Goal: Task Accomplishment & Management: Manage account settings

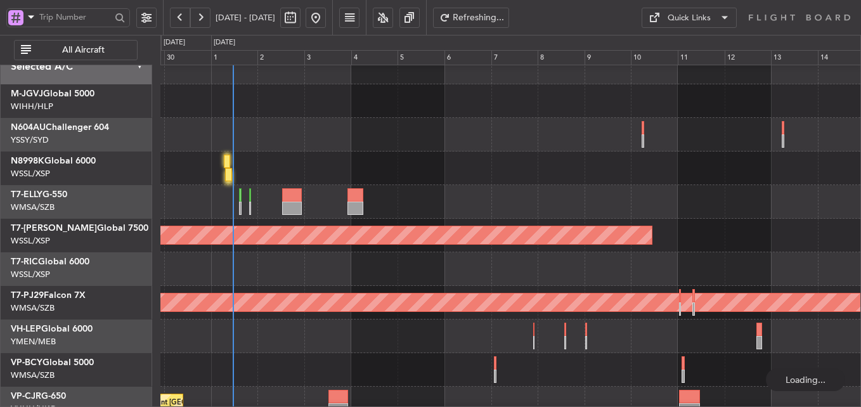
scroll to position [94, 0]
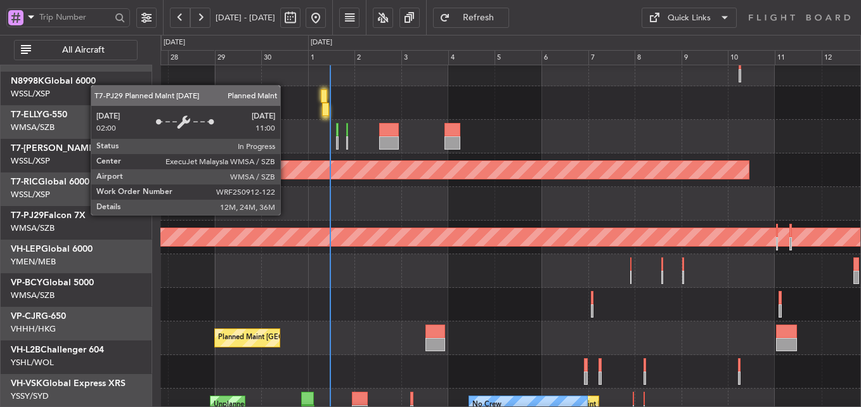
click at [383, 229] on div "Planned Maint [GEOGRAPHIC_DATA] (Sultan [PERSON_NAME] [PERSON_NAME] - Subang)" at bounding box center [510, 237] width 2099 height 18
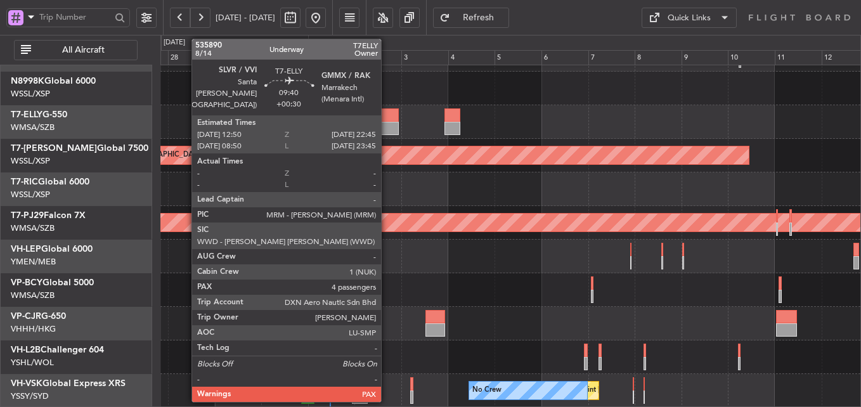
click at [387, 113] on div at bounding box center [389, 114] width 20 height 13
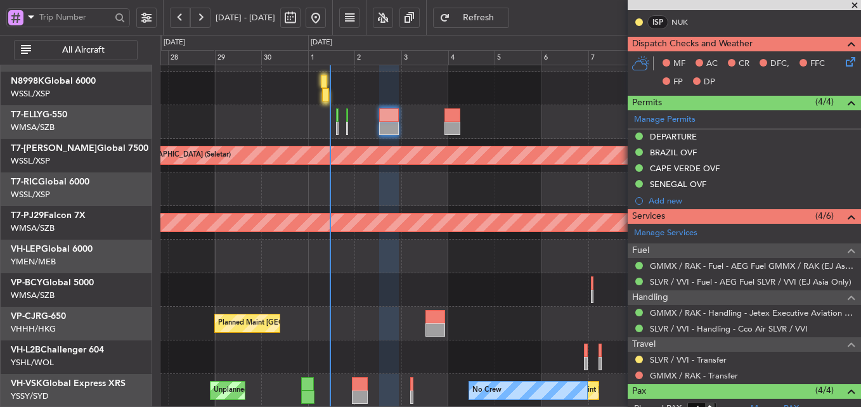
scroll to position [394, 0]
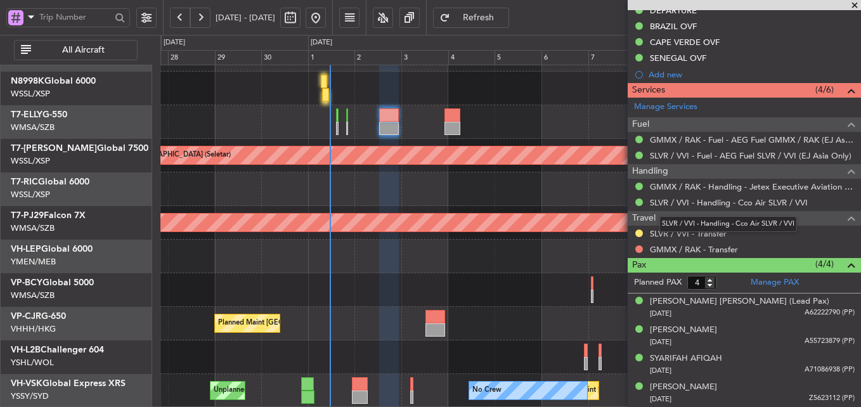
click at [678, 205] on link "SLVR / VVI - Handling - Cco Air SLVR / VVI" at bounding box center [729, 202] width 158 height 11
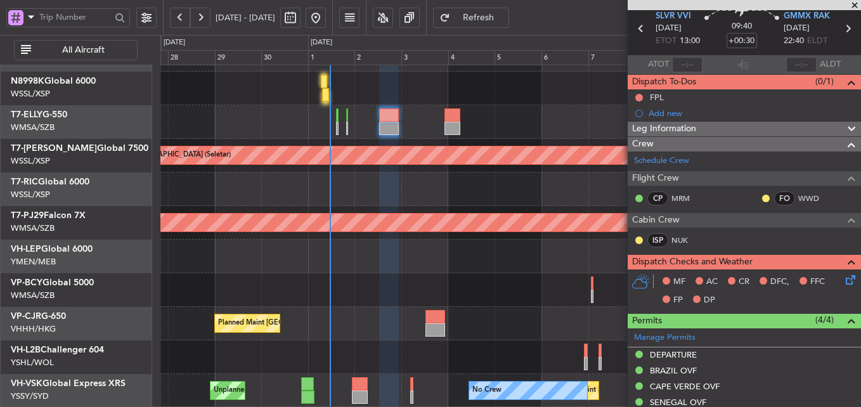
scroll to position [0, 0]
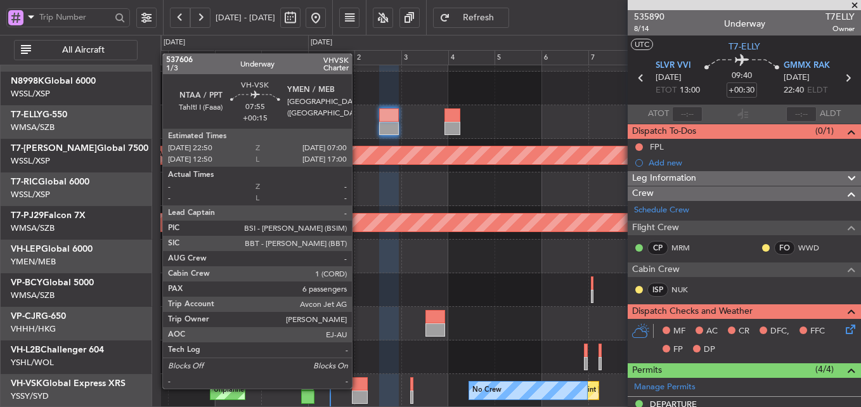
click at [358, 387] on div at bounding box center [360, 383] width 16 height 13
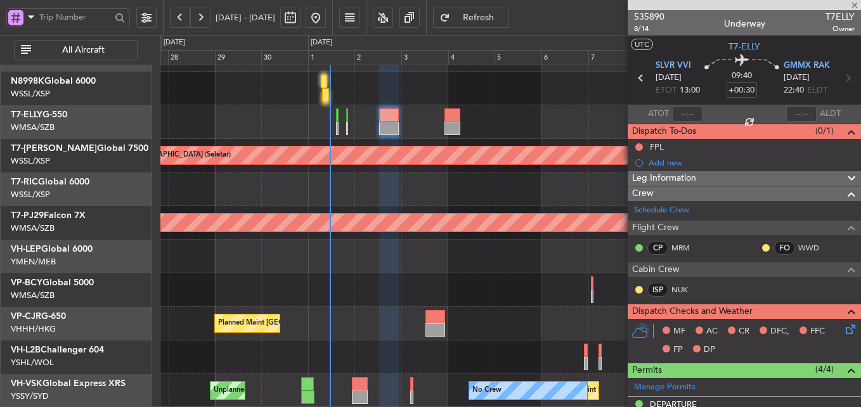
type input "+00:15"
type input "6"
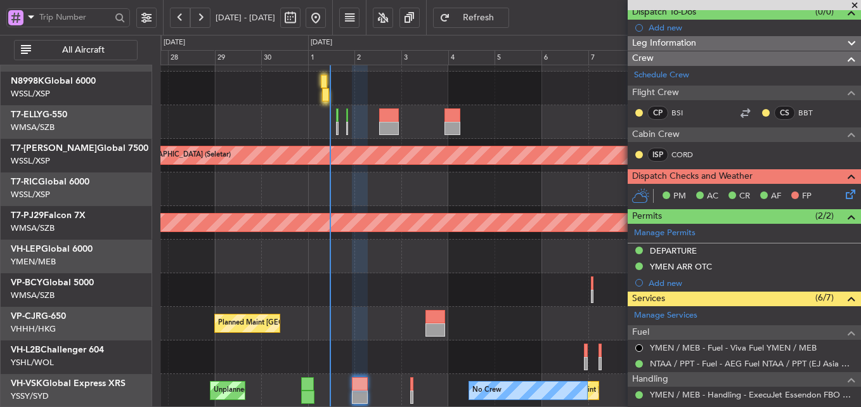
scroll to position [119, 0]
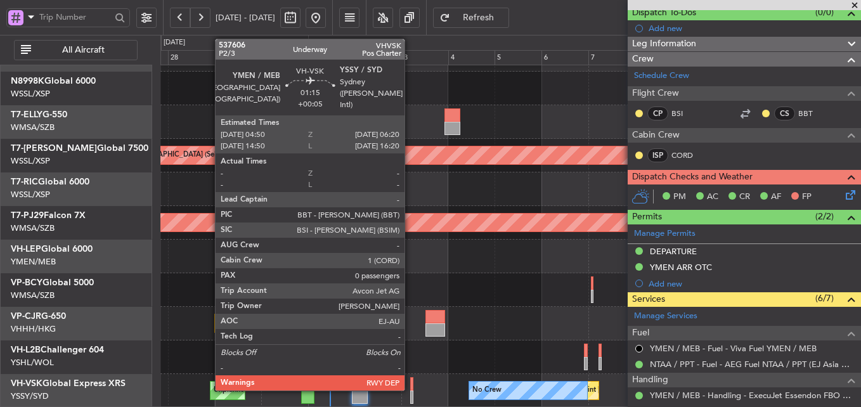
click at [410, 380] on div at bounding box center [411, 383] width 3 height 13
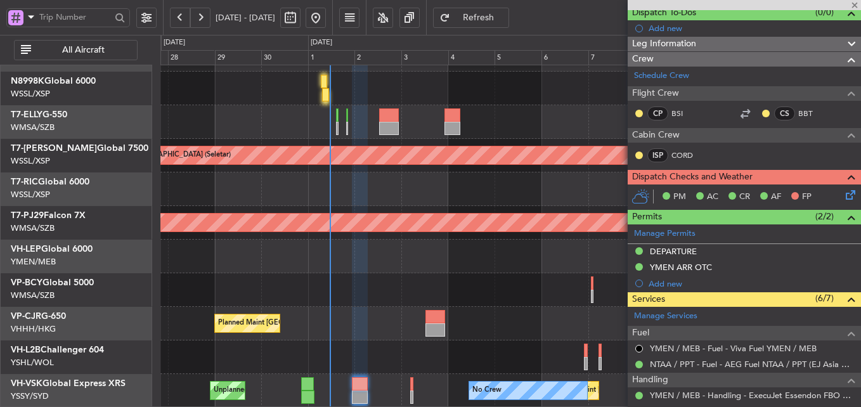
type input "+00:05"
type input "0"
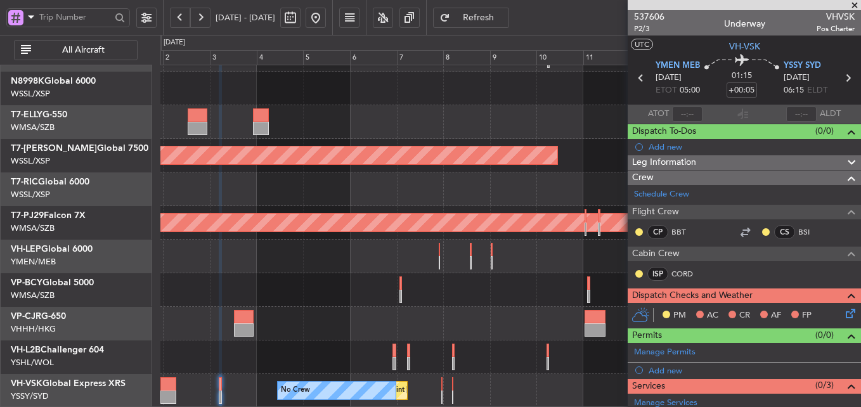
click at [310, 306] on div "Planned Maint [GEOGRAPHIC_DATA] (Seletar) Planned Maint [GEOGRAPHIC_DATA] (Sult…" at bounding box center [510, 189] width 700 height 437
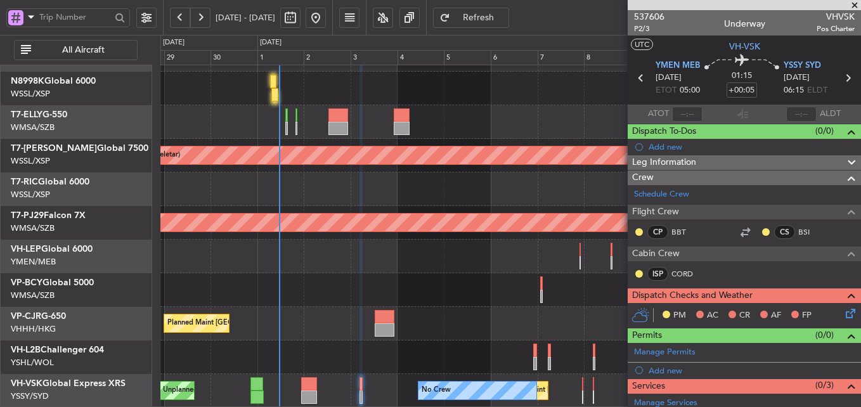
click at [465, 280] on div "Unplanned Maint [GEOGRAPHIC_DATA] (Sultan [PERSON_NAME] [PERSON_NAME] - Subang)" at bounding box center [510, 290] width 700 height 34
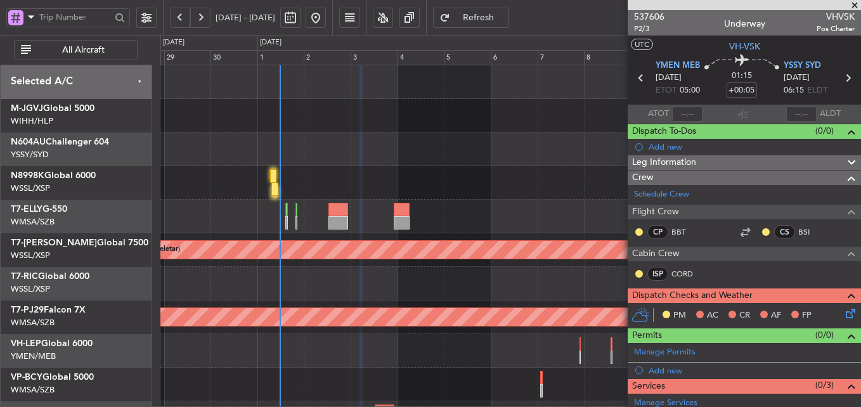
click at [389, 158] on div at bounding box center [510, 149] width 700 height 34
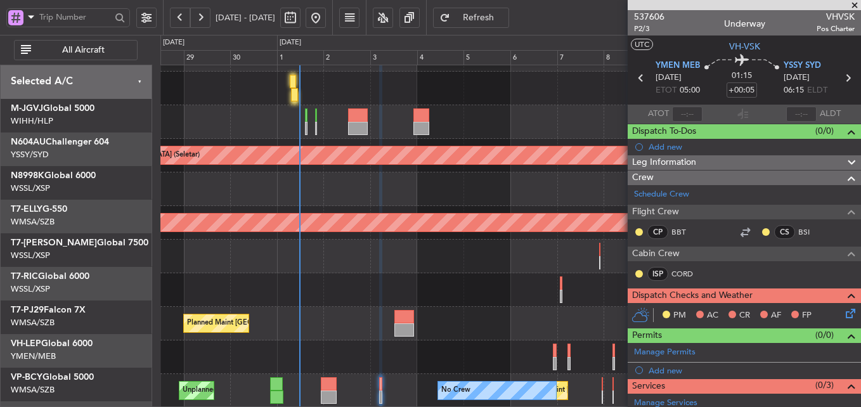
scroll to position [94, 0]
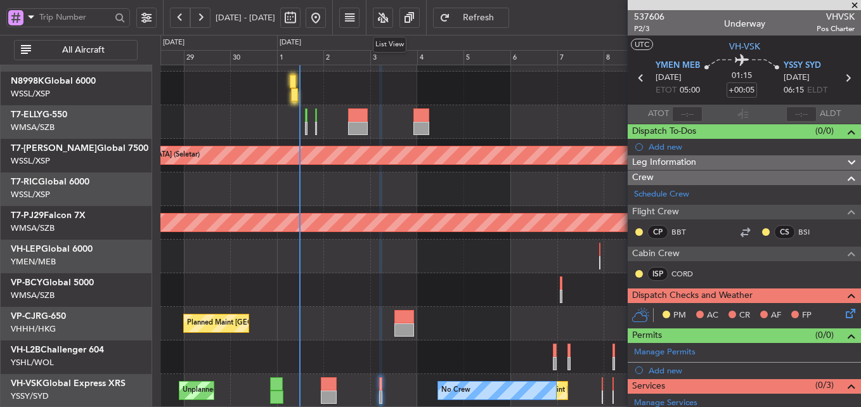
click at [380, 16] on fb-flight-board "[DATE] - [DATE] Refresh Quick Links All Aircraft Planned Maint [GEOGRAPHIC_DATA…" at bounding box center [430, 212] width 861 height 392
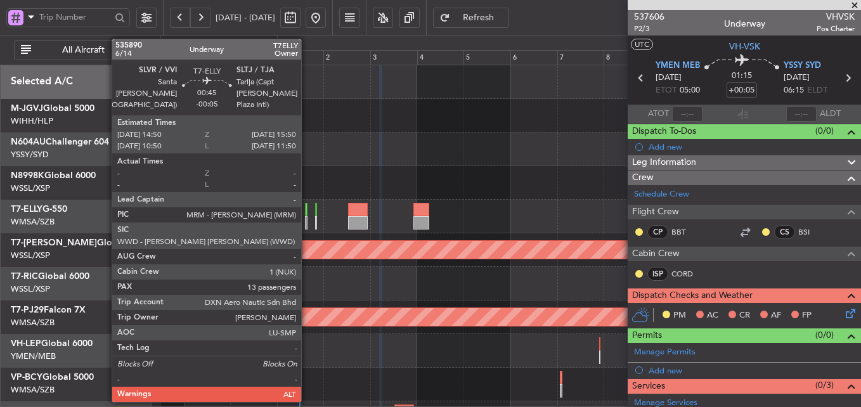
click at [307, 212] on div at bounding box center [306, 209] width 3 height 13
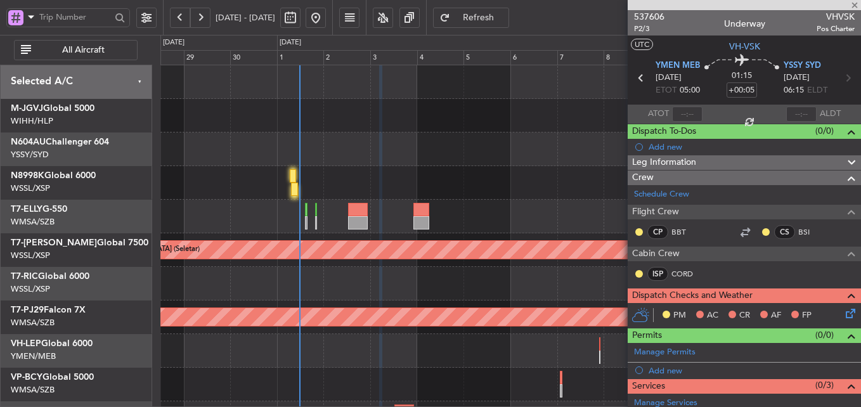
type input "-00:05"
type input "13"
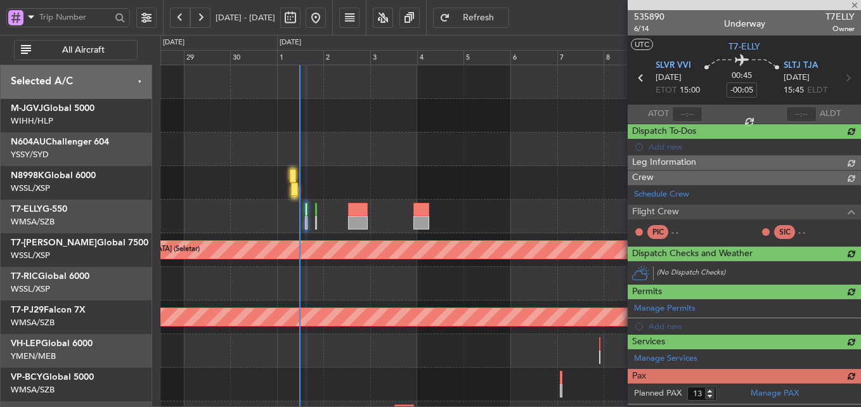
click at [360, 170] on div "Planned Maint [GEOGRAPHIC_DATA] ([GEOGRAPHIC_DATA] Intl)" at bounding box center [510, 183] width 700 height 34
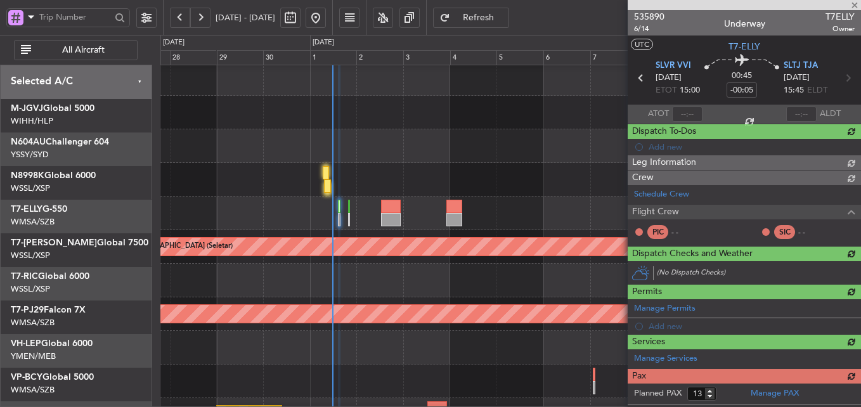
scroll to position [3, 0]
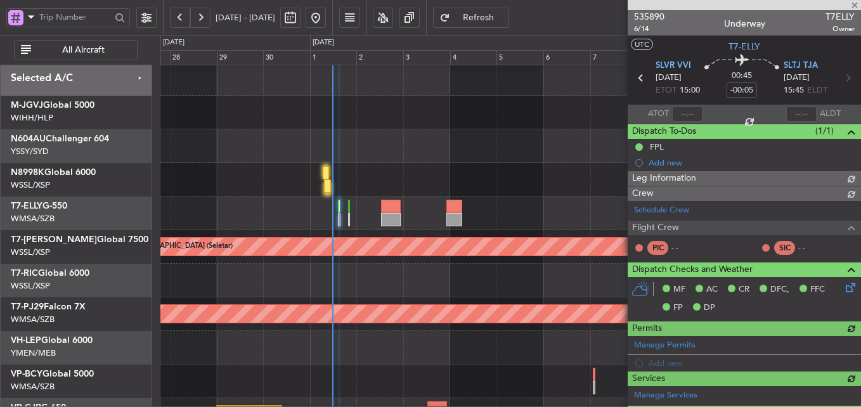
type input "[PERSON_NAME] (KYA)"
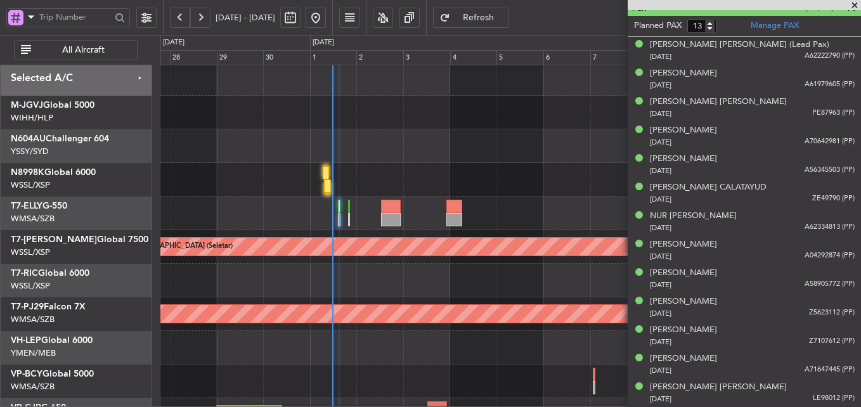
scroll to position [539, 0]
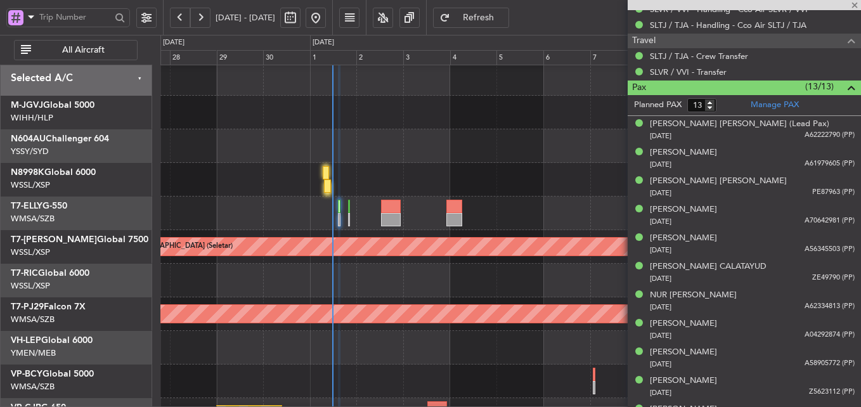
type input "[PERSON_NAME] (KYA)"
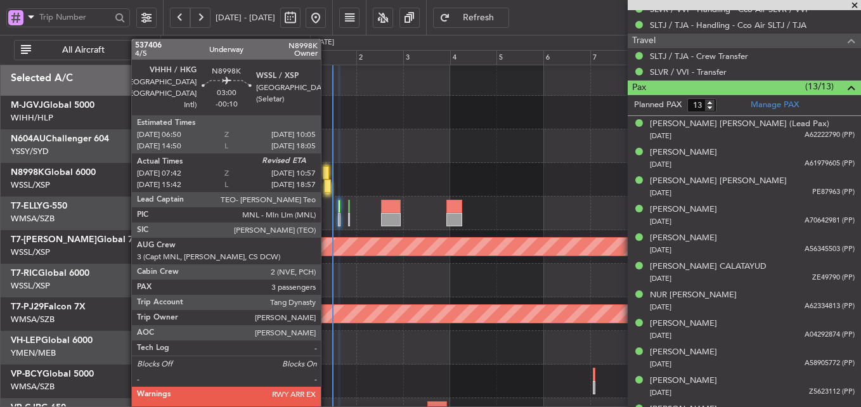
click at [326, 179] on div at bounding box center [327, 185] width 6 height 13
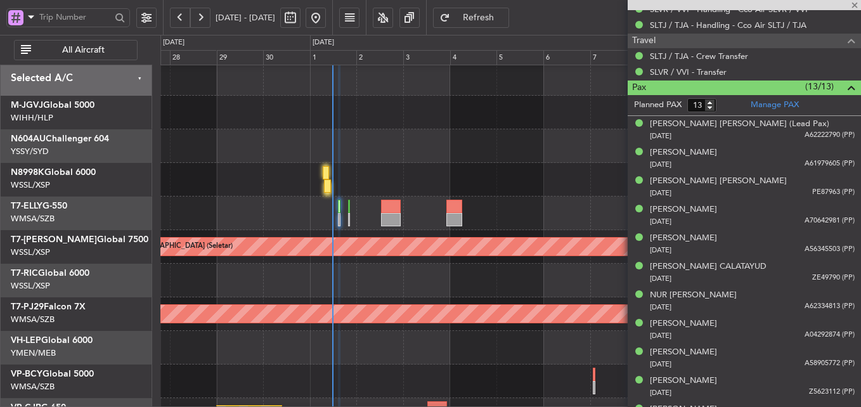
type input "-00:10"
type input "07:52"
type input "3"
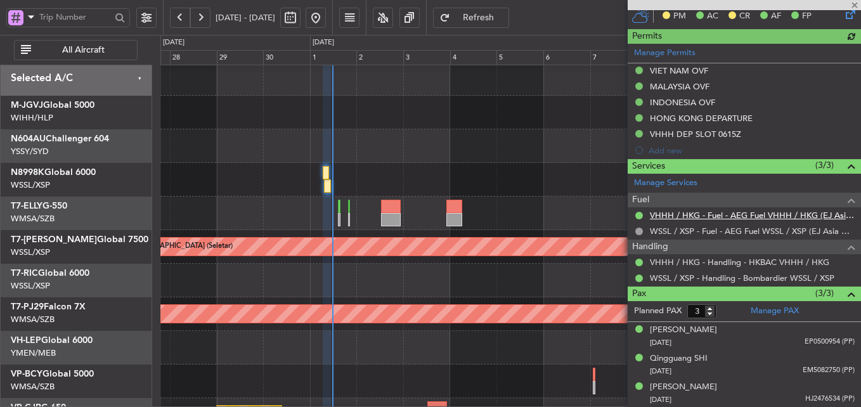
type input "[PERSON_NAME] (BTA)"
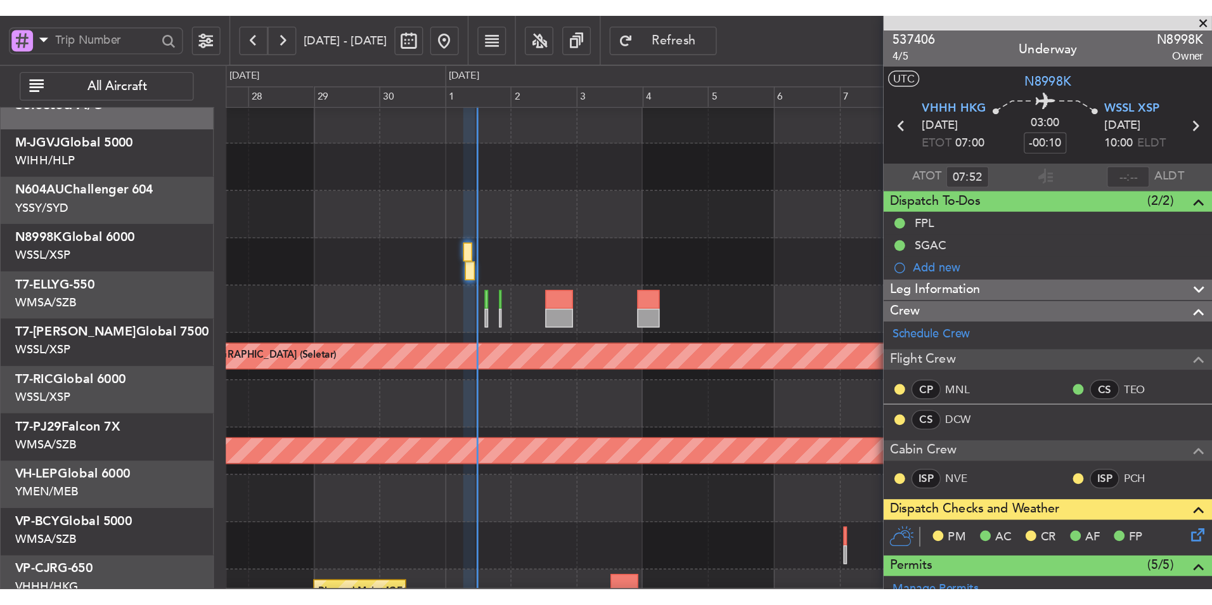
scroll to position [8, 0]
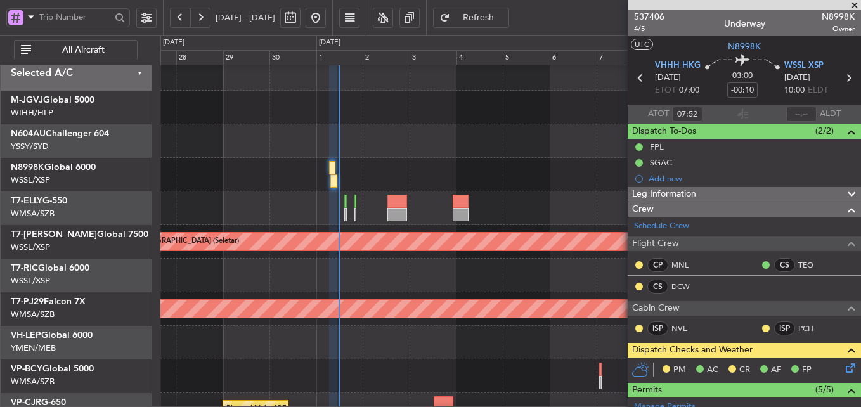
click at [415, 278] on div at bounding box center [510, 276] width 700 height 34
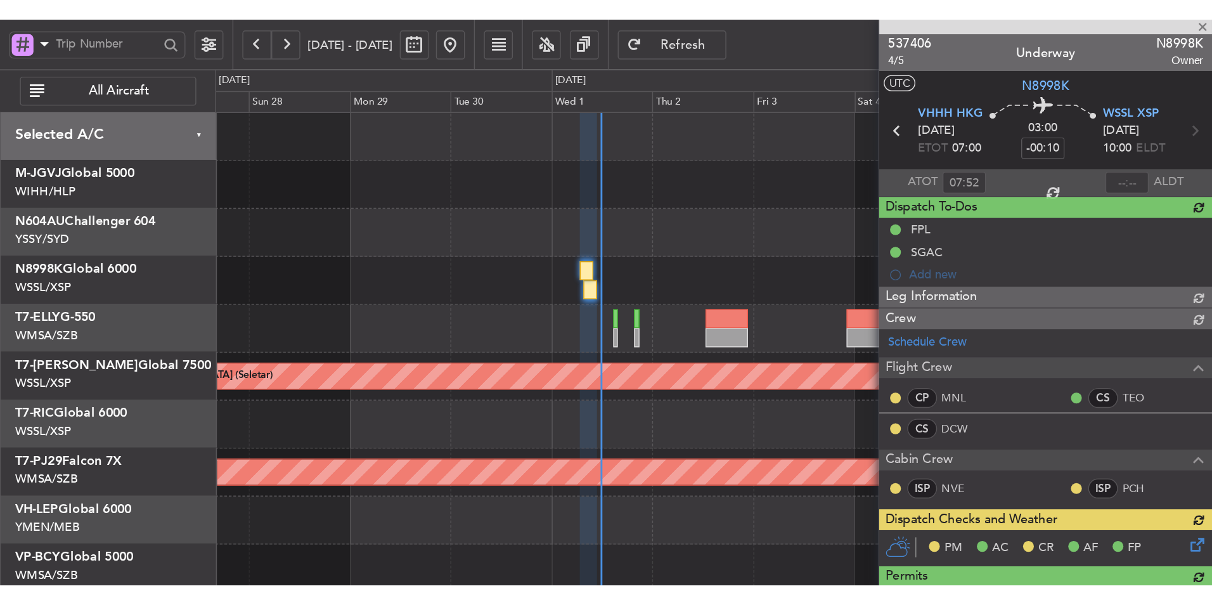
scroll to position [0, 0]
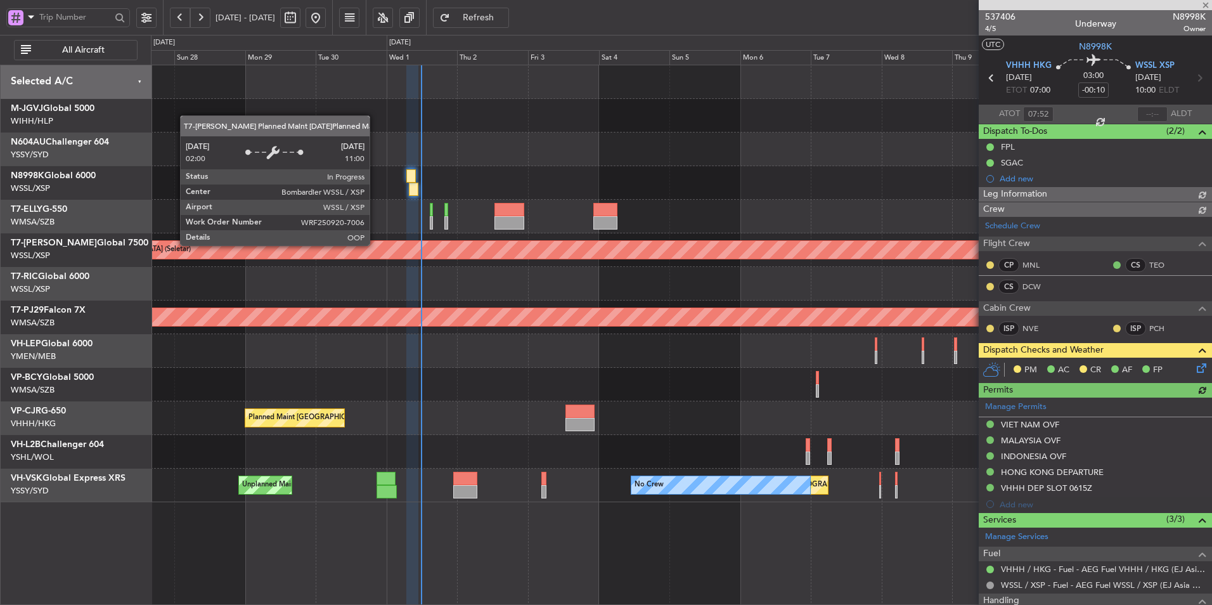
type input "[PERSON_NAME] (BTA)"
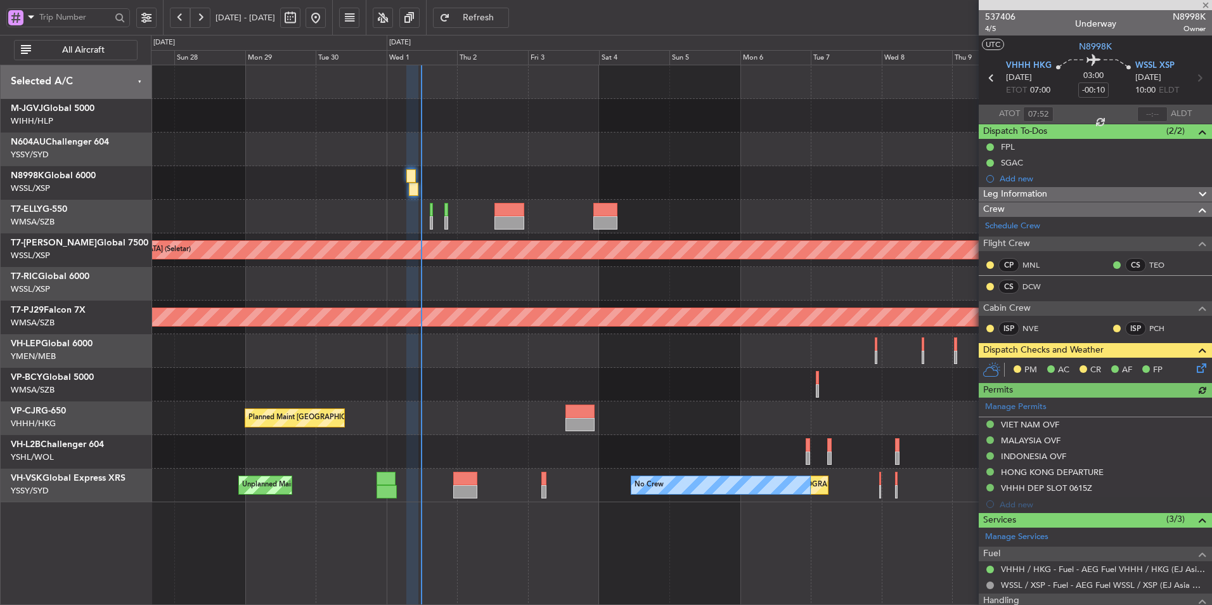
click at [416, 186] on div at bounding box center [414, 189] width 10 height 13
type input "[PERSON_NAME] (BTA)"
click at [860, 108] on input "text" at bounding box center [1152, 113] width 30 height 15
type input "11:27"
click at [860, 366] on icon at bounding box center [1199, 366] width 10 height 10
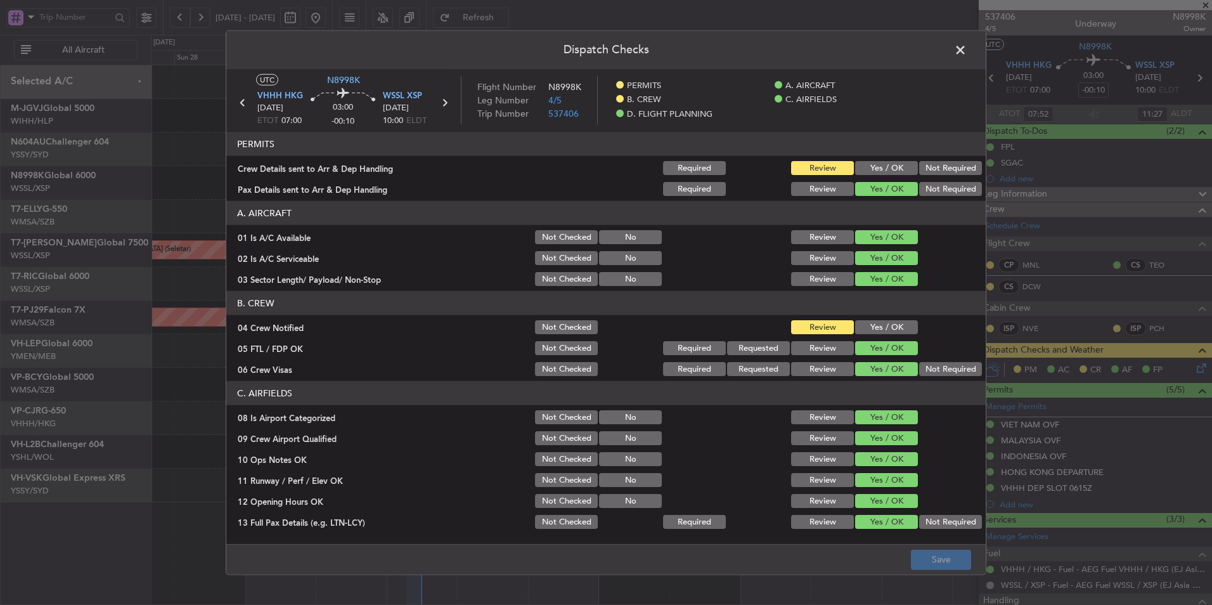
click at [860, 171] on button "Yes / OK" at bounding box center [886, 168] width 63 height 14
click at [860, 321] on button "Yes / OK" at bounding box center [886, 327] width 63 height 14
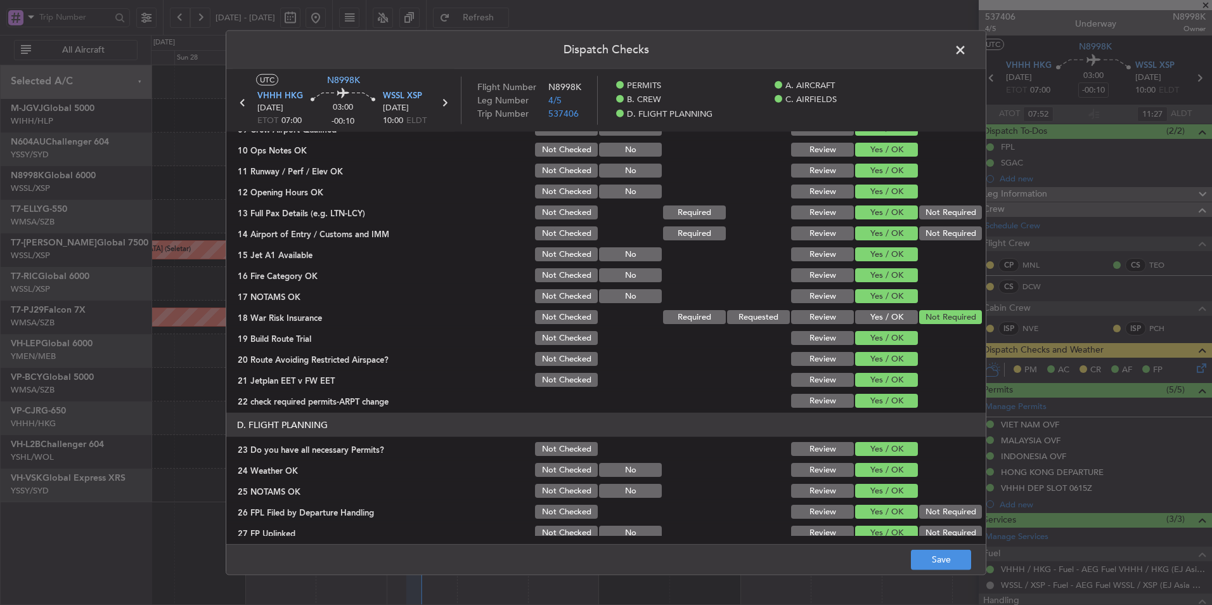
scroll to position [381, 0]
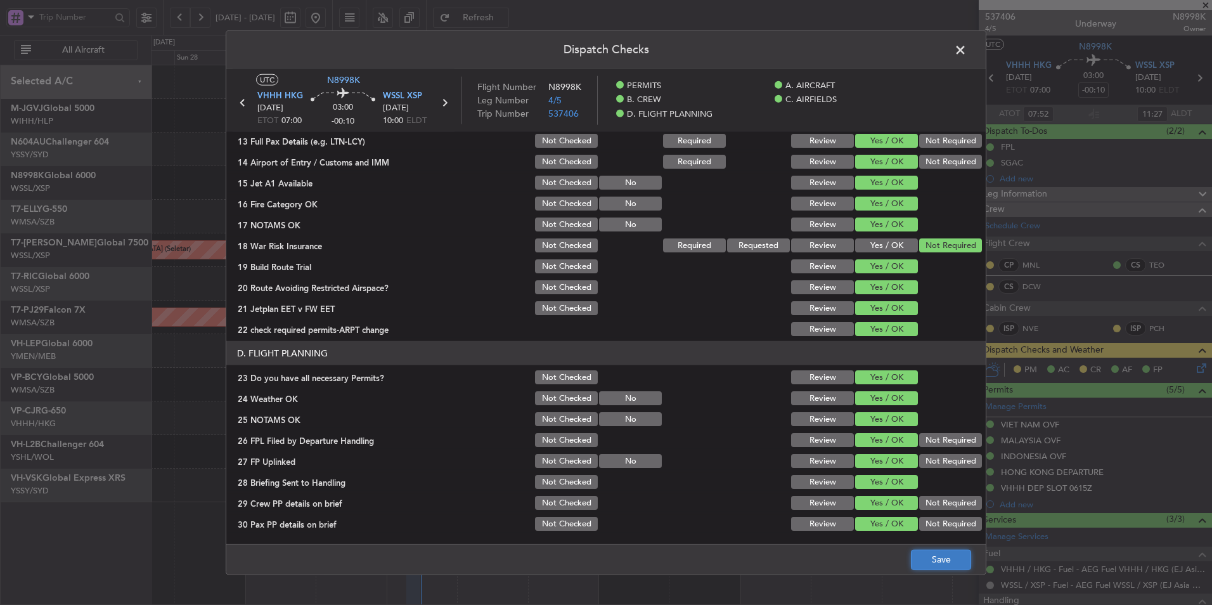
click at [860, 406] on button "Save" at bounding box center [941, 559] width 60 height 20
click at [860, 57] on span at bounding box center [967, 53] width 0 height 25
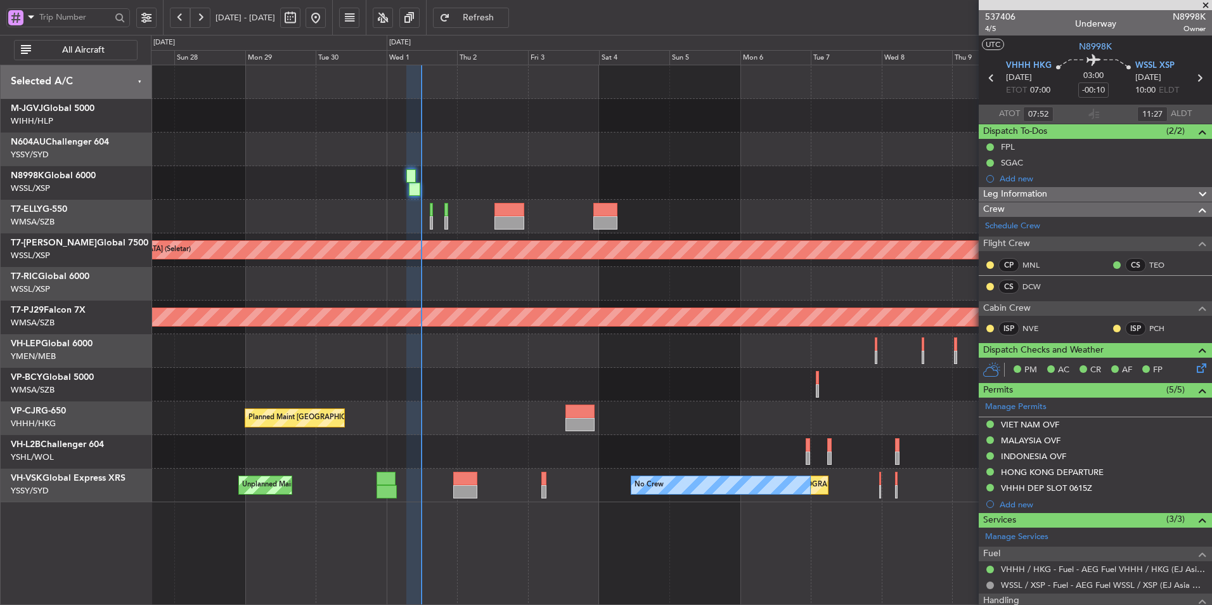
click at [619, 351] on div at bounding box center [681, 351] width 1060 height 34
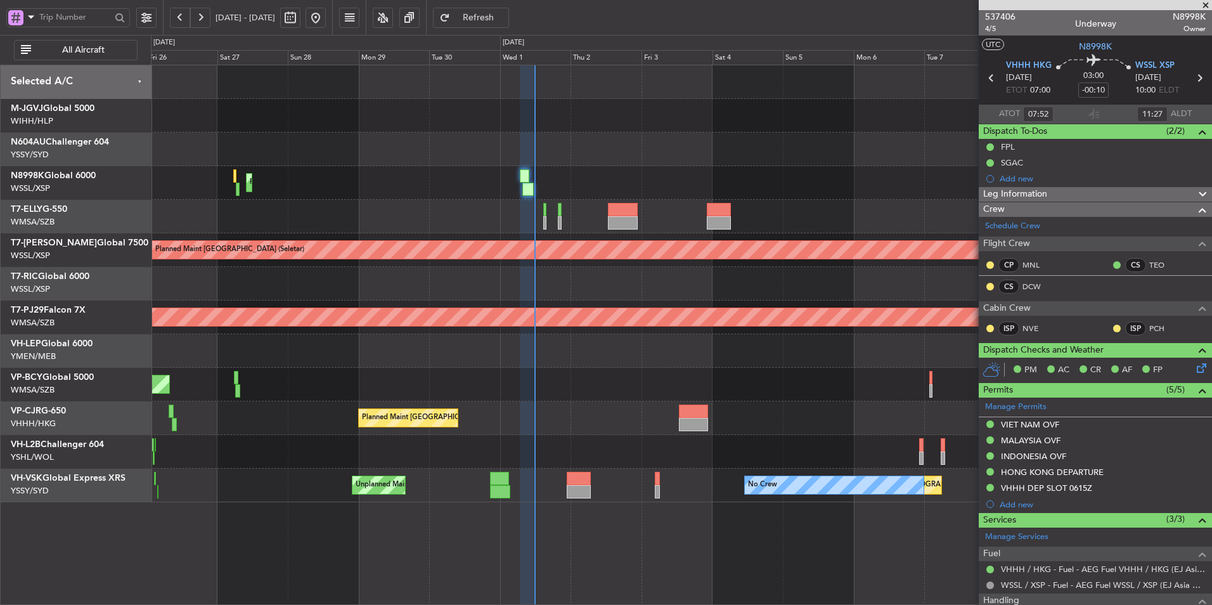
type input "15:52"
type input "19:27"
type input "07:52"
type input "11:27"
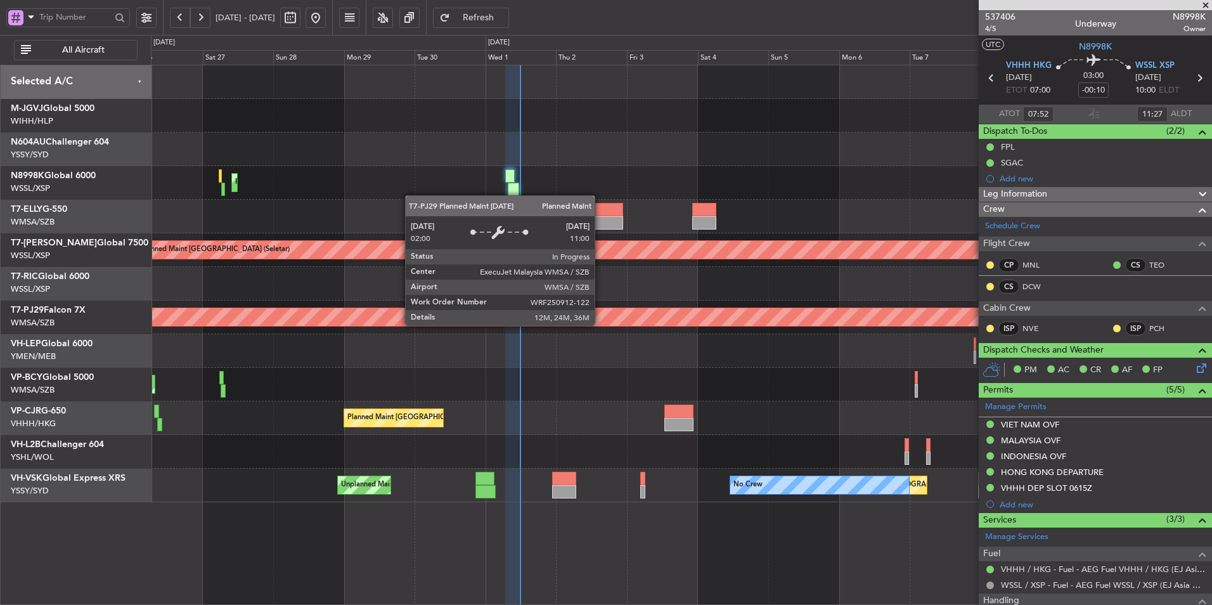
click at [586, 324] on div "Planned Maint [GEOGRAPHIC_DATA] (Sultan [PERSON_NAME] [PERSON_NAME] - Subang)" at bounding box center [709, 317] width 3124 height 18
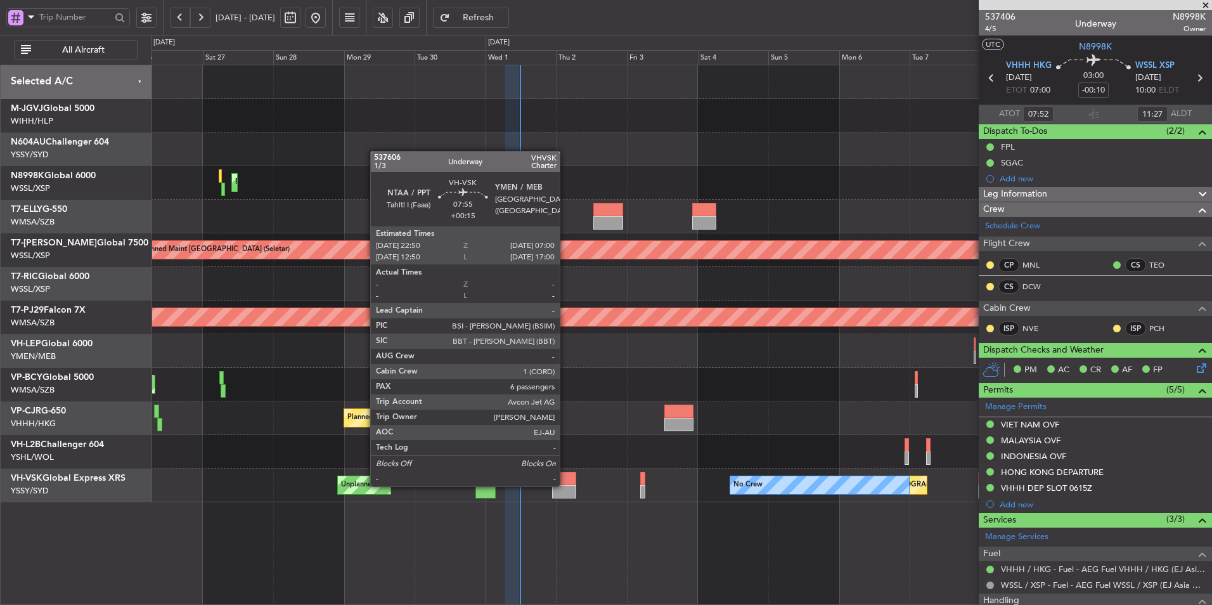
click at [565, 406] on div at bounding box center [564, 491] width 24 height 13
click at [613, 406] on div "Planned Maint [GEOGRAPHIC_DATA] ([GEOGRAPHIC_DATA] Intl)" at bounding box center [681, 418] width 1060 height 34
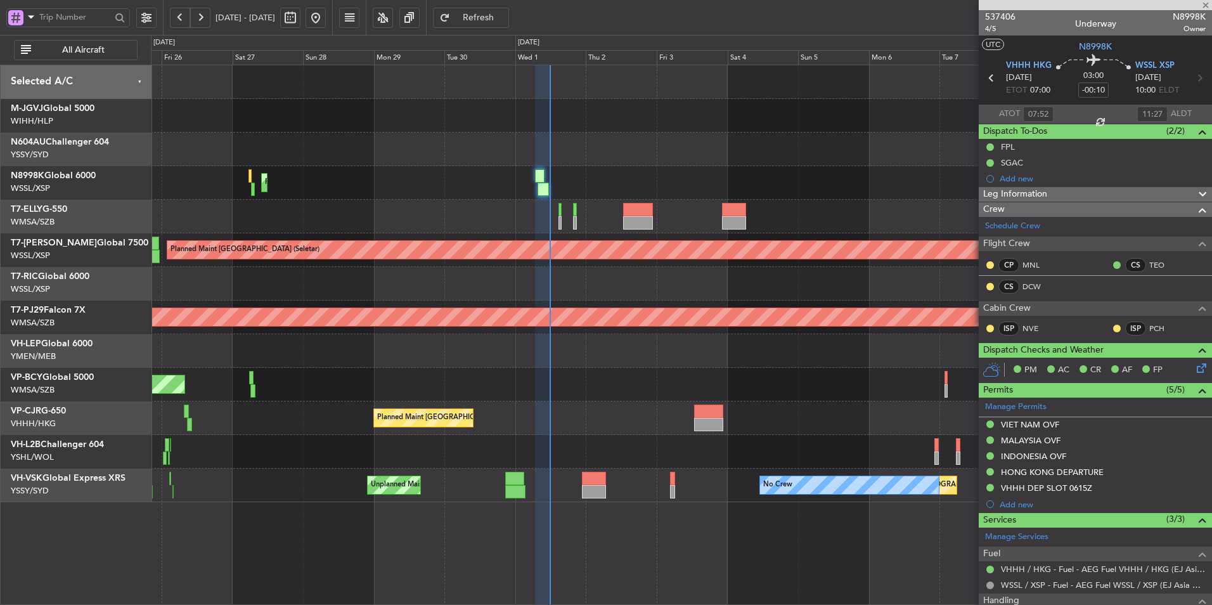
type input "+00:15"
type input "6"
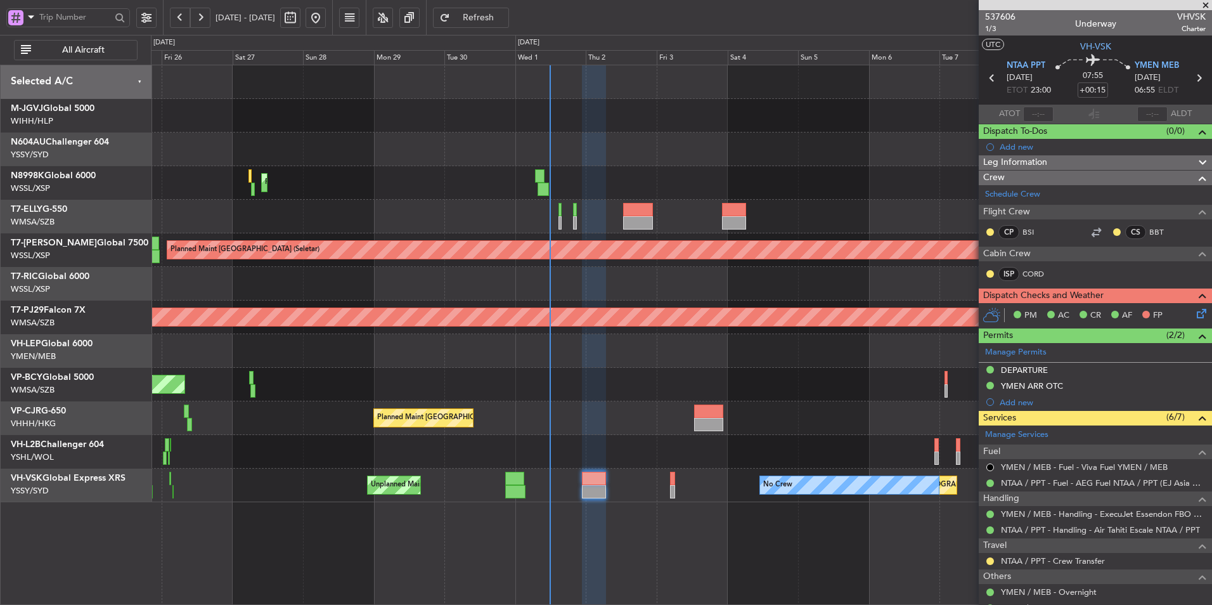
click at [512, 115] on div at bounding box center [681, 116] width 1060 height 34
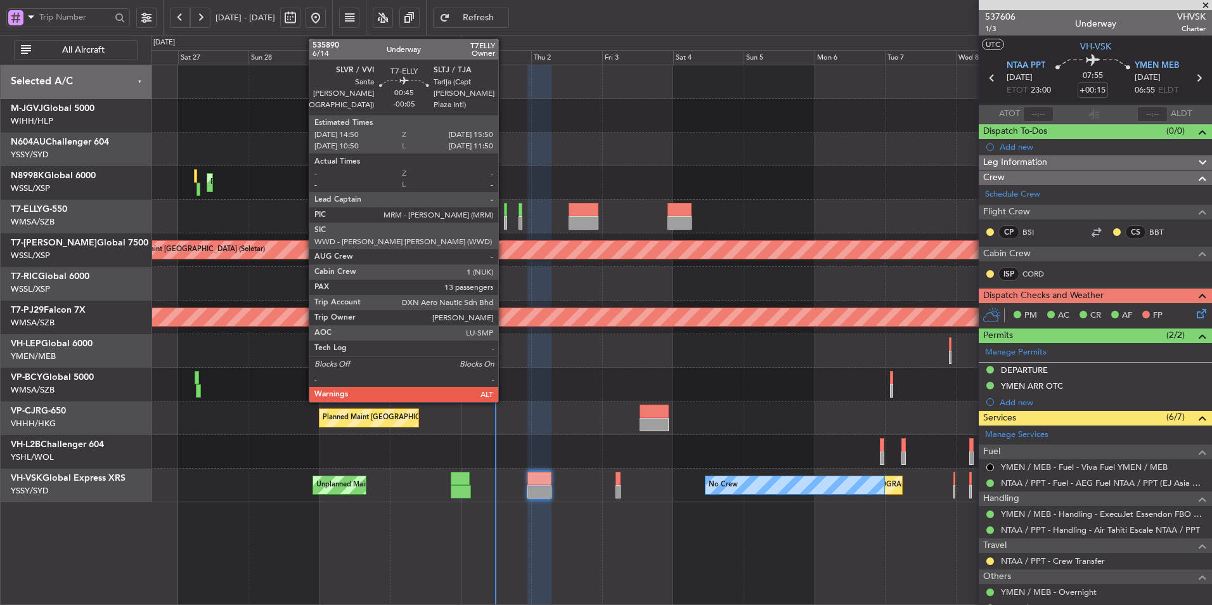
click at [505, 213] on div at bounding box center [505, 209] width 3 height 13
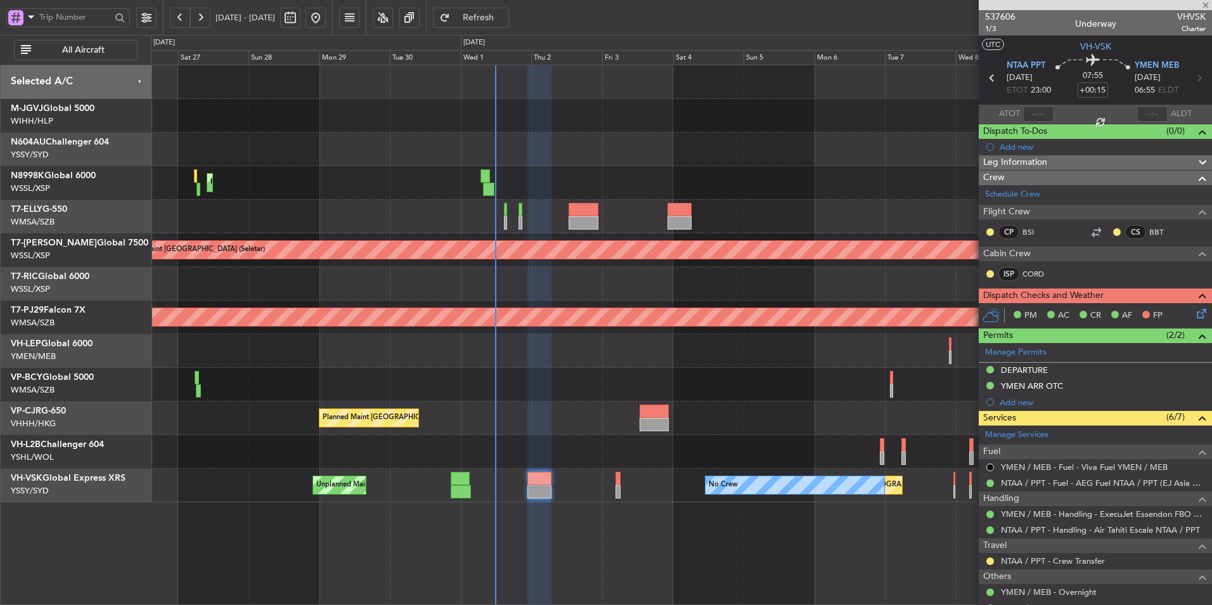
click at [689, 161] on div at bounding box center [681, 149] width 1060 height 34
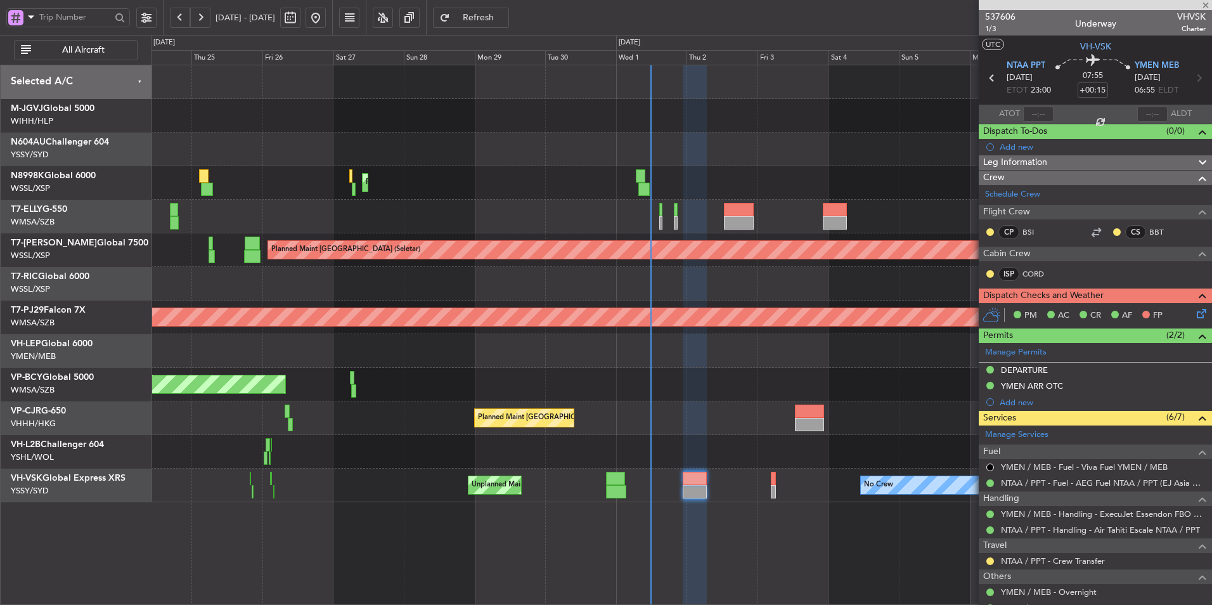
click at [669, 151] on div at bounding box center [681, 149] width 1060 height 34
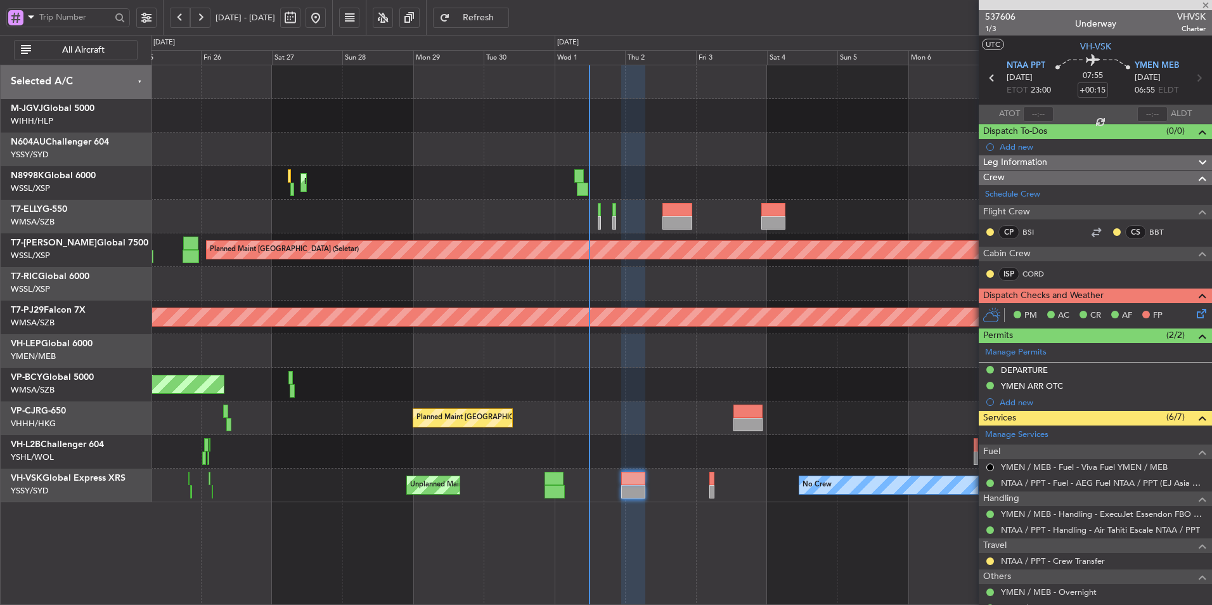
type input "-00:05"
type input "13"
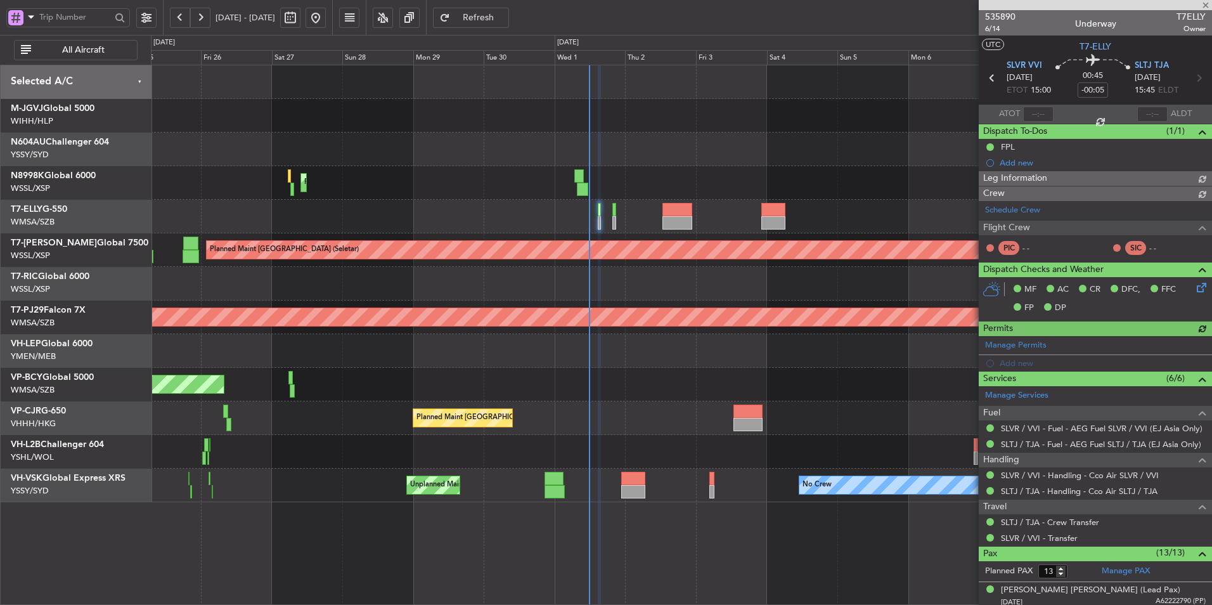
type input "[PERSON_NAME] (KYA)"
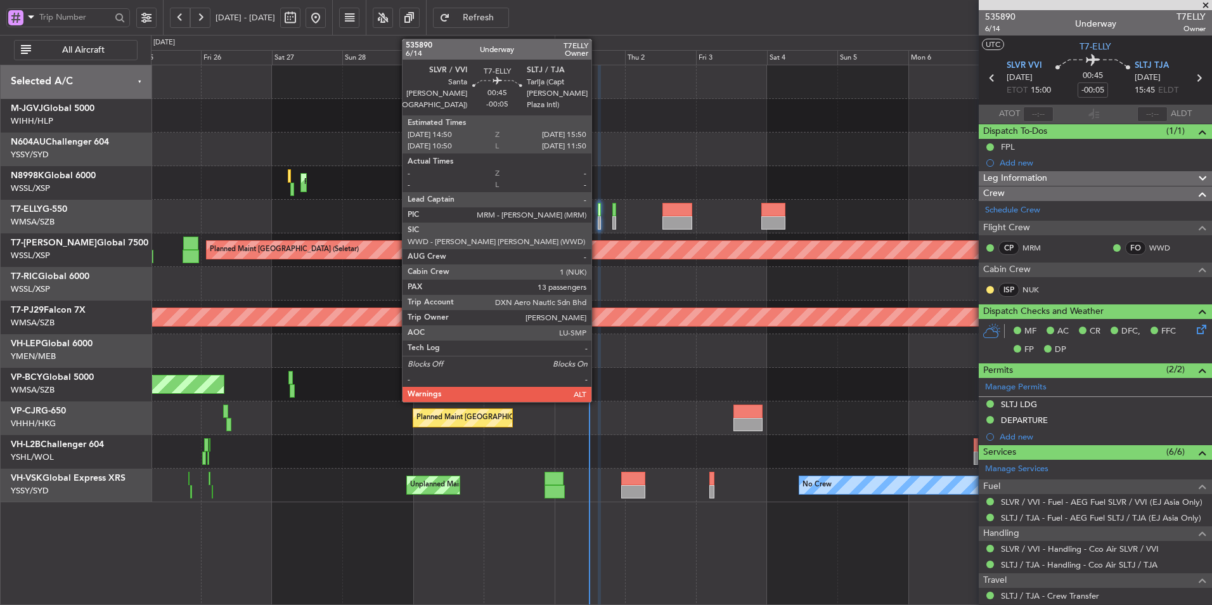
click at [598, 218] on div at bounding box center [599, 222] width 3 height 13
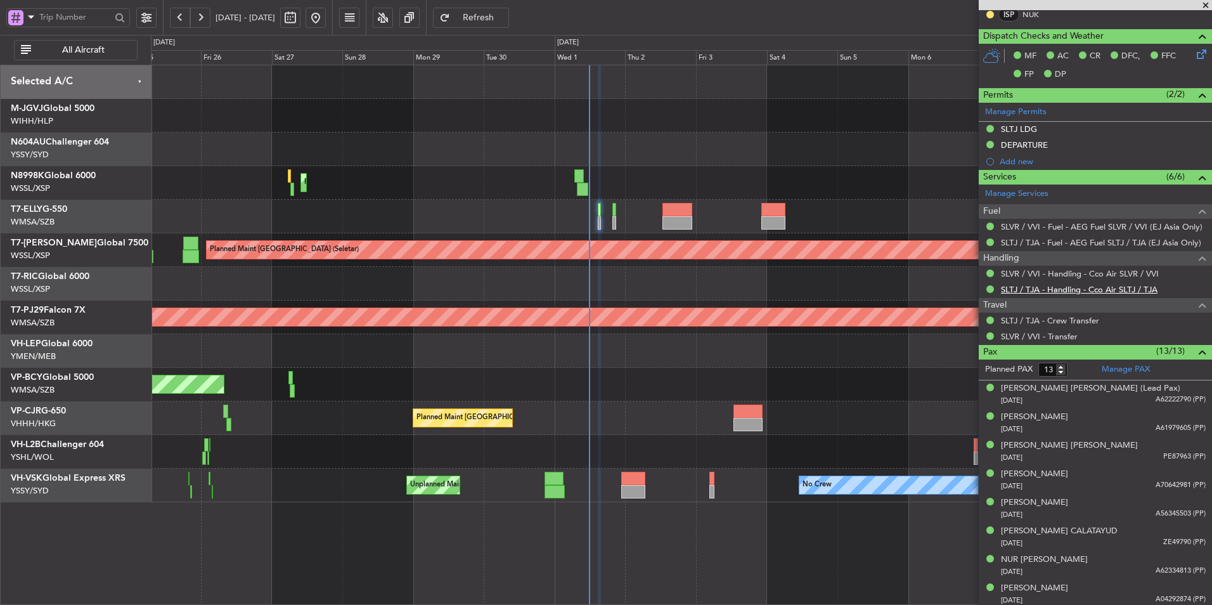
scroll to position [254, 0]
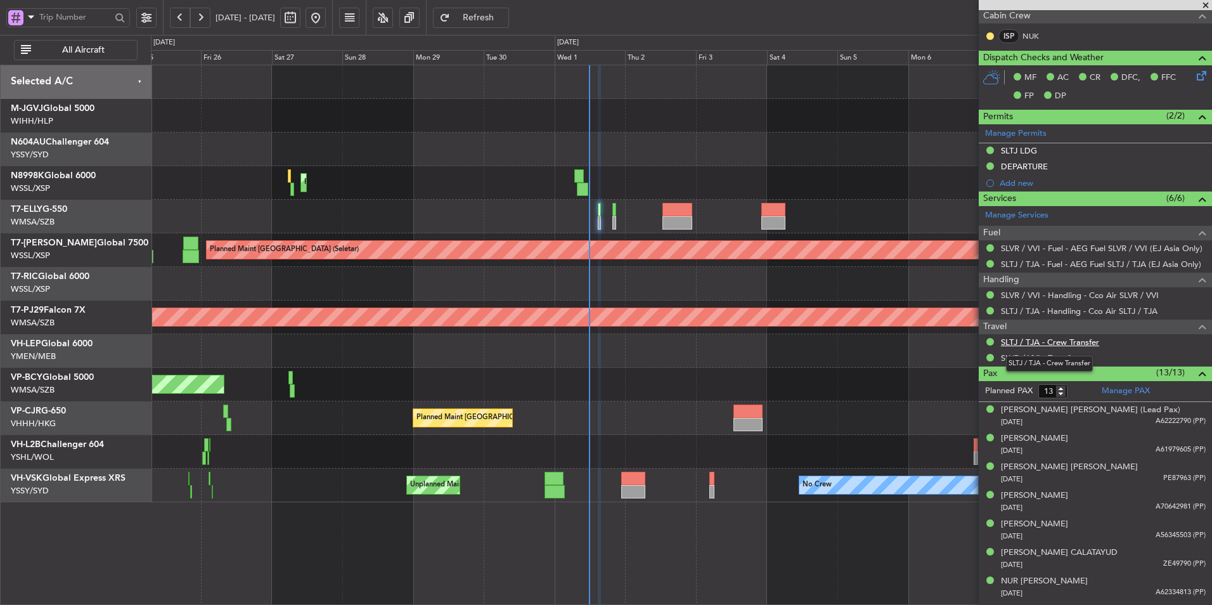
click at [860, 337] on link "SLTJ / TJA - Crew Transfer" at bounding box center [1050, 342] width 98 height 11
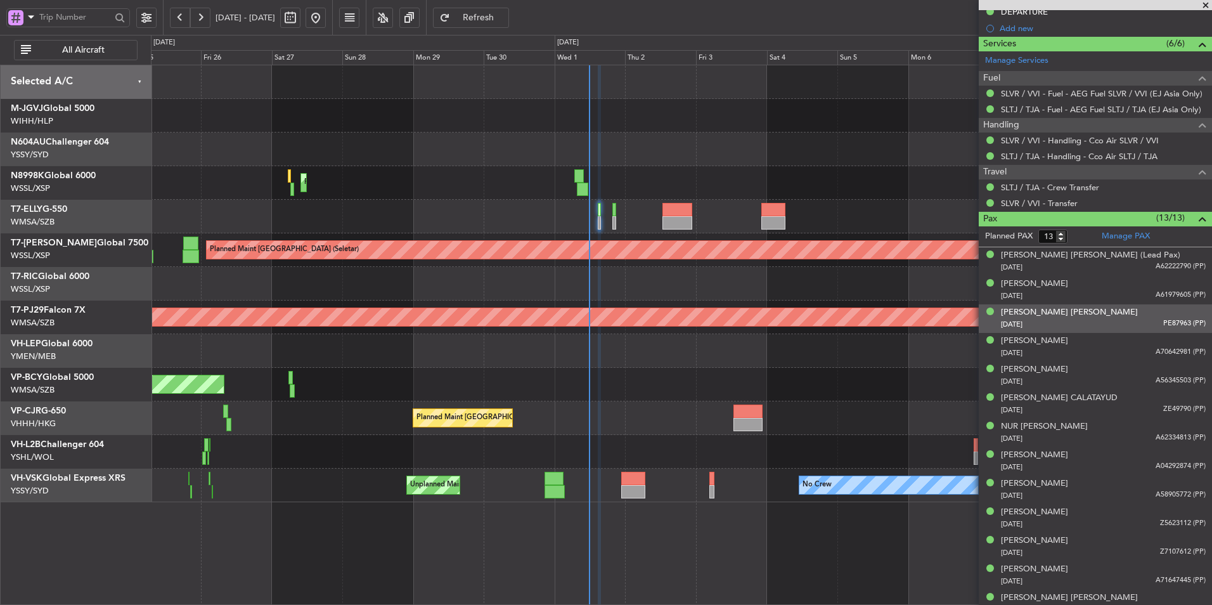
scroll to position [421, 0]
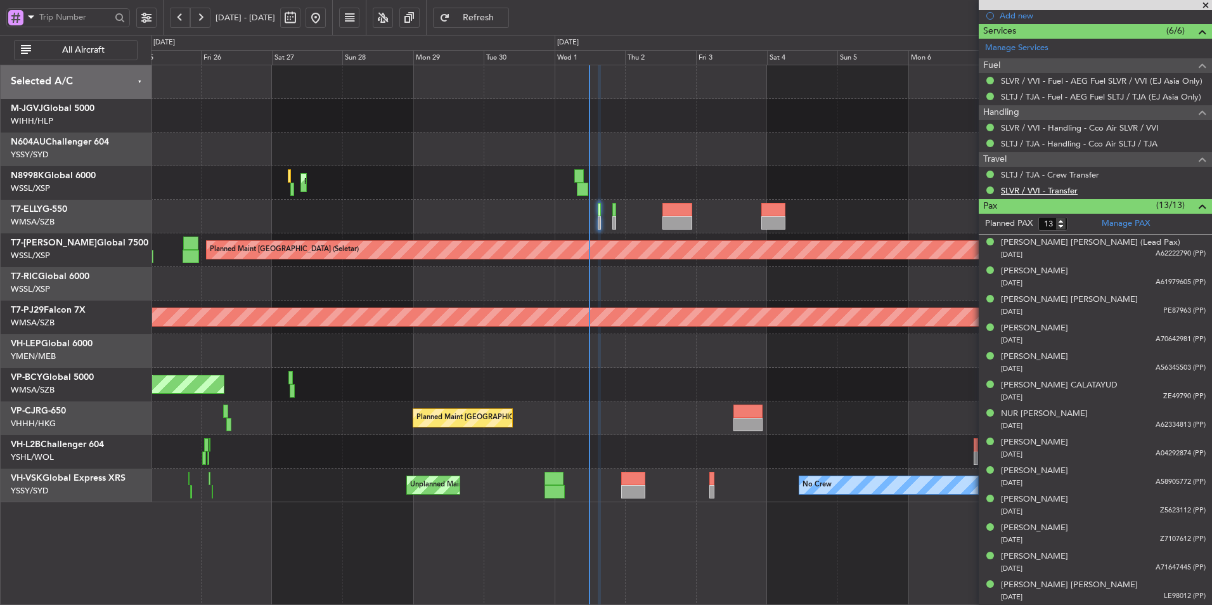
click at [860, 192] on link "SLVR / VVI - Transfer" at bounding box center [1039, 190] width 77 height 11
type input "[PERSON_NAME] (KYA)"
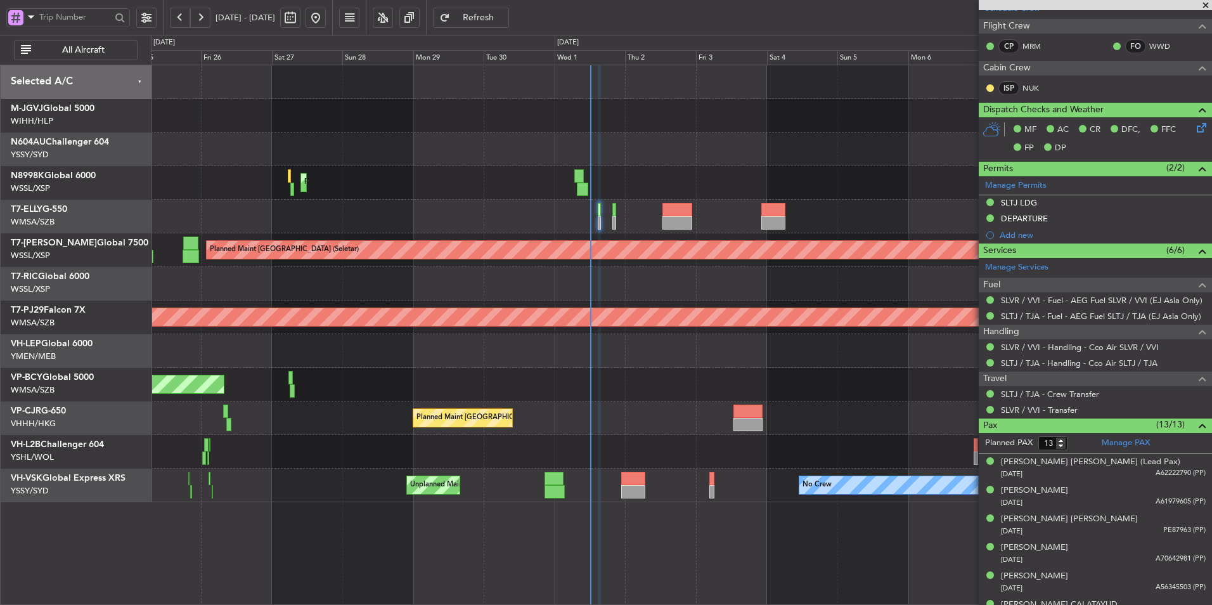
scroll to position [104, 0]
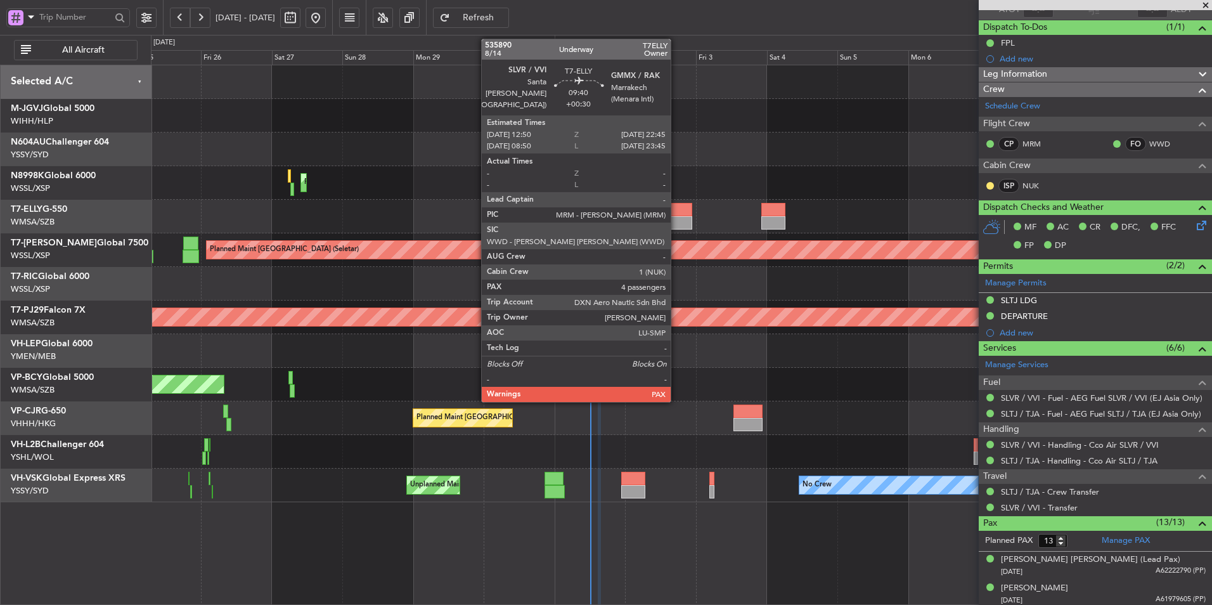
click at [676, 225] on div at bounding box center [677, 222] width 30 height 13
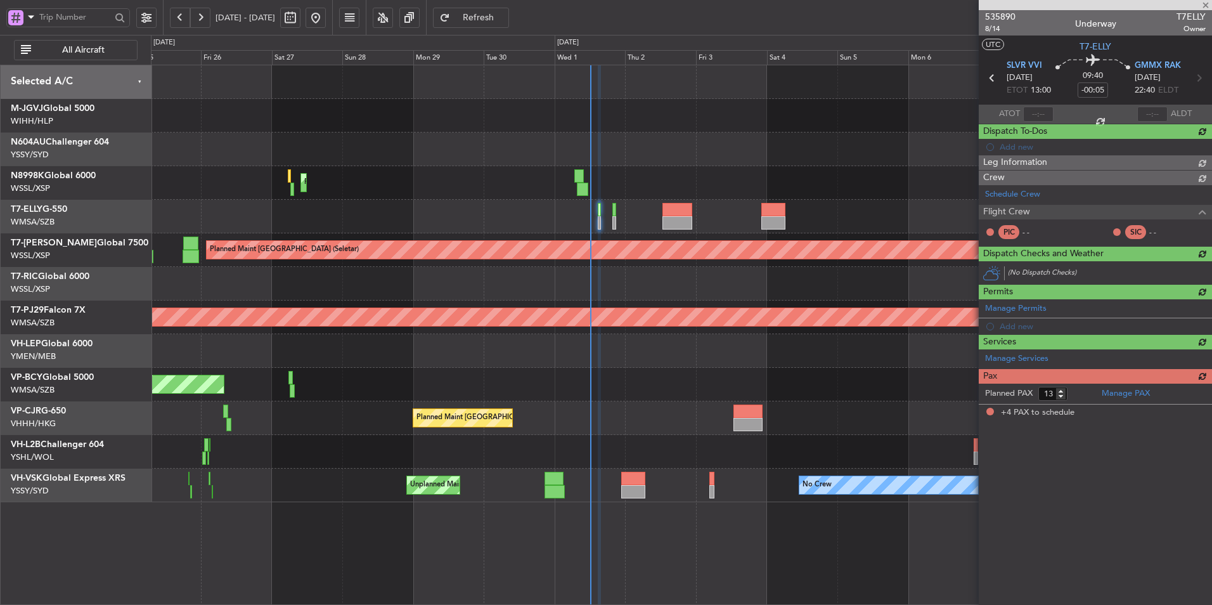
type input "+00:30"
type input "4"
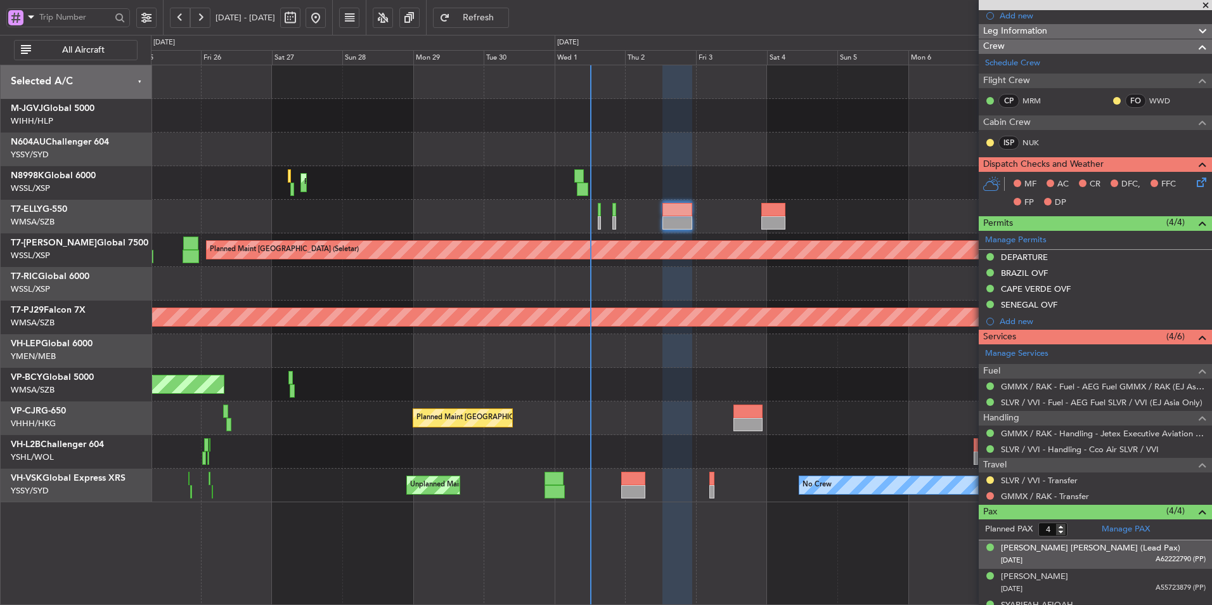
scroll to position [196, 0]
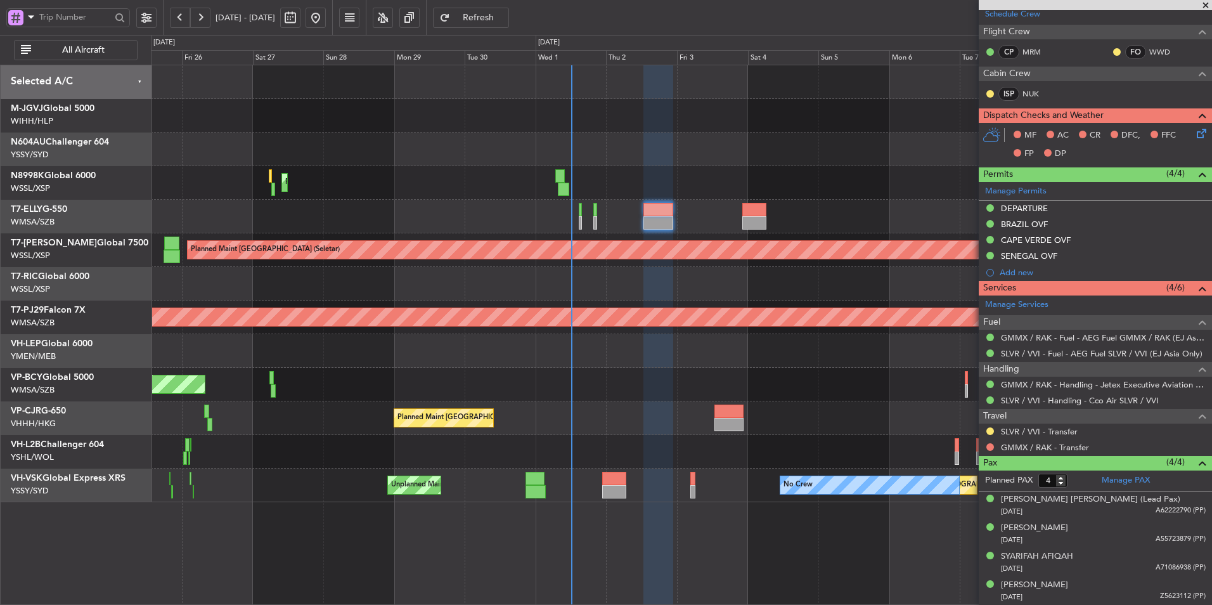
click at [584, 361] on div at bounding box center [681, 351] width 1060 height 34
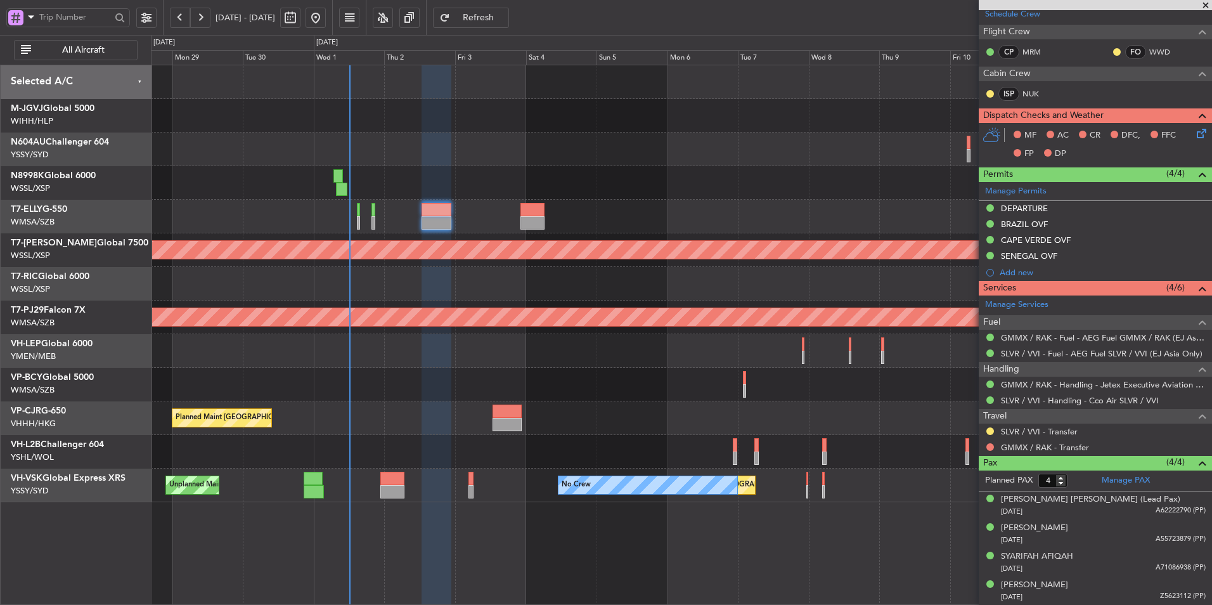
click at [538, 334] on div "Planned Maint [GEOGRAPHIC_DATA] ([GEOGRAPHIC_DATA] Intl) Planned Maint [GEOGRAP…" at bounding box center [681, 283] width 1060 height 437
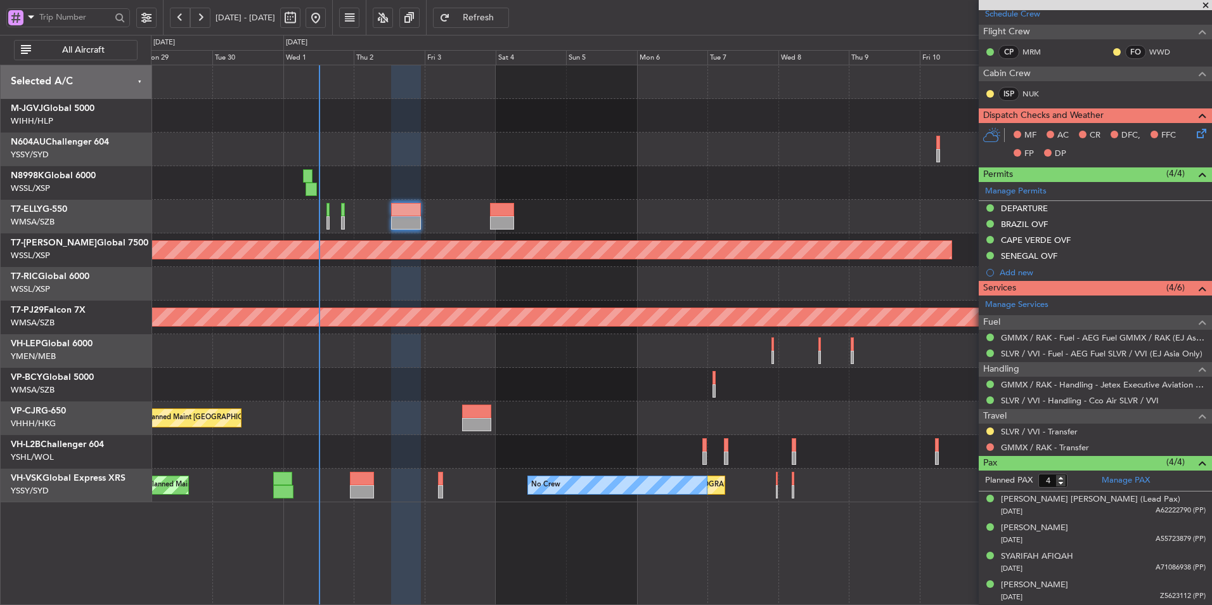
click at [453, 402] on div "Planned Maint [GEOGRAPHIC_DATA] ([GEOGRAPHIC_DATA] Intl) Planned Maint [GEOGRAP…" at bounding box center [681, 283] width 1060 height 437
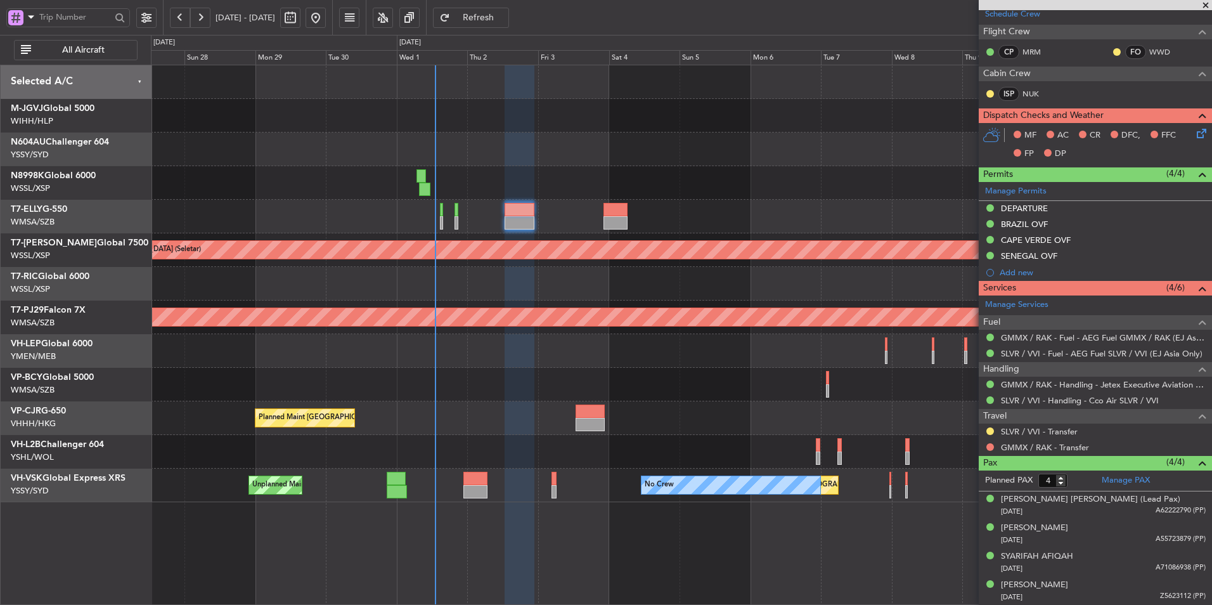
click at [659, 194] on div "Planned Maint [GEOGRAPHIC_DATA] ([GEOGRAPHIC_DATA] Intl)" at bounding box center [681, 183] width 1060 height 34
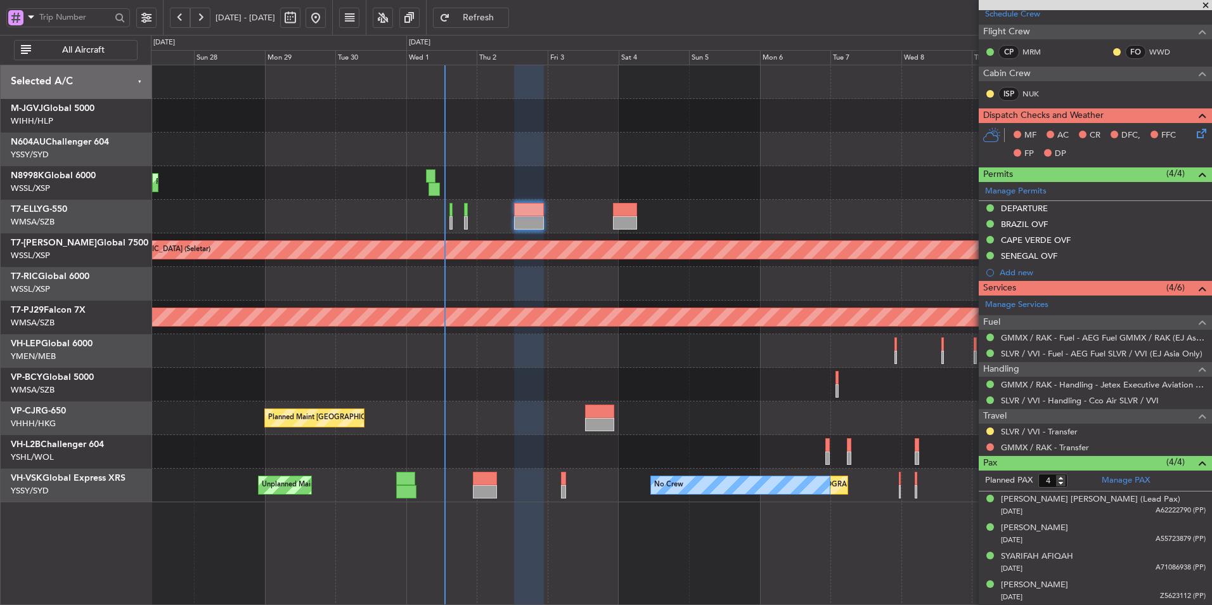
click at [506, 392] on div "Unplanned Maint [GEOGRAPHIC_DATA] (Sultan [PERSON_NAME] [PERSON_NAME] - Subang)" at bounding box center [681, 385] width 1060 height 34
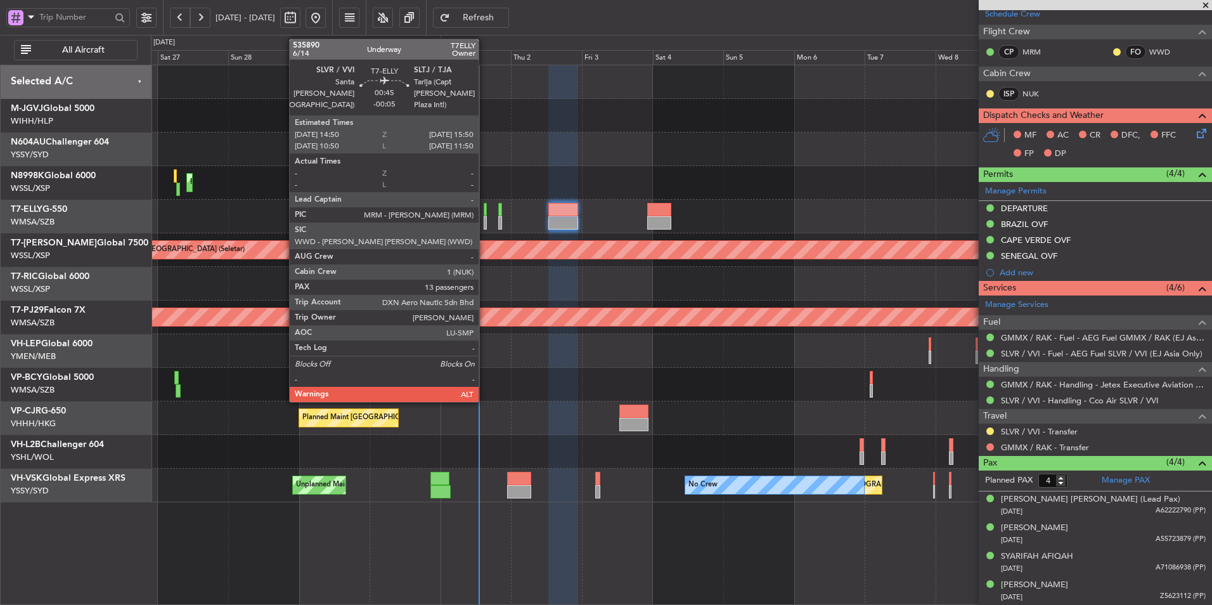
click at [484, 211] on div at bounding box center [485, 209] width 3 height 13
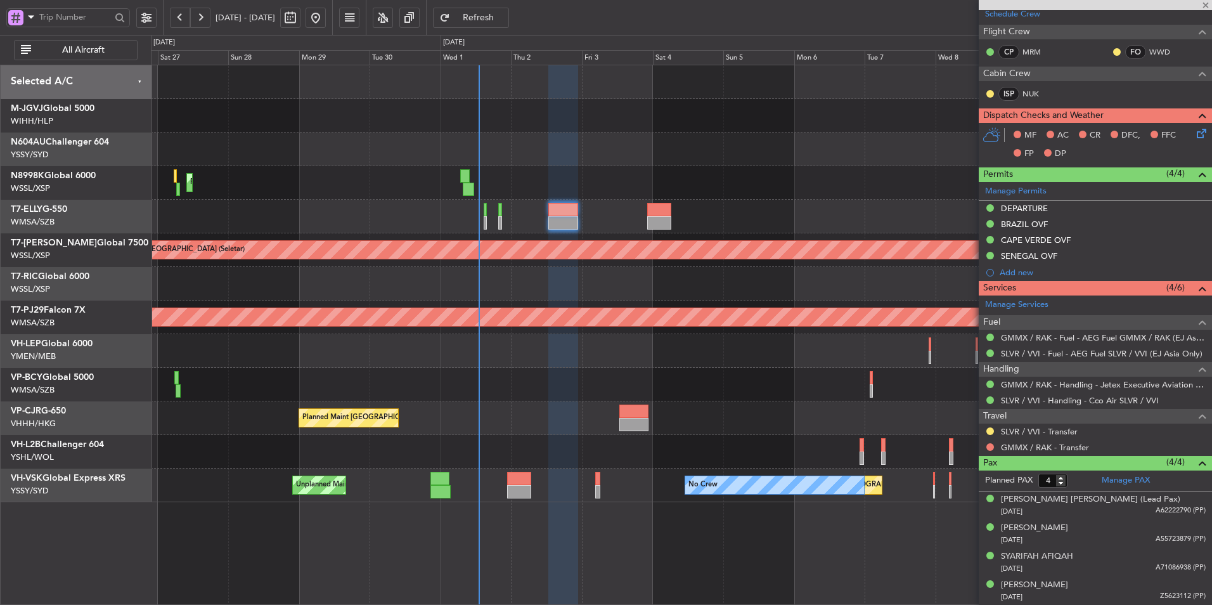
type input "-00:05"
type input "13"
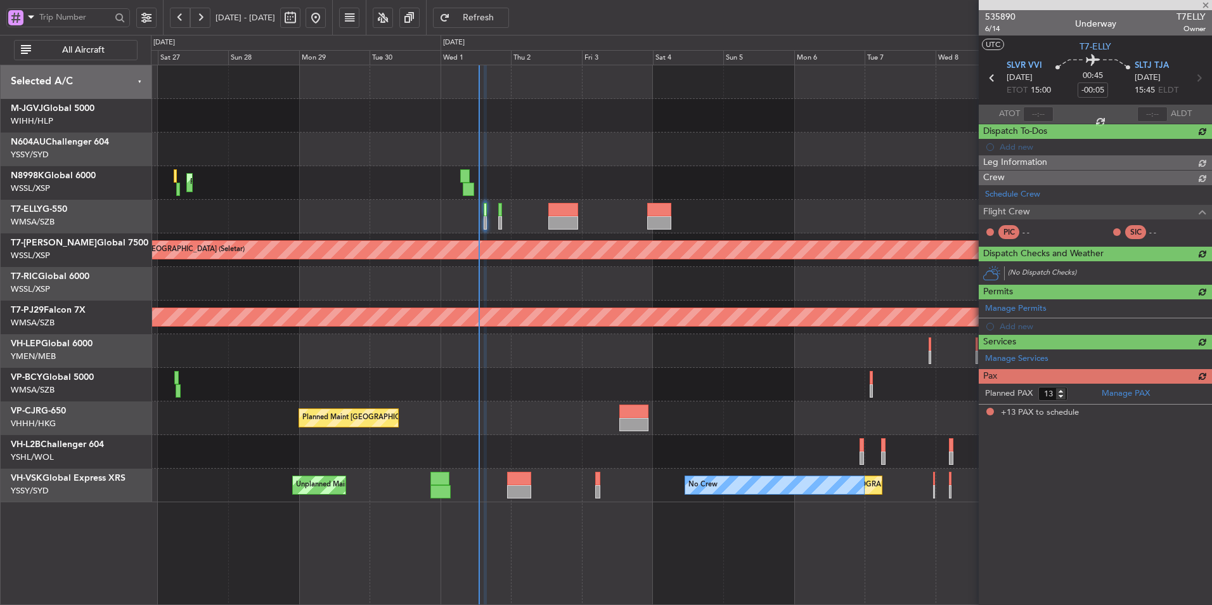
scroll to position [0, 0]
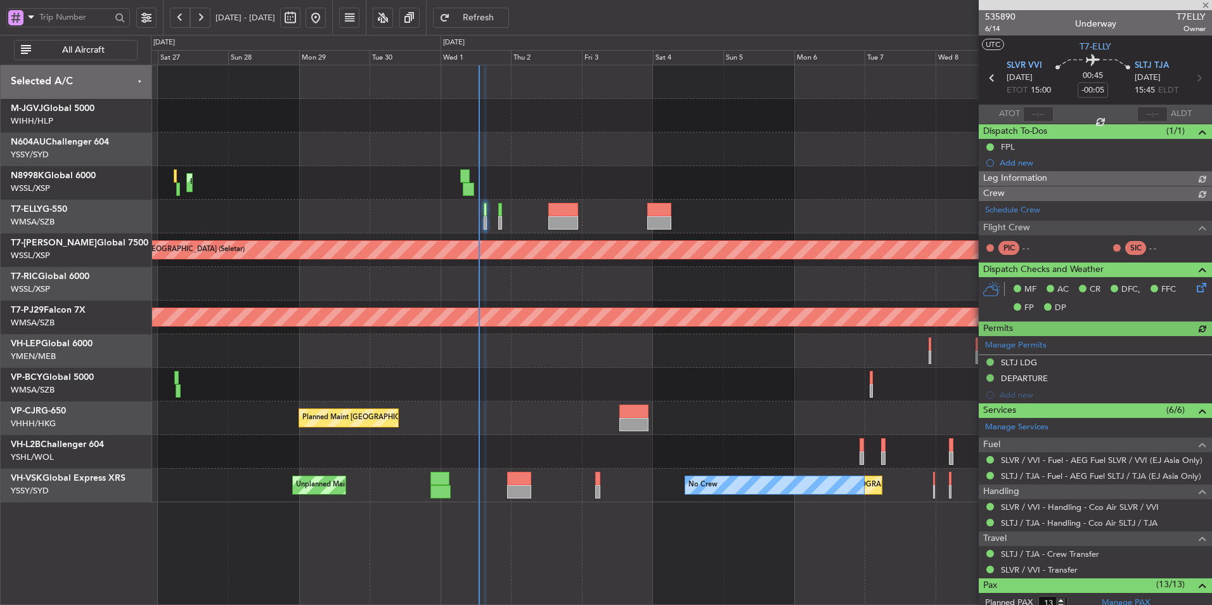
type input "[PERSON_NAME] (KYA)"
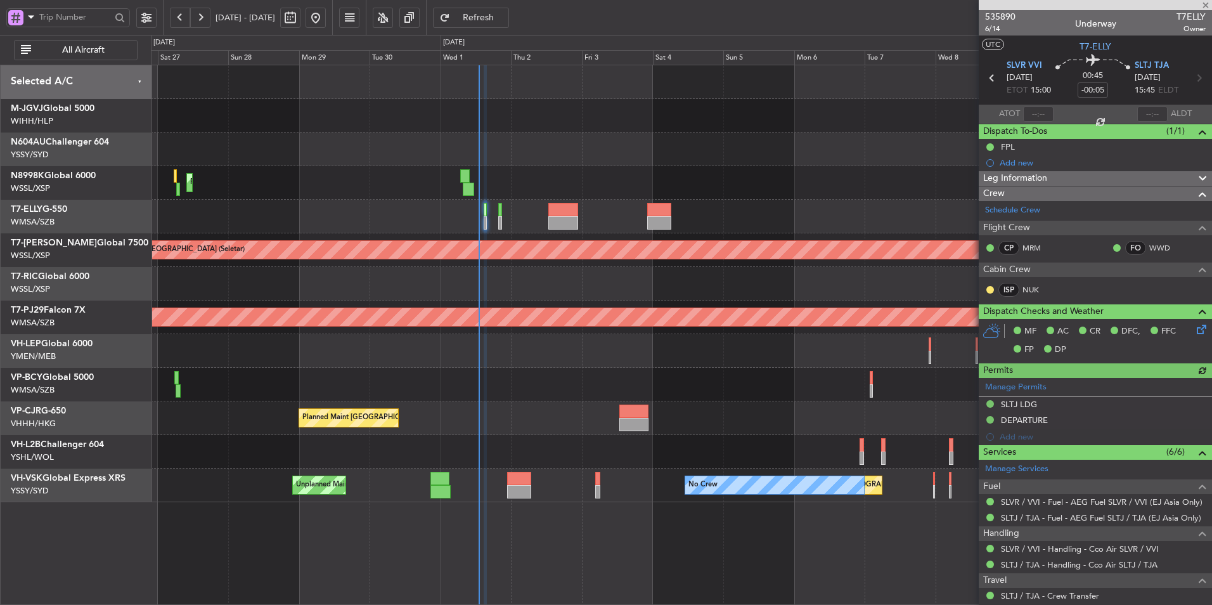
type input "[PERSON_NAME] (KYA)"
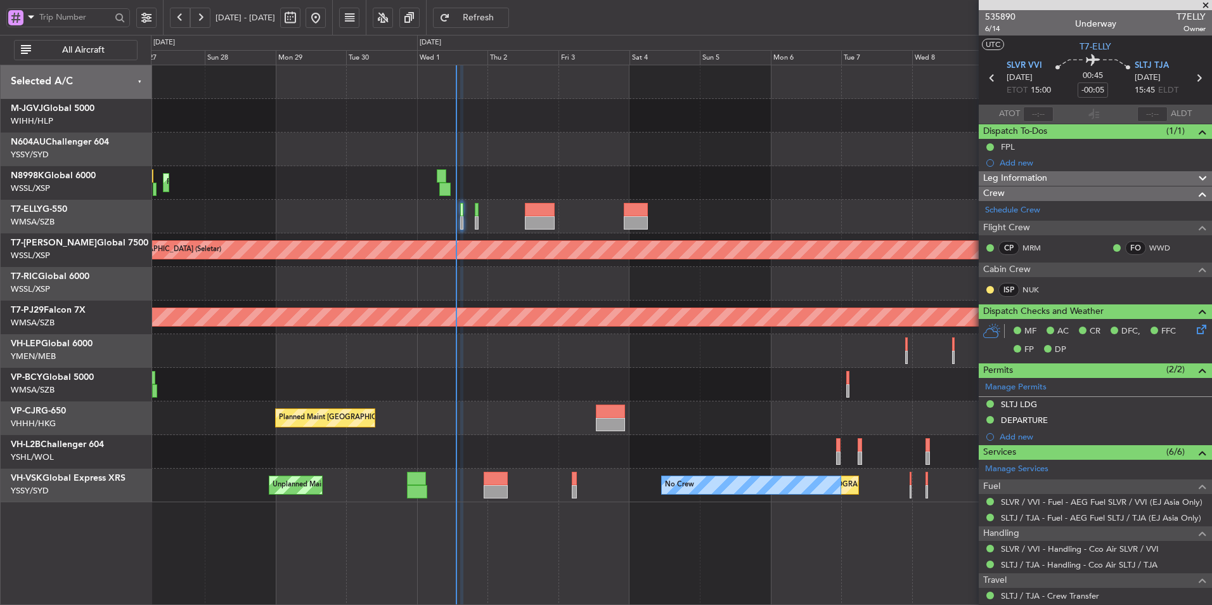
click at [548, 155] on div at bounding box center [681, 149] width 1060 height 34
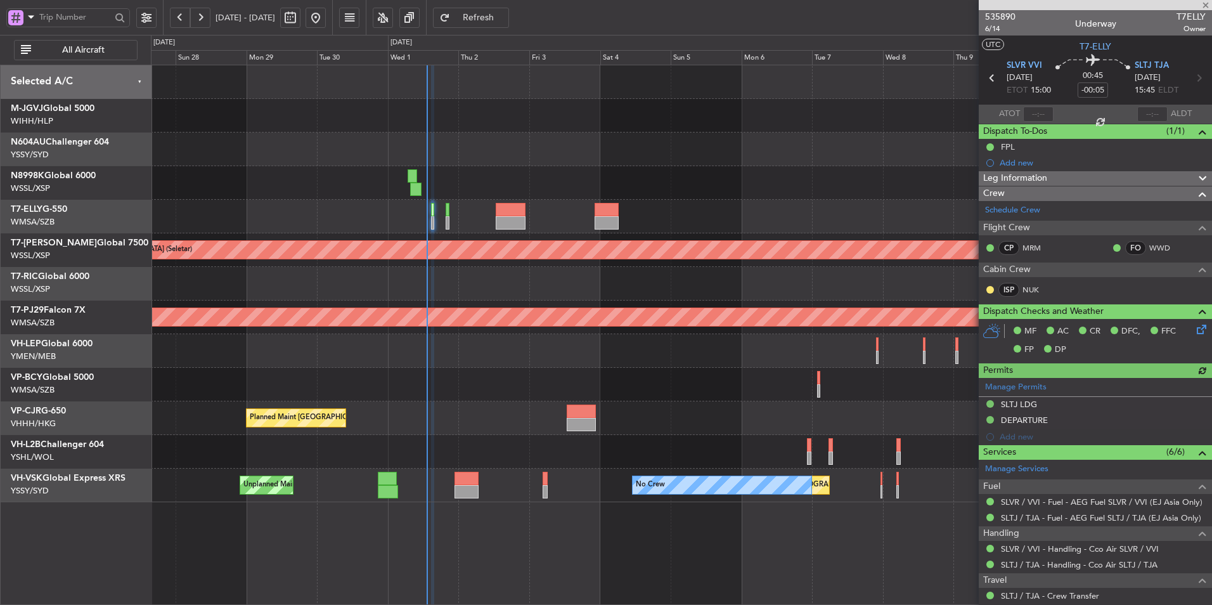
type input "[PERSON_NAME] (KYA)"
click at [524, 349] on div at bounding box center [681, 351] width 1060 height 34
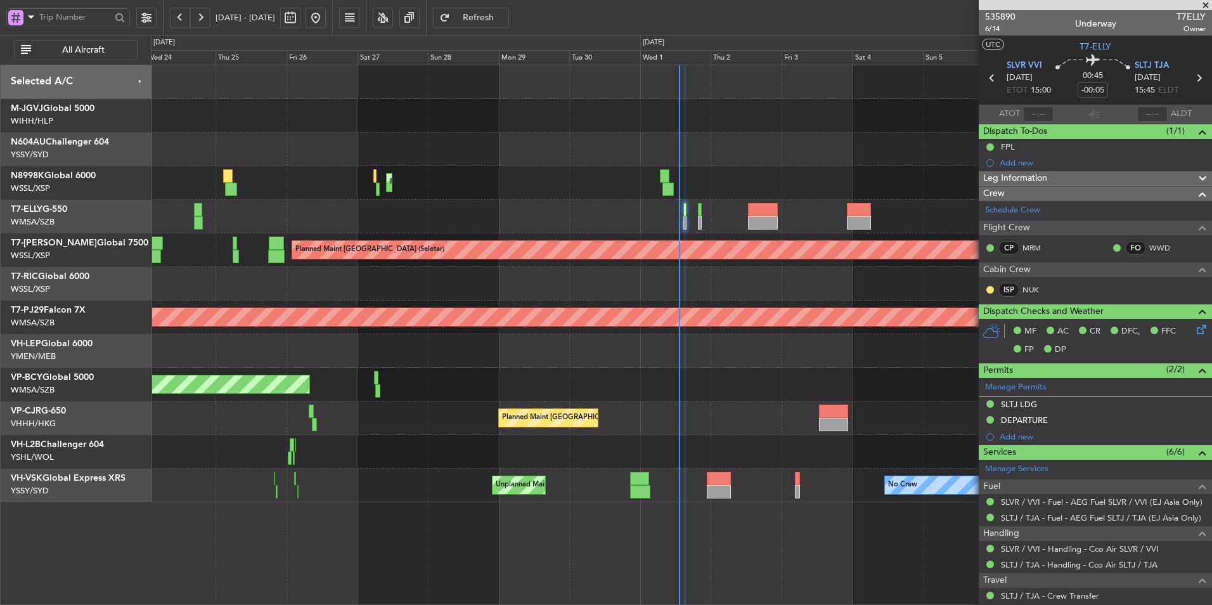
click at [416, 356] on div at bounding box center [681, 351] width 1060 height 34
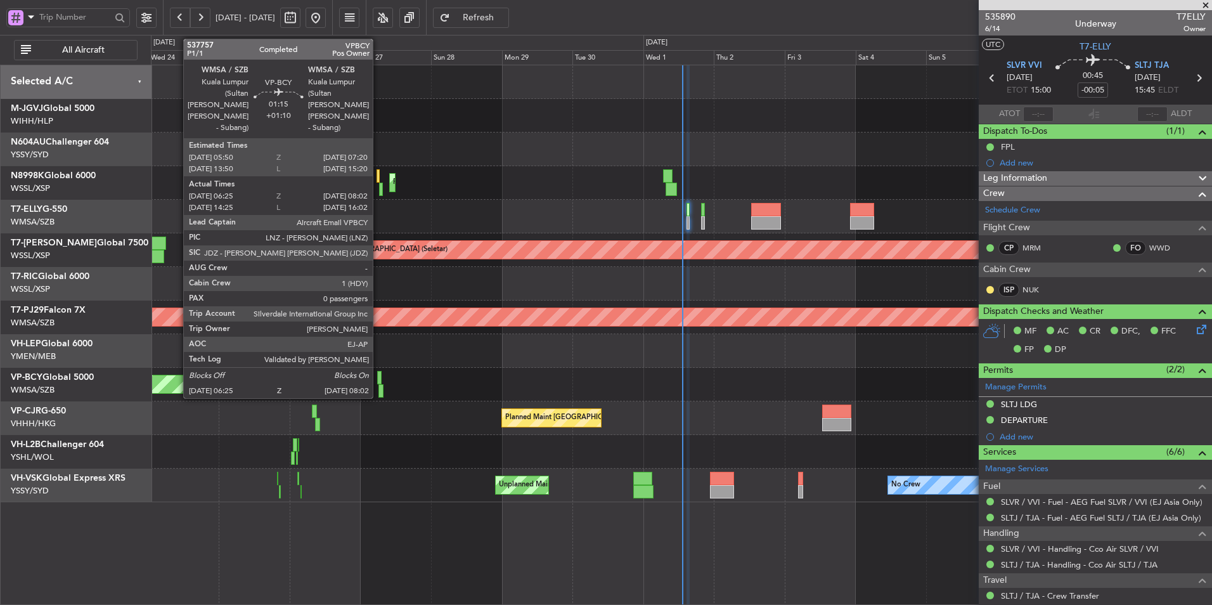
click at [378, 377] on div at bounding box center [379, 377] width 4 height 13
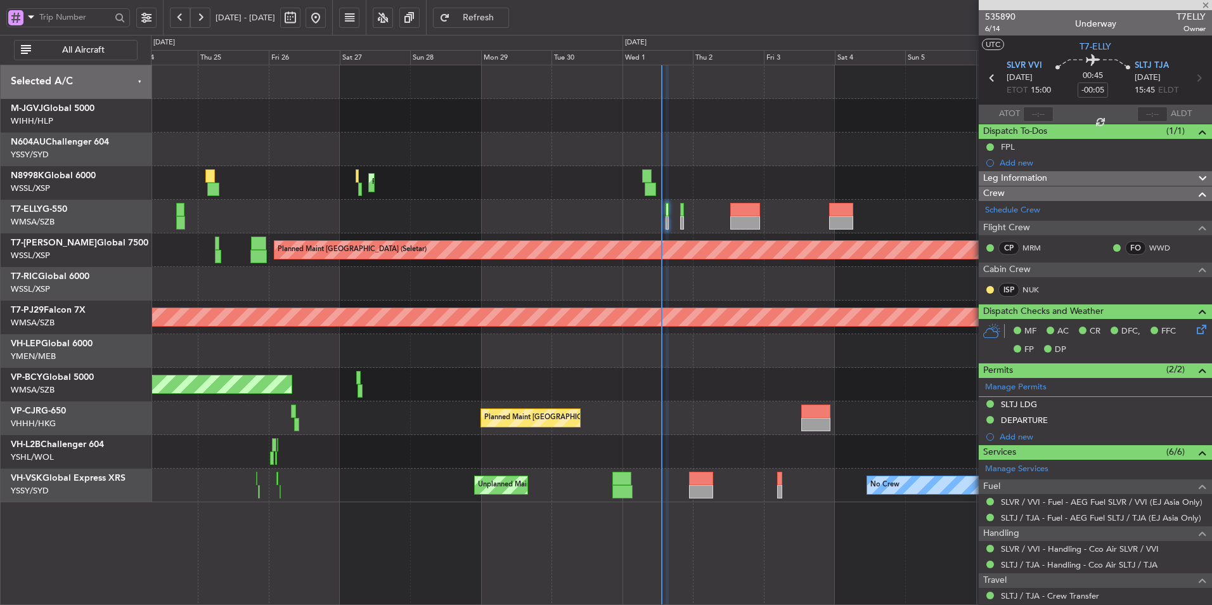
click at [419, 373] on div "Unplanned Maint [GEOGRAPHIC_DATA] (Sultan [PERSON_NAME] [PERSON_NAME] - Subang)" at bounding box center [681, 385] width 1060 height 34
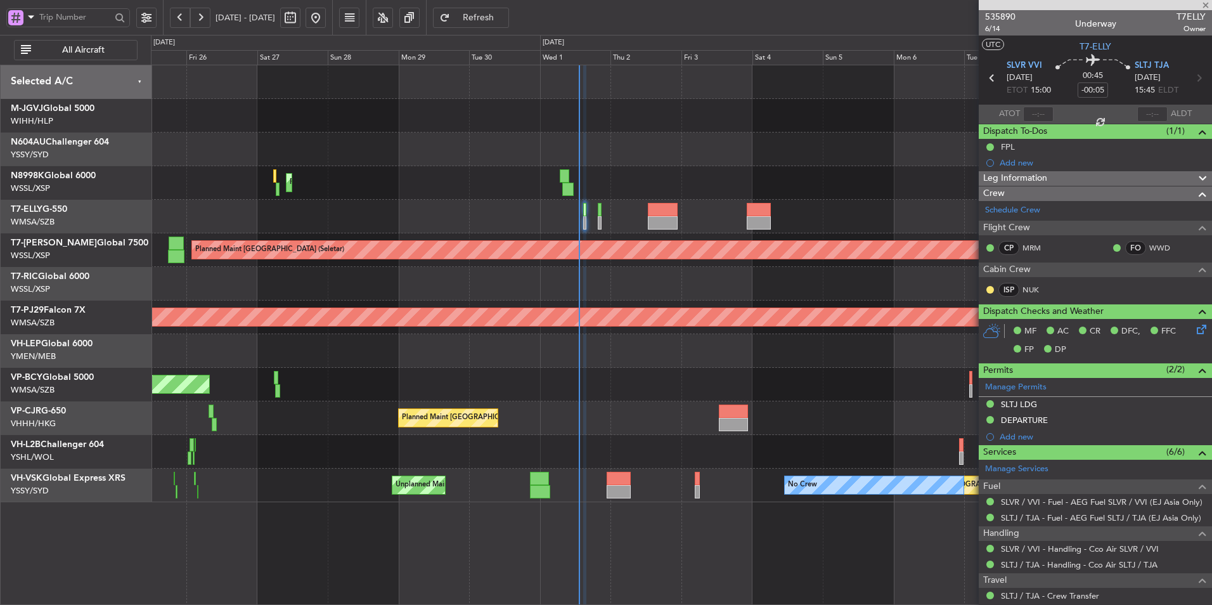
type input "+01:10"
type input "06:35"
type input "07:57"
type input "0"
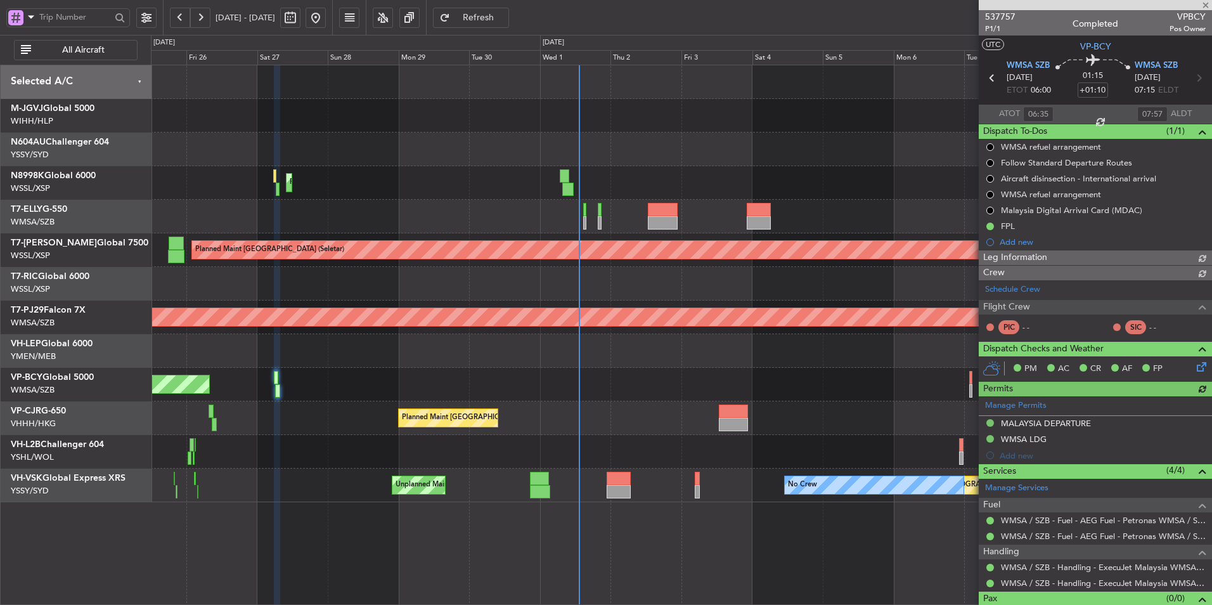
type input "[PERSON_NAME] (KYA)"
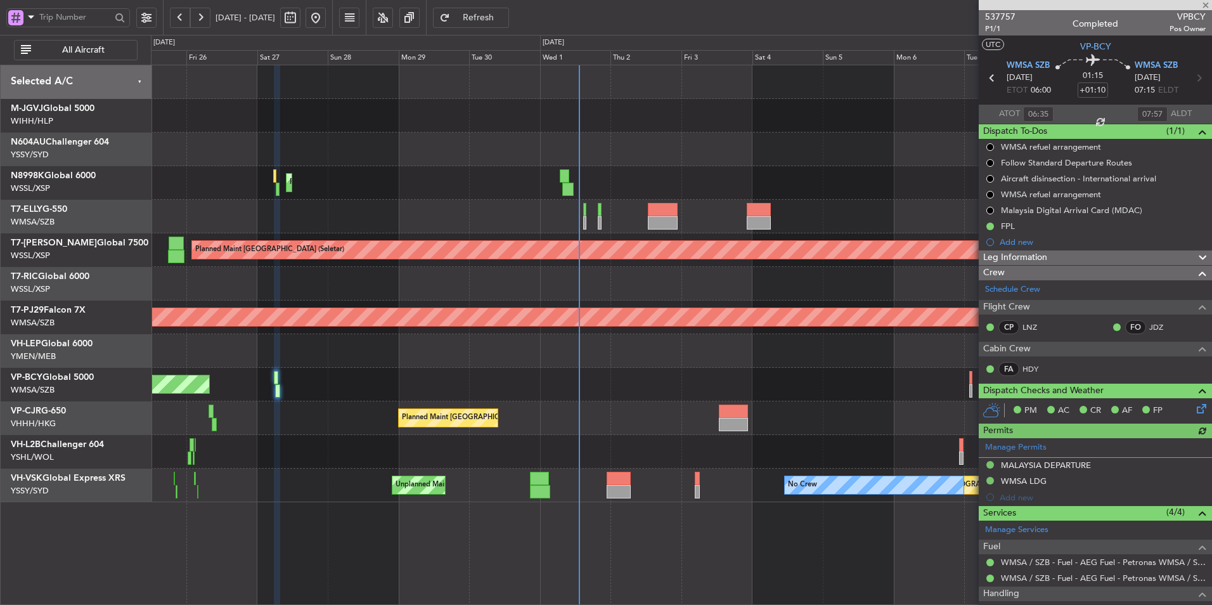
type input "14:35"
type input "15:57"
type input "06:35"
type input "07:57"
click at [557, 399] on div "Unplanned Maint [GEOGRAPHIC_DATA] (Sultan [PERSON_NAME] [PERSON_NAME] - Subang)" at bounding box center [681, 385] width 1060 height 34
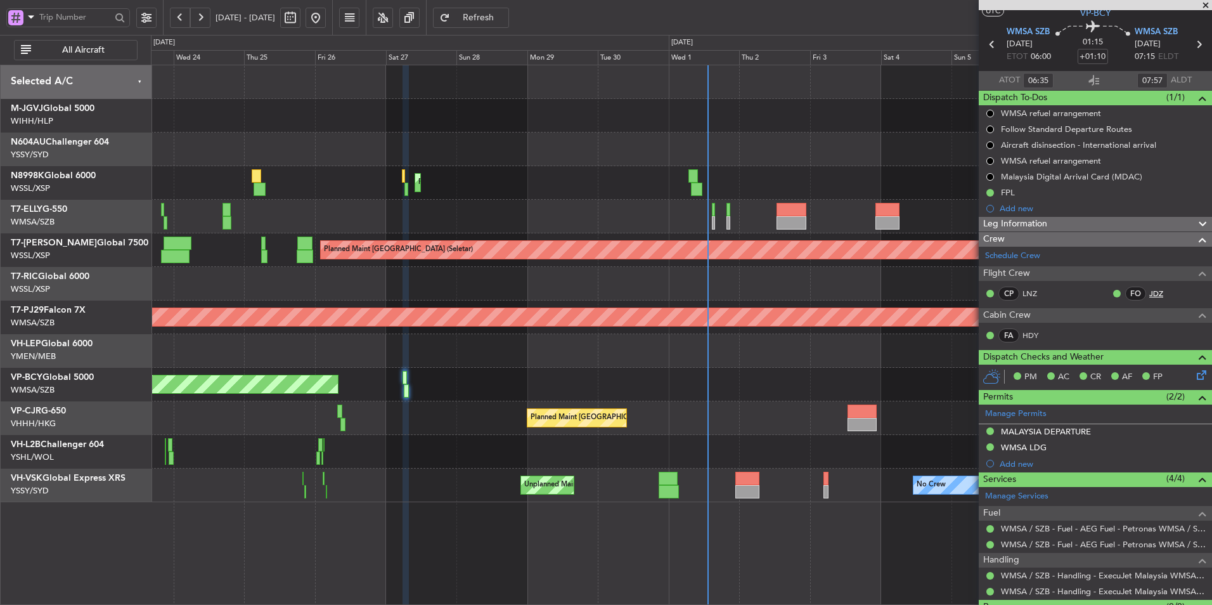
scroll to position [63, 0]
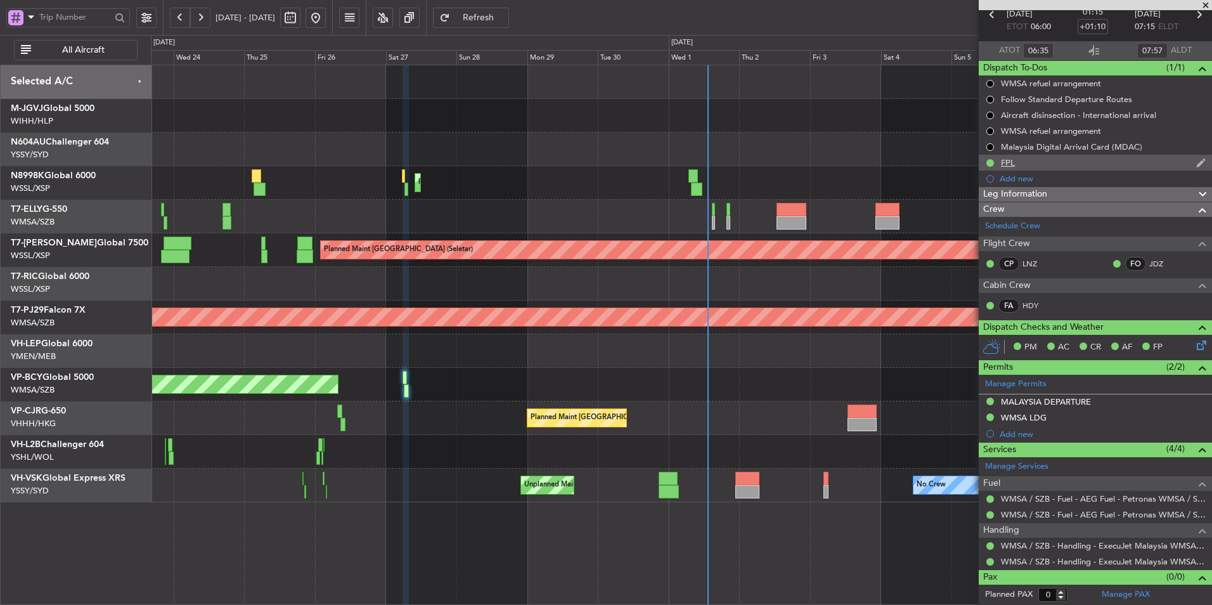
click at [860, 164] on div "FPL" at bounding box center [1008, 162] width 14 height 11
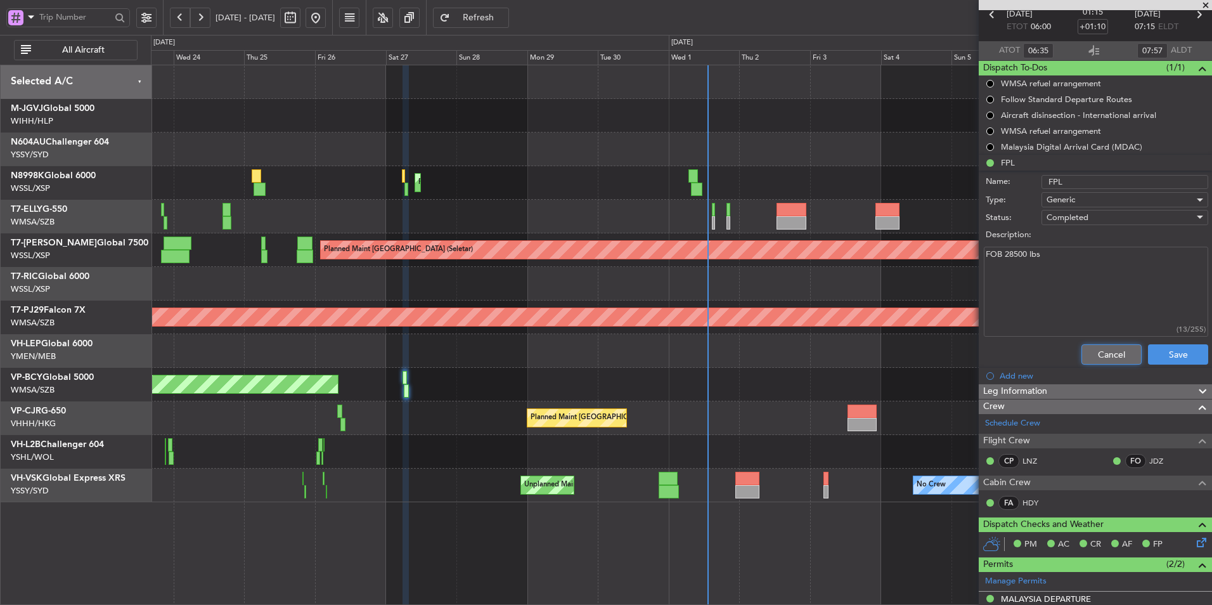
click at [860, 356] on button "Cancel" at bounding box center [1111, 354] width 60 height 20
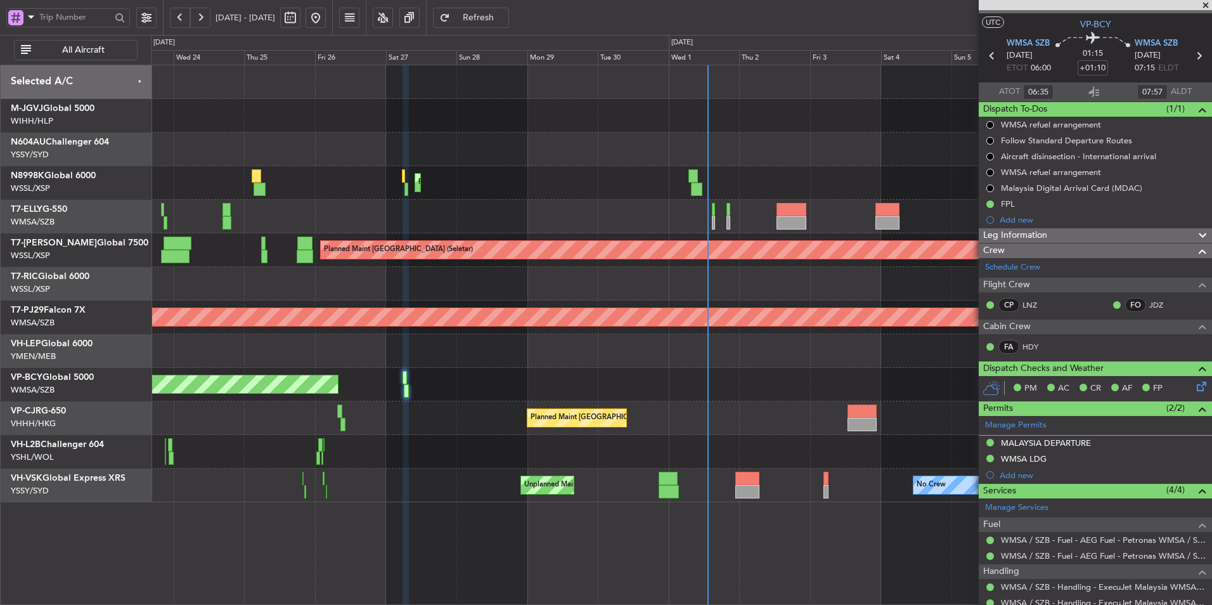
scroll to position [0, 0]
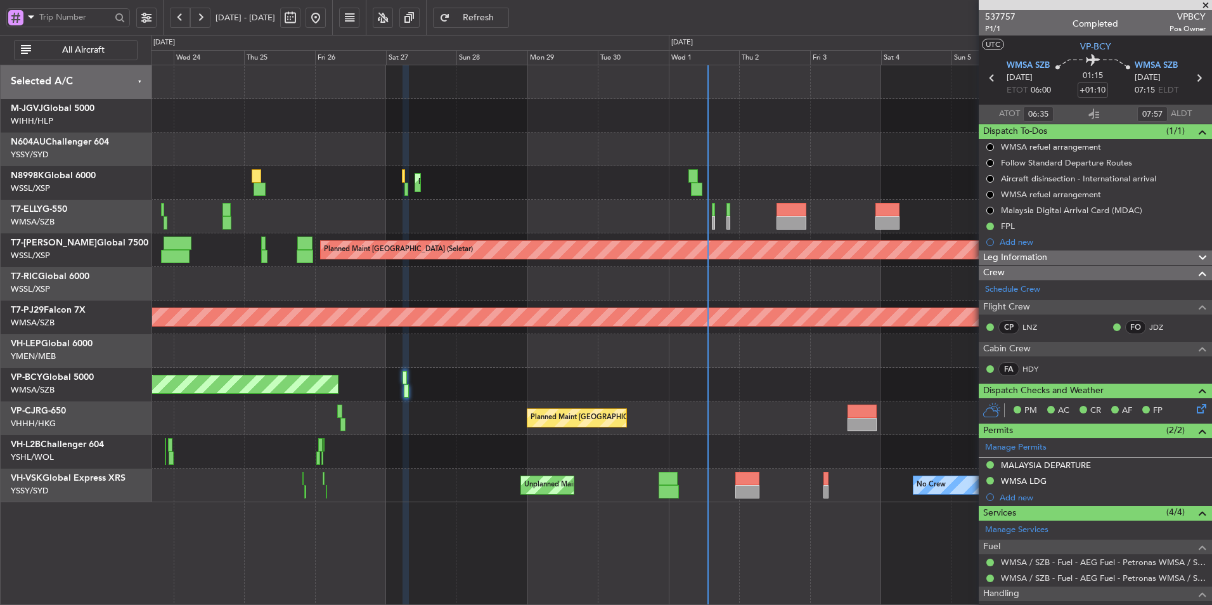
click at [860, 6] on span at bounding box center [1205, 5] width 13 height 11
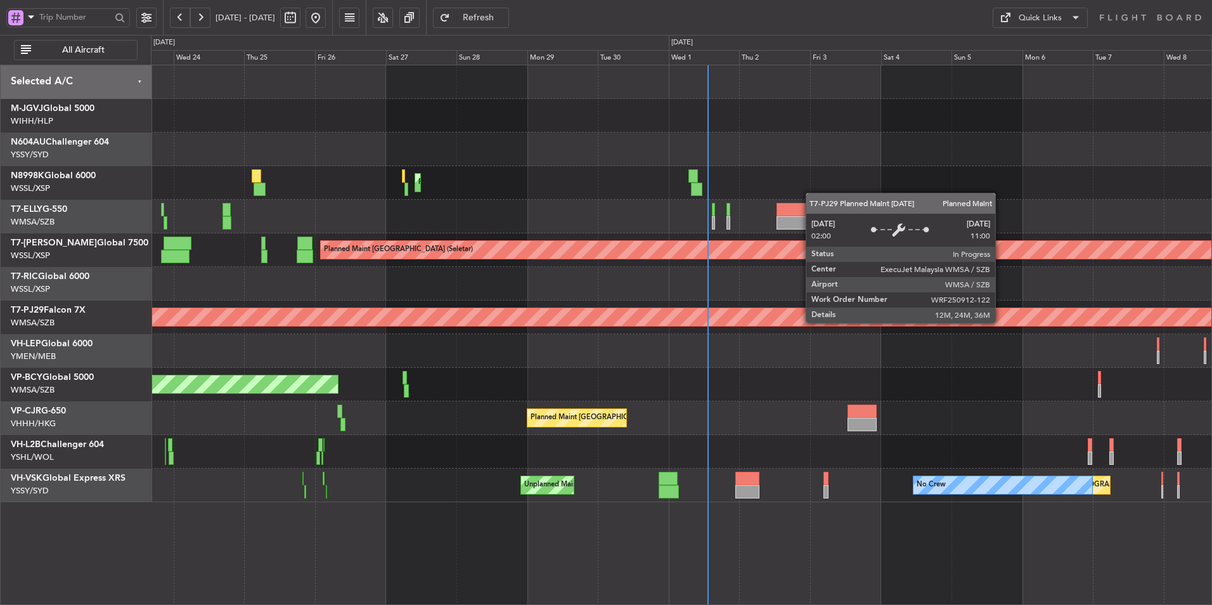
click at [792, 330] on div "Planned Maint [GEOGRAPHIC_DATA] (Sultan [PERSON_NAME] [PERSON_NAME] - Subang)" at bounding box center [681, 317] width 1060 height 34
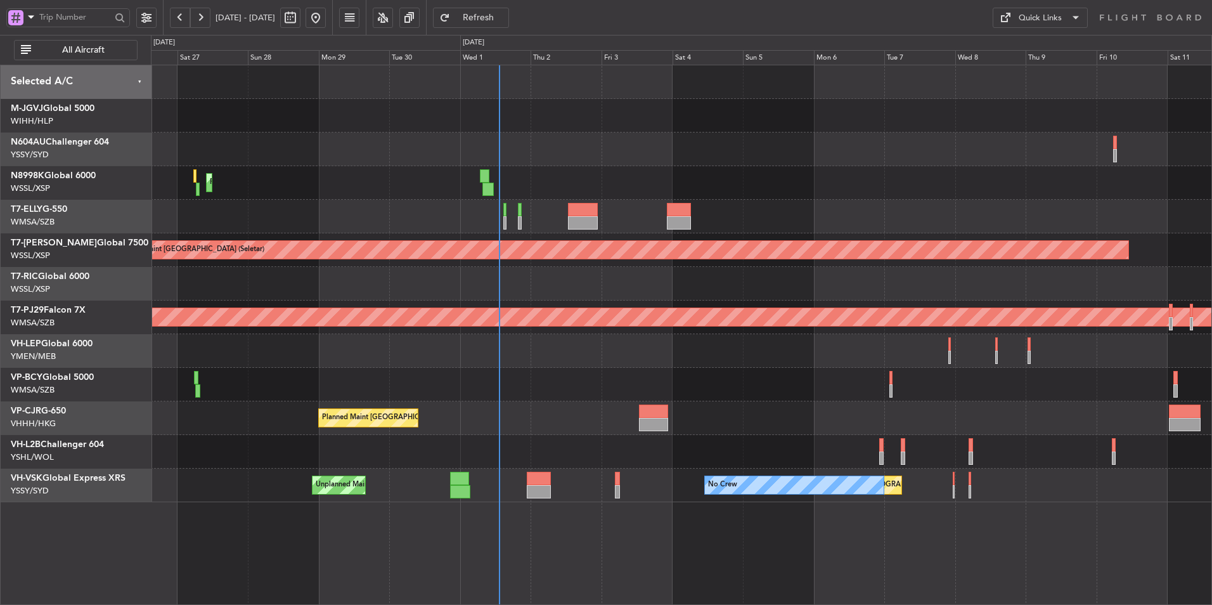
click at [860, 155] on div at bounding box center [681, 149] width 1060 height 34
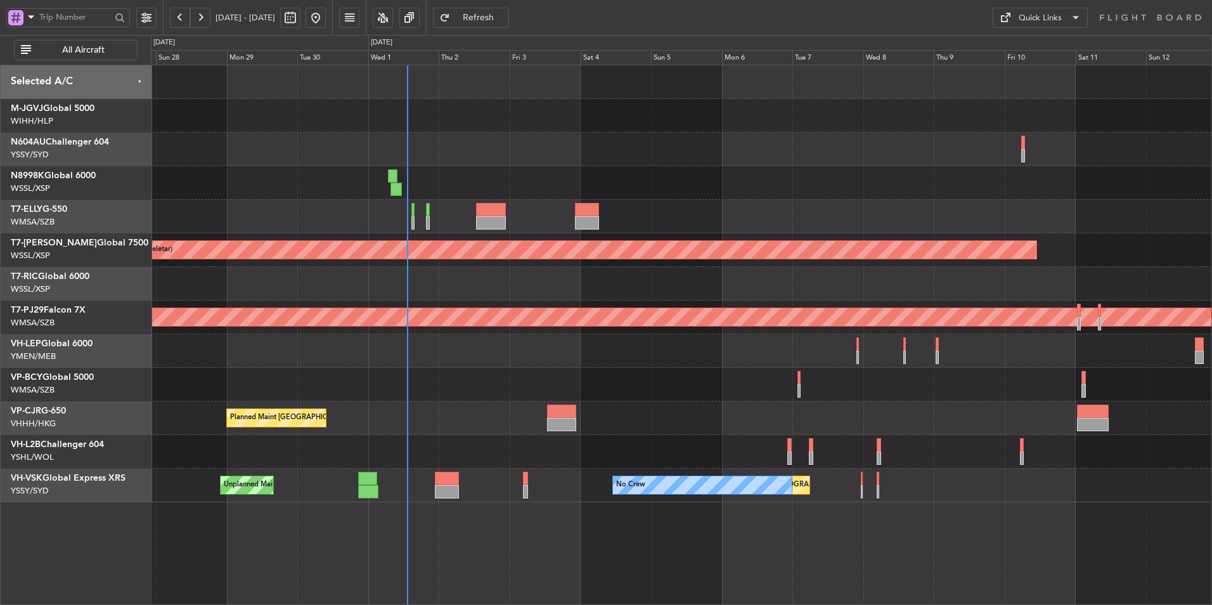
click at [860, 13] on button "Quick Links" at bounding box center [1040, 18] width 95 height 20
click at [860, 45] on button "Trip Builder" at bounding box center [1040, 48] width 95 height 30
click at [352, 406] on div "Planned Maint [GEOGRAPHIC_DATA] ([GEOGRAPHIC_DATA] Intl)" at bounding box center [681, 418] width 1060 height 34
click at [610, 380] on div "Unplanned Maint [GEOGRAPHIC_DATA] (Sultan [PERSON_NAME] [PERSON_NAME] - Subang)" at bounding box center [681, 385] width 1060 height 34
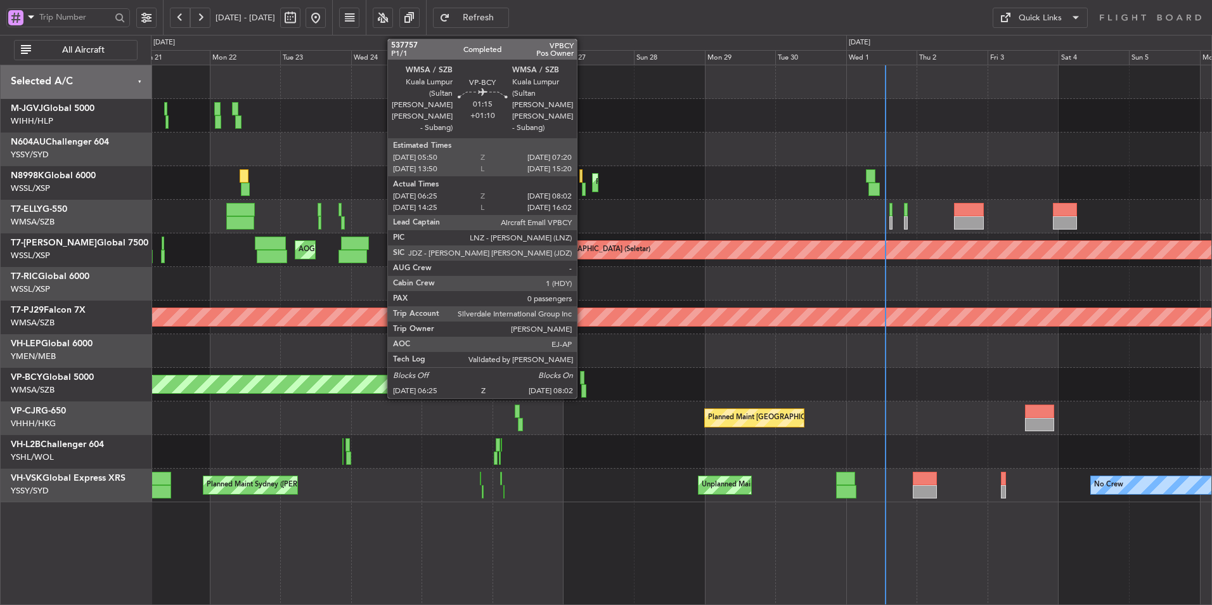
click at [583, 382] on div at bounding box center [582, 377] width 4 height 13
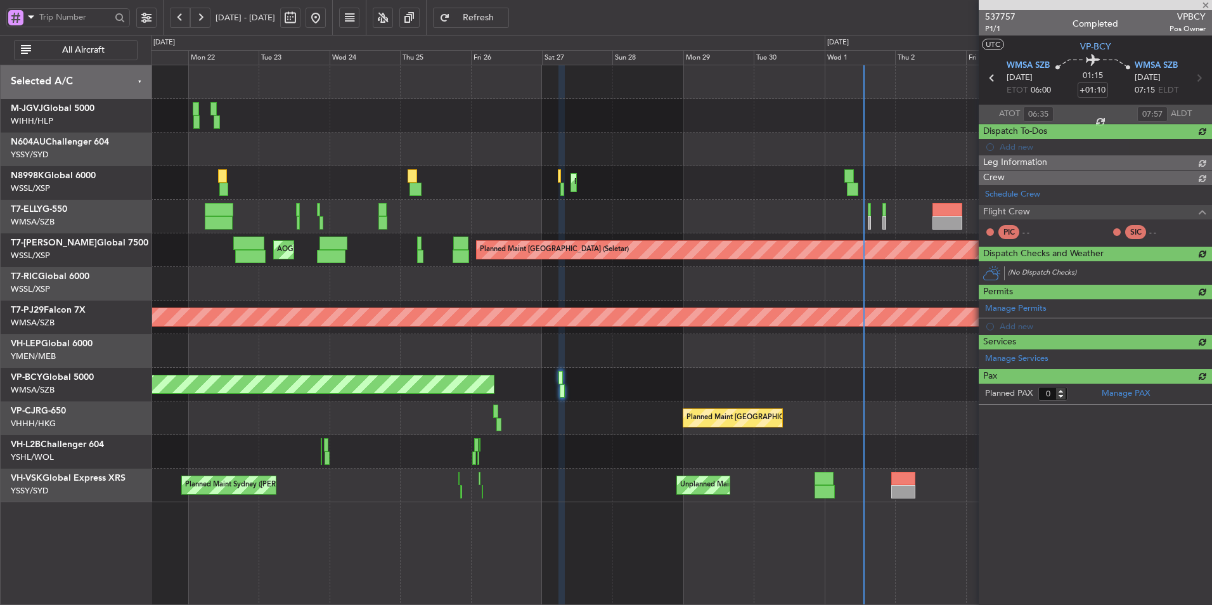
click at [603, 382] on div "Unplanned Maint [GEOGRAPHIC_DATA] (Sultan [PERSON_NAME] [PERSON_NAME] - Subang)" at bounding box center [681, 385] width 1060 height 34
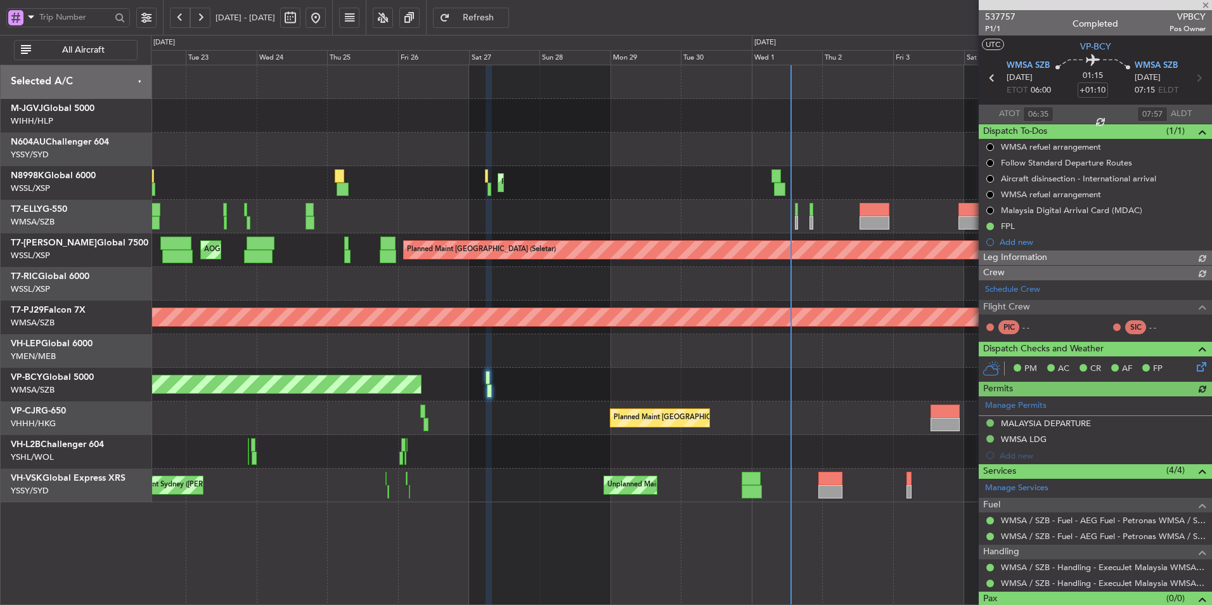
type input "[PERSON_NAME] (KYA)"
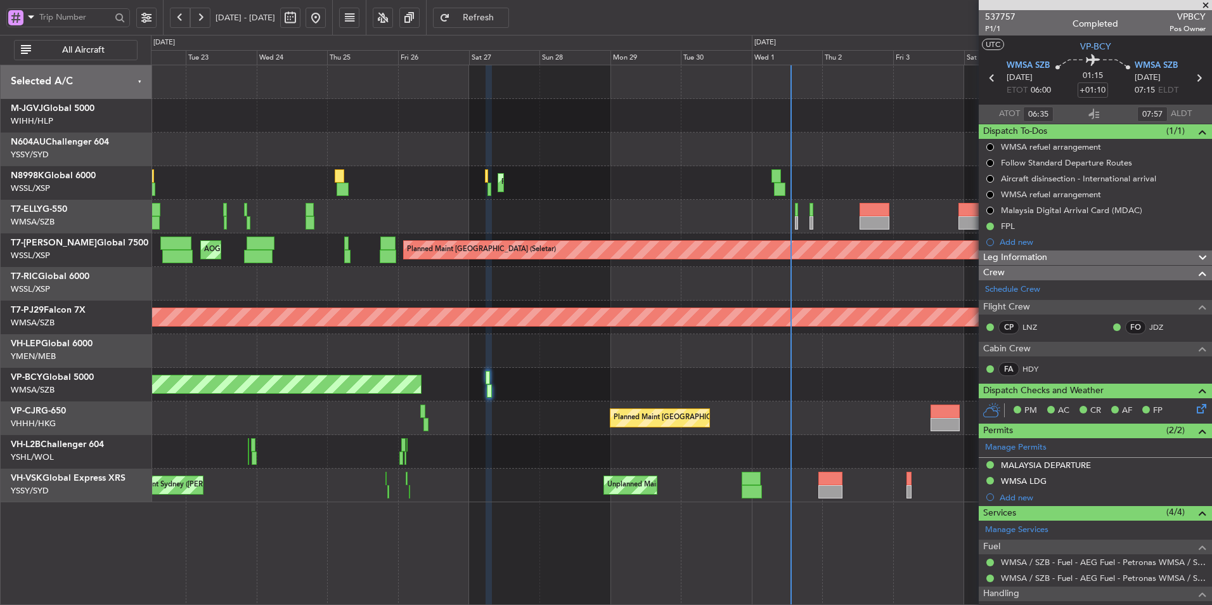
click at [831, 371] on div "Unplanned Maint [GEOGRAPHIC_DATA] (Sultan [PERSON_NAME] [PERSON_NAME] - Subang)" at bounding box center [681, 385] width 1060 height 34
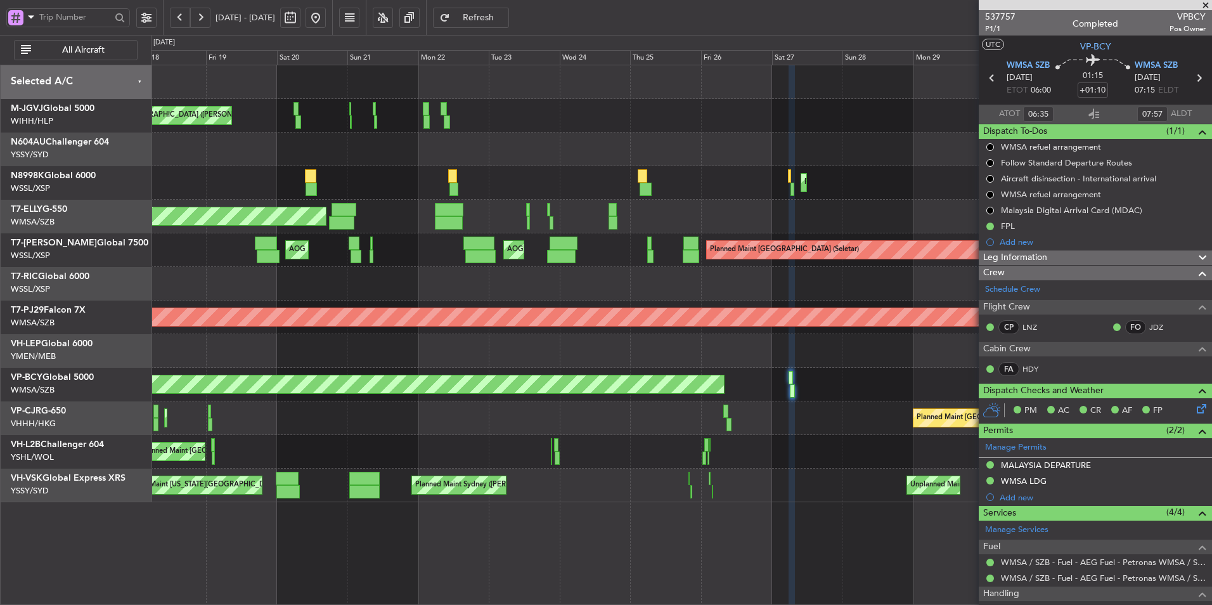
click at [674, 401] on div "Planned Maint [GEOGRAPHIC_DATA] ([GEOGRAPHIC_DATA] Intl) Planned Maint [GEOGRAP…" at bounding box center [681, 418] width 1060 height 34
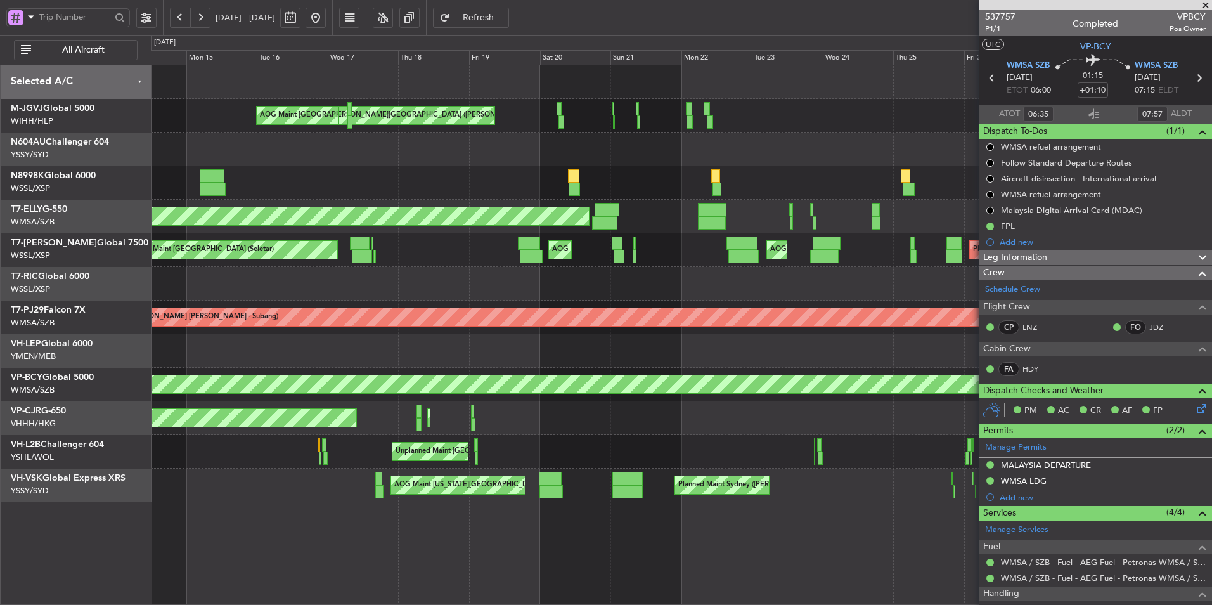
click at [605, 397] on div "Planned Maint [GEOGRAPHIC_DATA] (Seletar) [PERSON_NAME] Jakarta (Halim Intl) [P…" at bounding box center [681, 283] width 1060 height 437
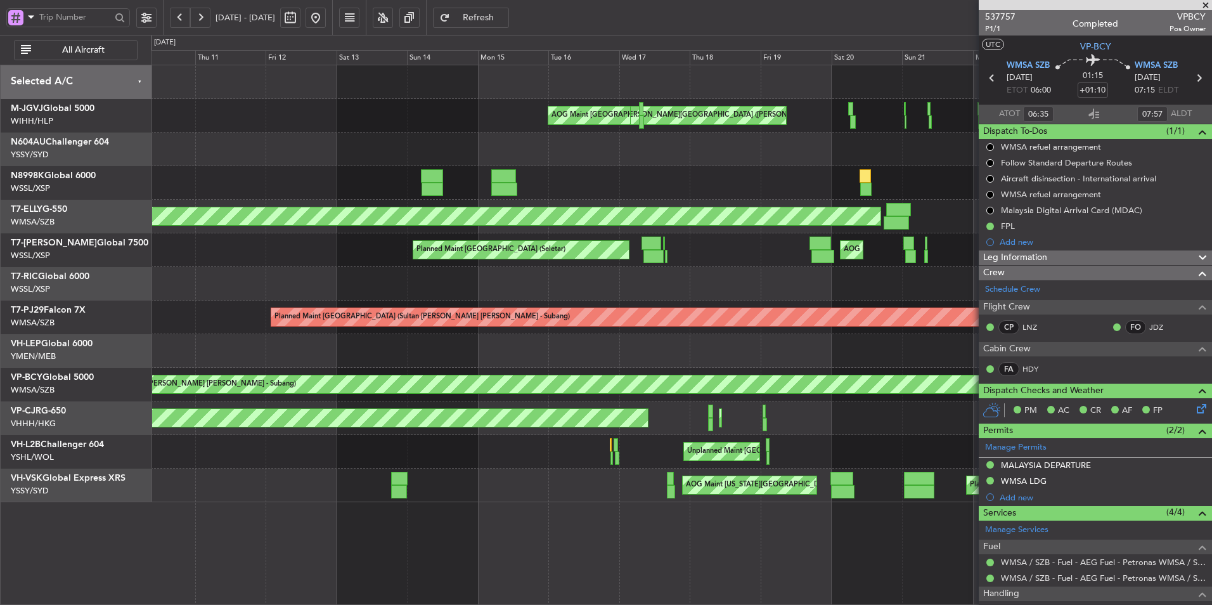
click at [560, 397] on div "Planned Maint [GEOGRAPHIC_DATA] (Seletar) [PERSON_NAME] Jakarta (Halim Intl) [P…" at bounding box center [681, 283] width 1060 height 437
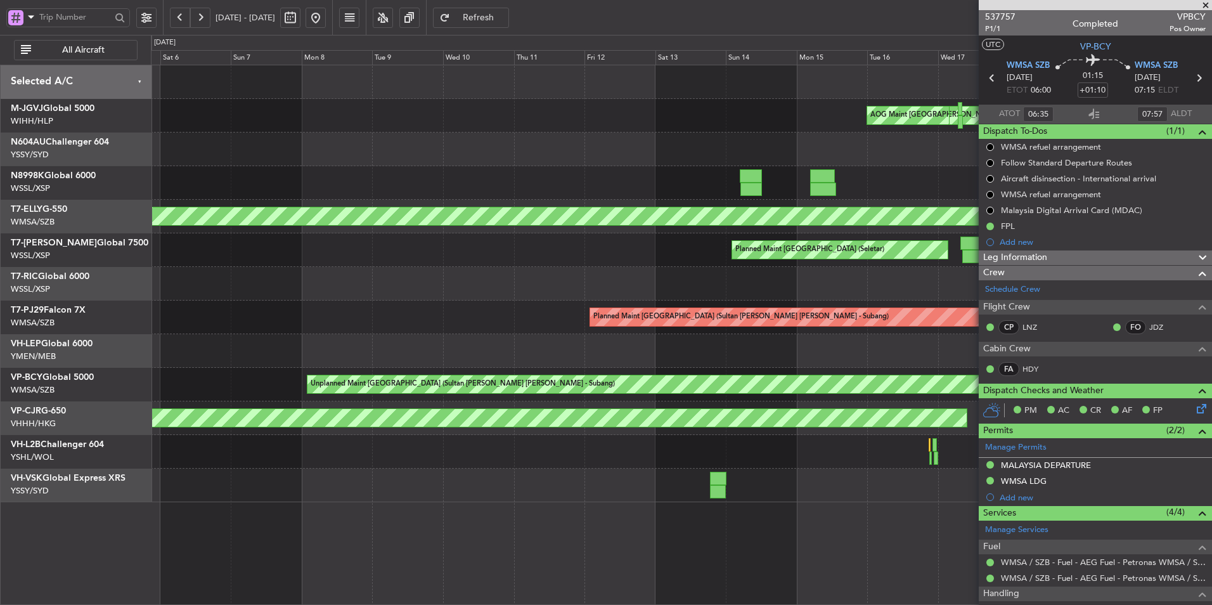
click at [678, 402] on div "Planned Maint [GEOGRAPHIC_DATA] ([GEOGRAPHIC_DATA] Intl) Planned Maint [GEOGRAP…" at bounding box center [681, 418] width 1060 height 34
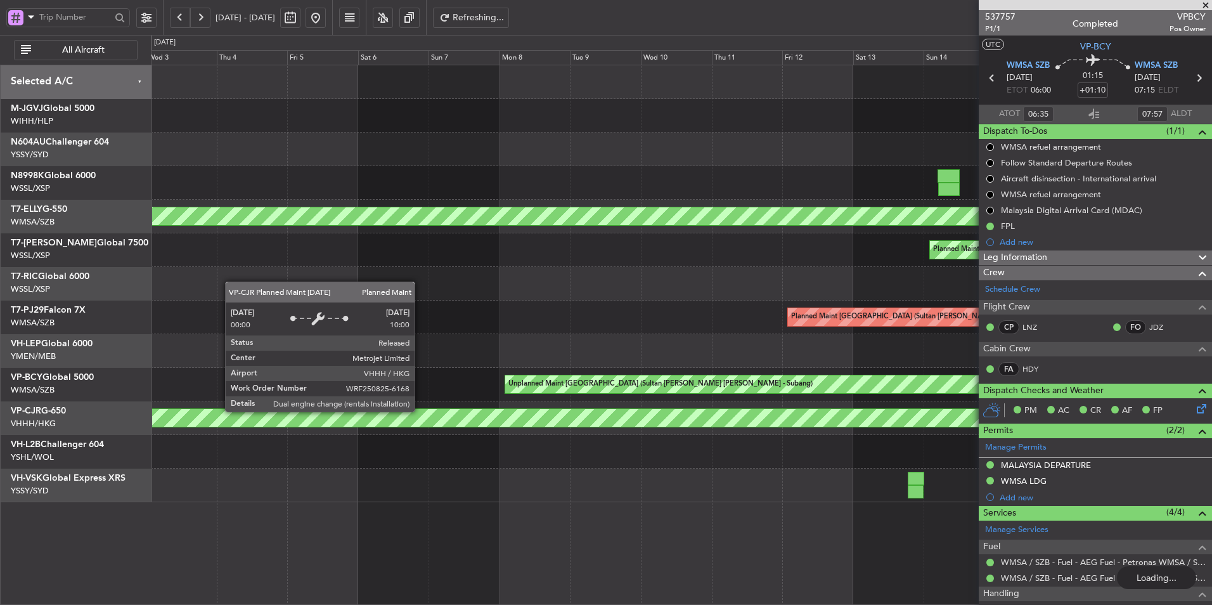
click at [579, 391] on div "Unplanned Maint [GEOGRAPHIC_DATA] (Sultan [PERSON_NAME] [PERSON_NAME] - Subang)" at bounding box center [681, 385] width 1060 height 34
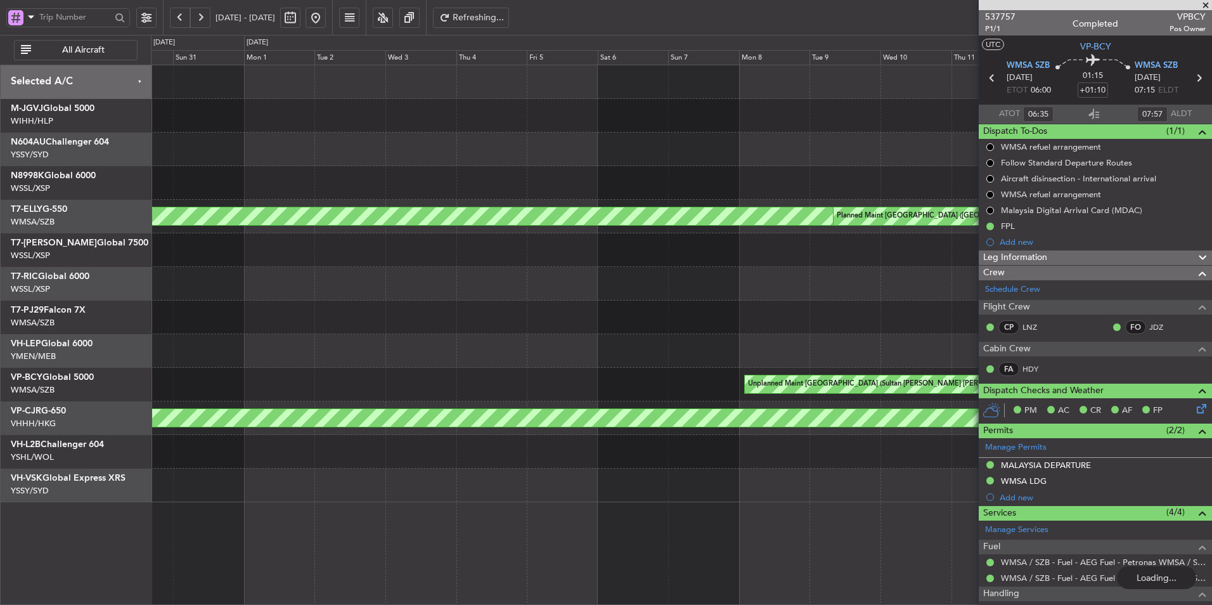
click at [567, 379] on div "Unplanned Maint [GEOGRAPHIC_DATA] (Sultan [PERSON_NAME] [PERSON_NAME] - Subang)" at bounding box center [681, 385] width 1060 height 34
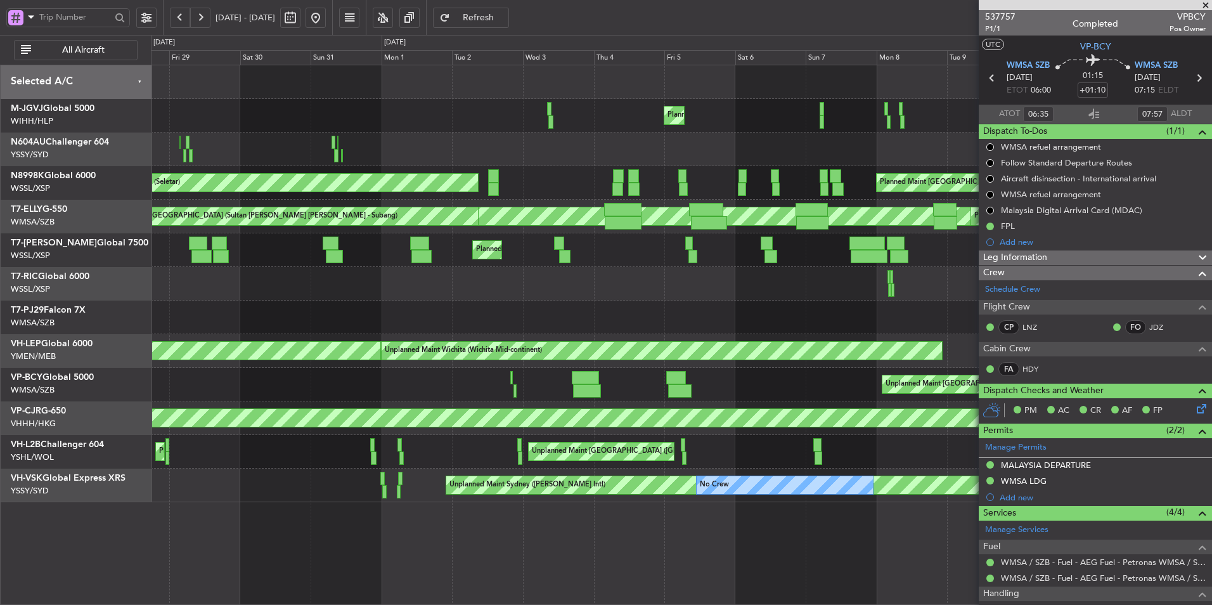
click at [557, 393] on div "Unplanned Maint [GEOGRAPHIC_DATA] (Sultan [PERSON_NAME] [PERSON_NAME] - Subang)…" at bounding box center [681, 385] width 1060 height 34
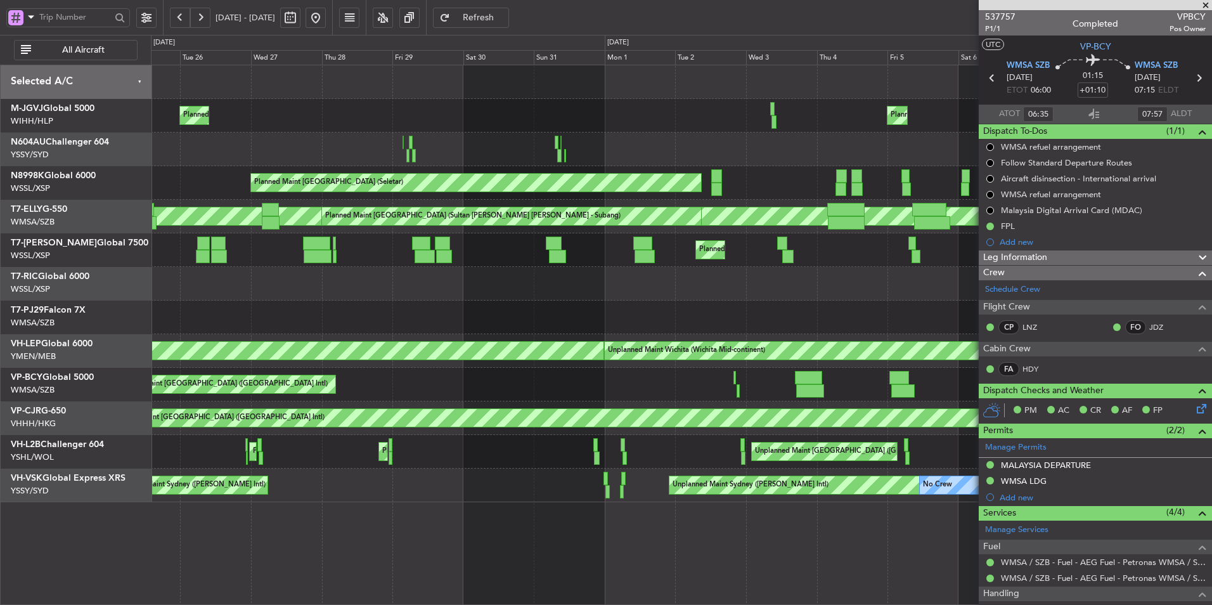
click at [499, 381] on div "Unplanned Maint [GEOGRAPHIC_DATA] (Sultan [PERSON_NAME] [PERSON_NAME] - Subang)…" at bounding box center [681, 385] width 1060 height 34
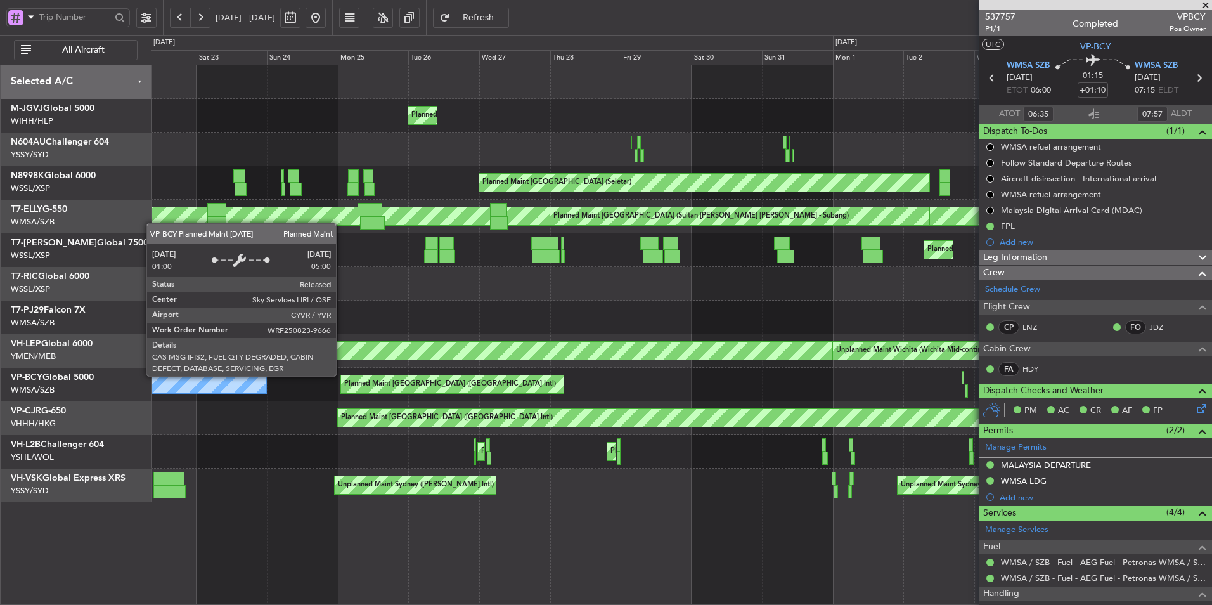
click at [564, 373] on div "Planned Maint [GEOGRAPHIC_DATA] ([GEOGRAPHIC_DATA] Intl) [PERSON_NAME] (Sultan …" at bounding box center [681, 385] width 1060 height 34
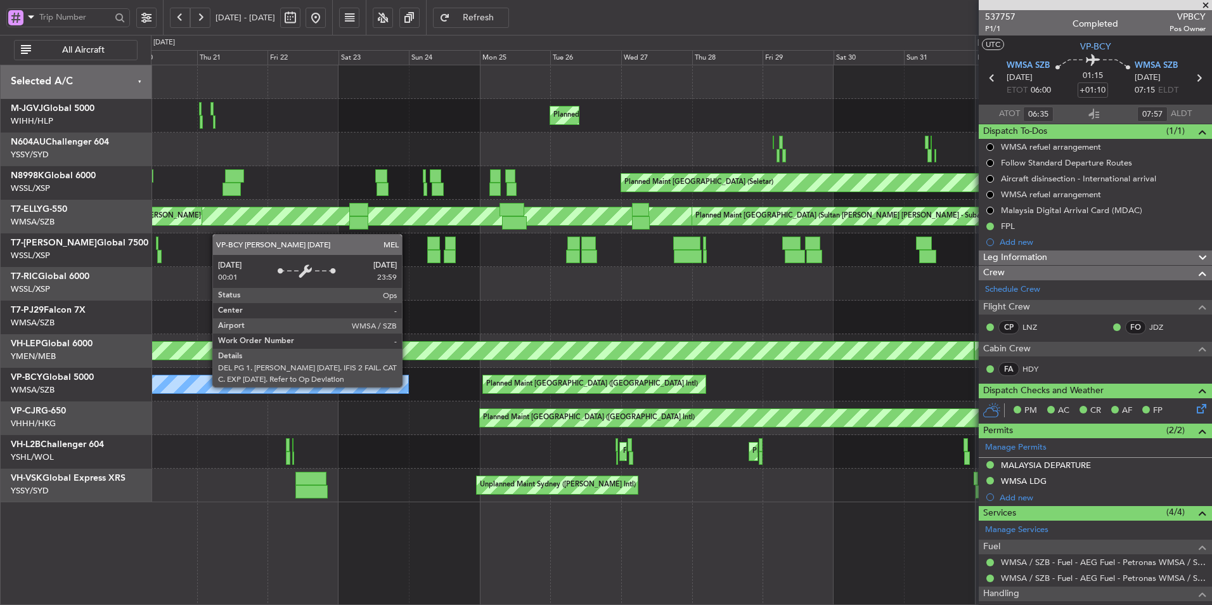
click at [673, 380] on div "Planned Maint [GEOGRAPHIC_DATA] ([GEOGRAPHIC_DATA] Intl) [PERSON_NAME] (Sultan …" at bounding box center [681, 385] width 1060 height 34
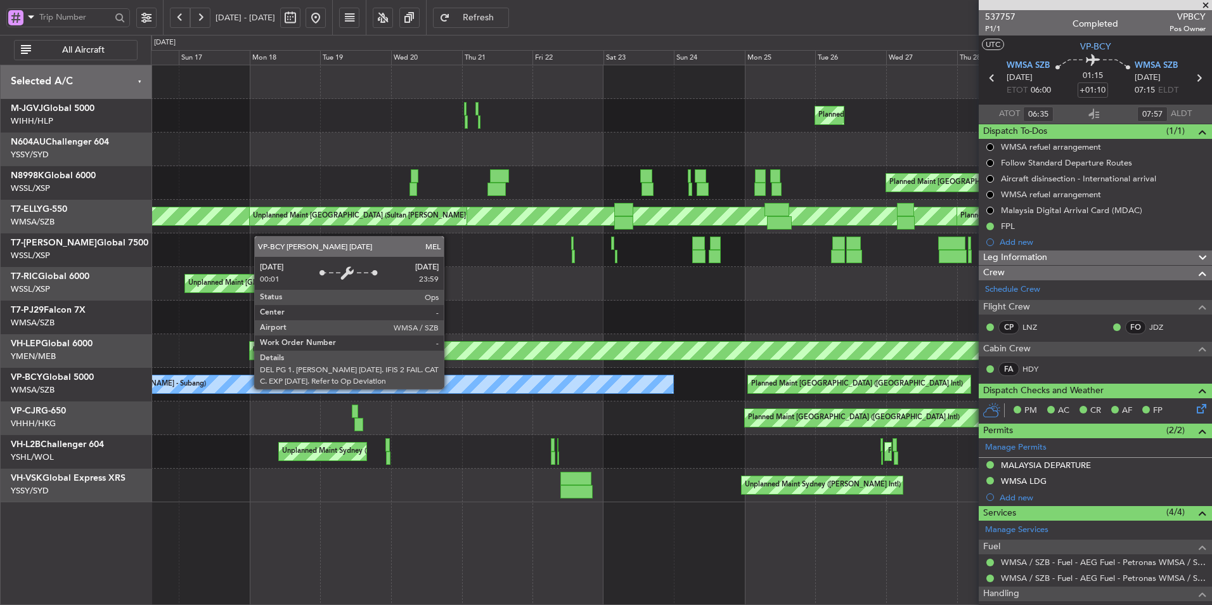
click at [640, 385] on div "[PERSON_NAME] [GEOGRAPHIC_DATA] (Sultan [PERSON_NAME] [PERSON_NAME] - Subang)" at bounding box center [284, 384] width 777 height 18
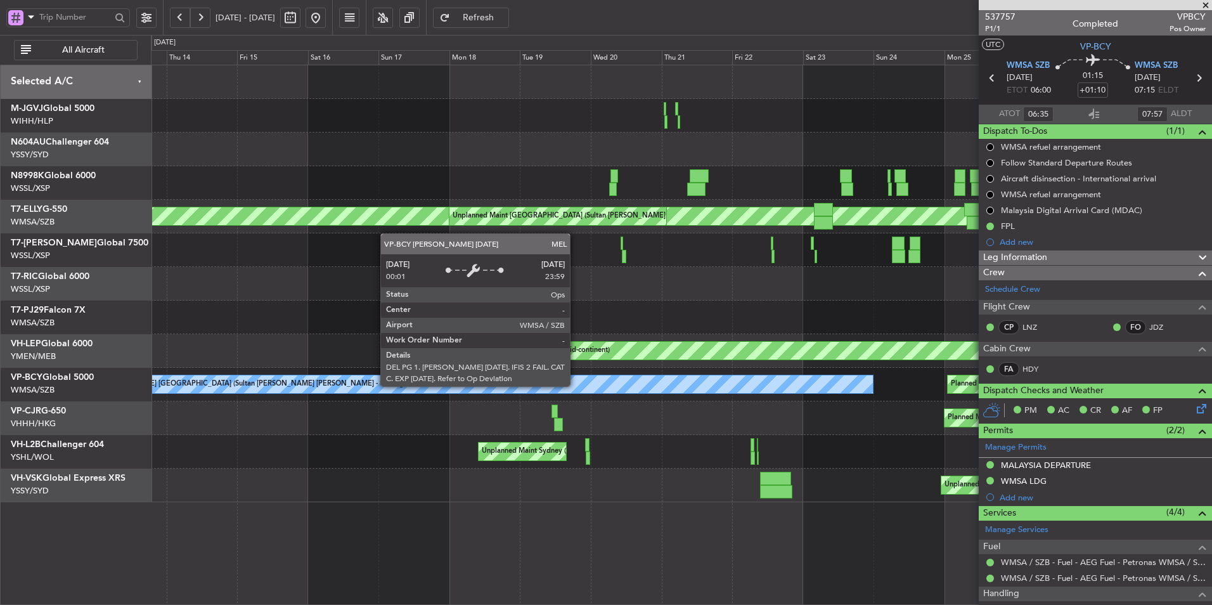
click at [572, 384] on div "[PERSON_NAME] [GEOGRAPHIC_DATA] (Sultan [PERSON_NAME] [PERSON_NAME] - Subang)" at bounding box center [484, 384] width 777 height 18
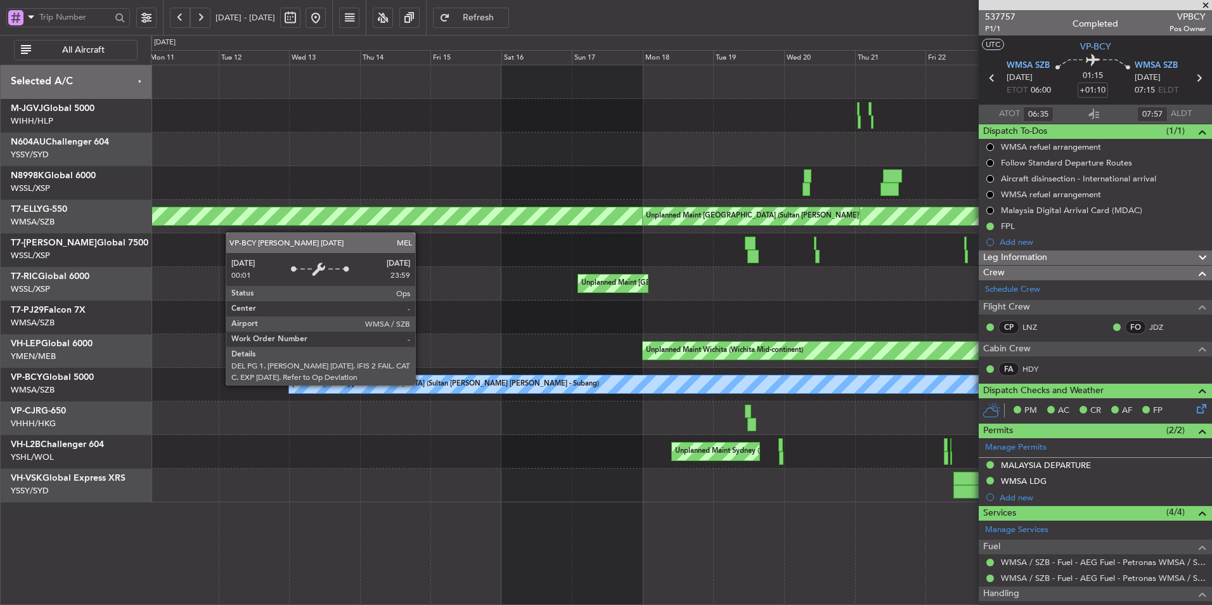
click at [488, 382] on div "[PERSON_NAME] [GEOGRAPHIC_DATA] (Sultan [PERSON_NAME] [PERSON_NAME] - Subang)" at bounding box center [445, 384] width 307 height 19
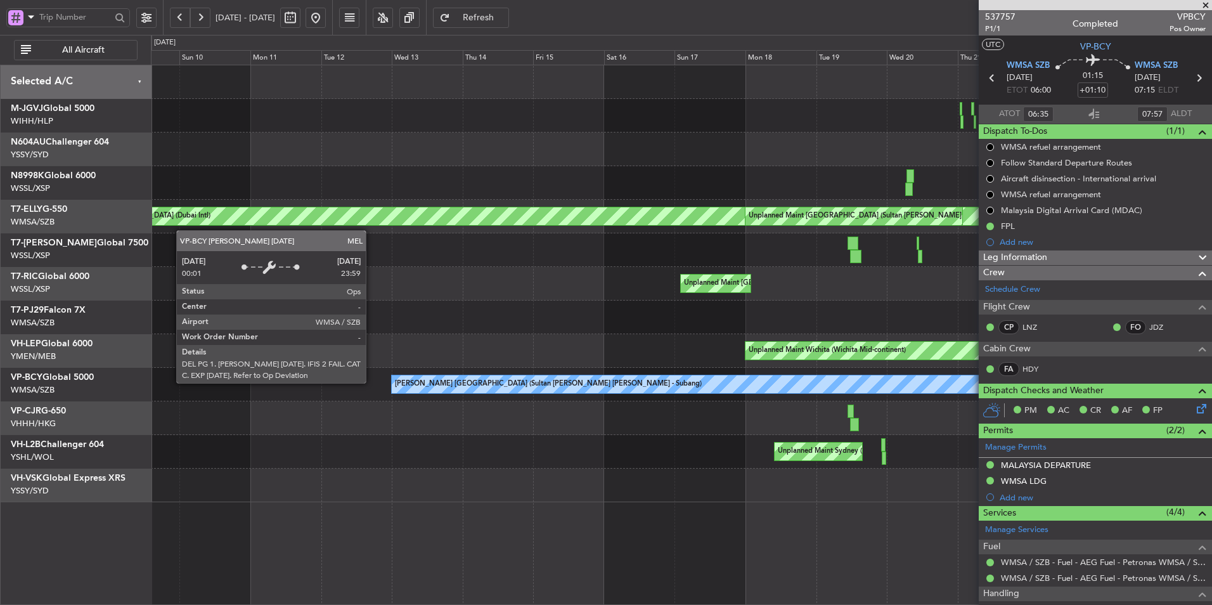
click at [688, 375] on div "[PERSON_NAME] [GEOGRAPHIC_DATA] (Sultan [PERSON_NAME] [PERSON_NAME] - Subang)" at bounding box center [548, 384] width 307 height 19
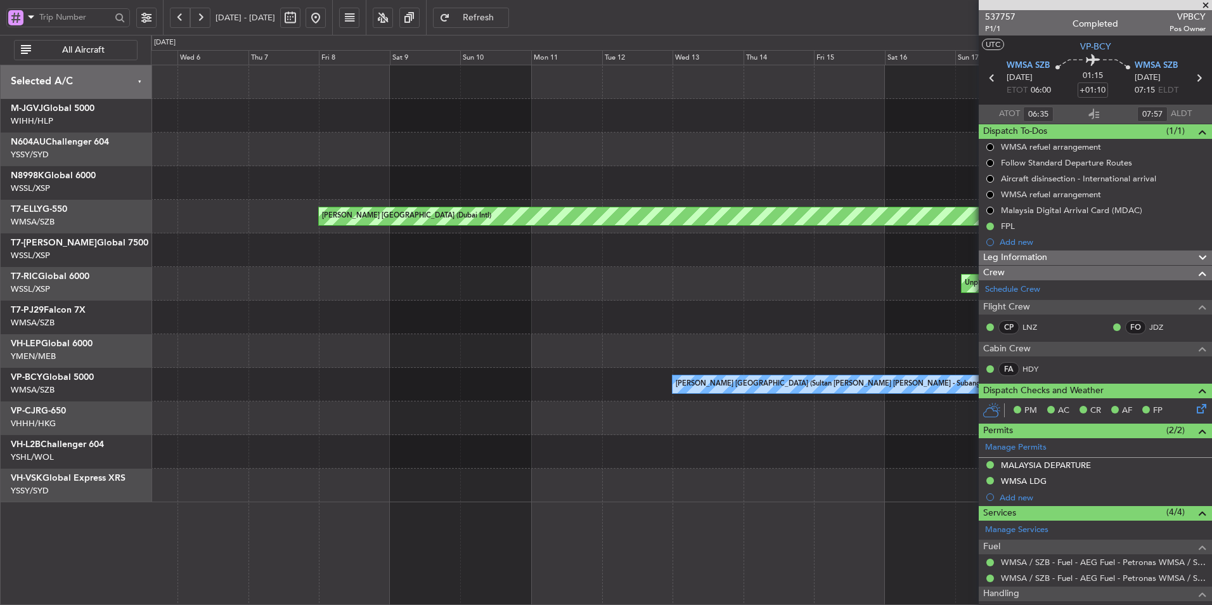
click at [736, 376] on div "[PERSON_NAME] [GEOGRAPHIC_DATA] (Sultan [PERSON_NAME] [PERSON_NAME] - Subang)" at bounding box center [681, 385] width 1060 height 34
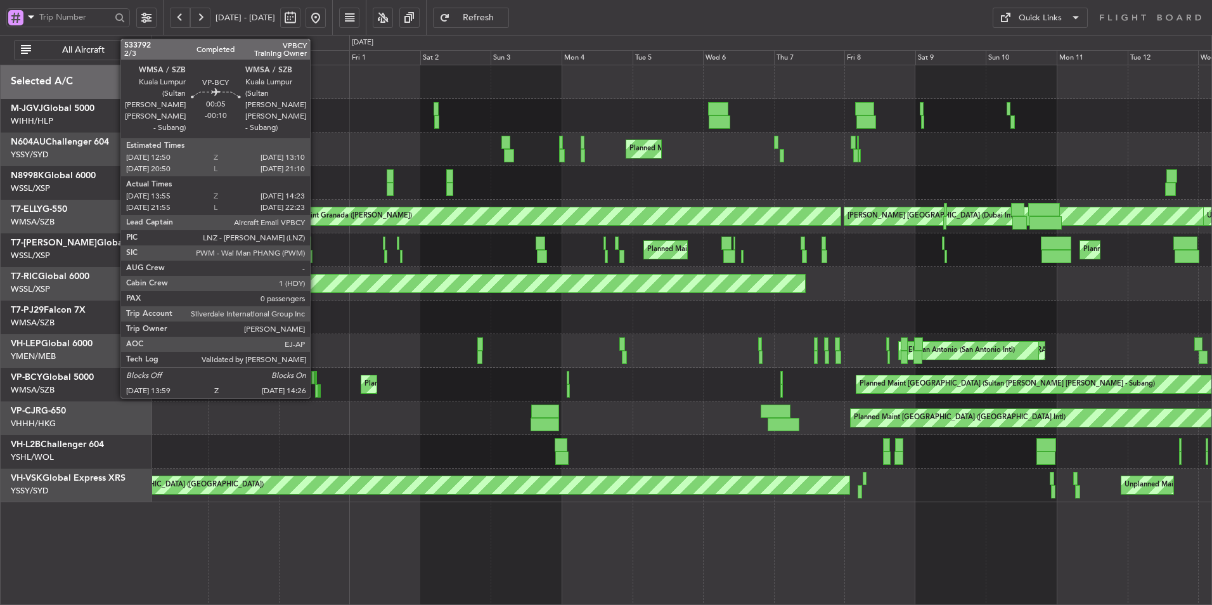
click at [316, 378] on div at bounding box center [316, 377] width 1 height 13
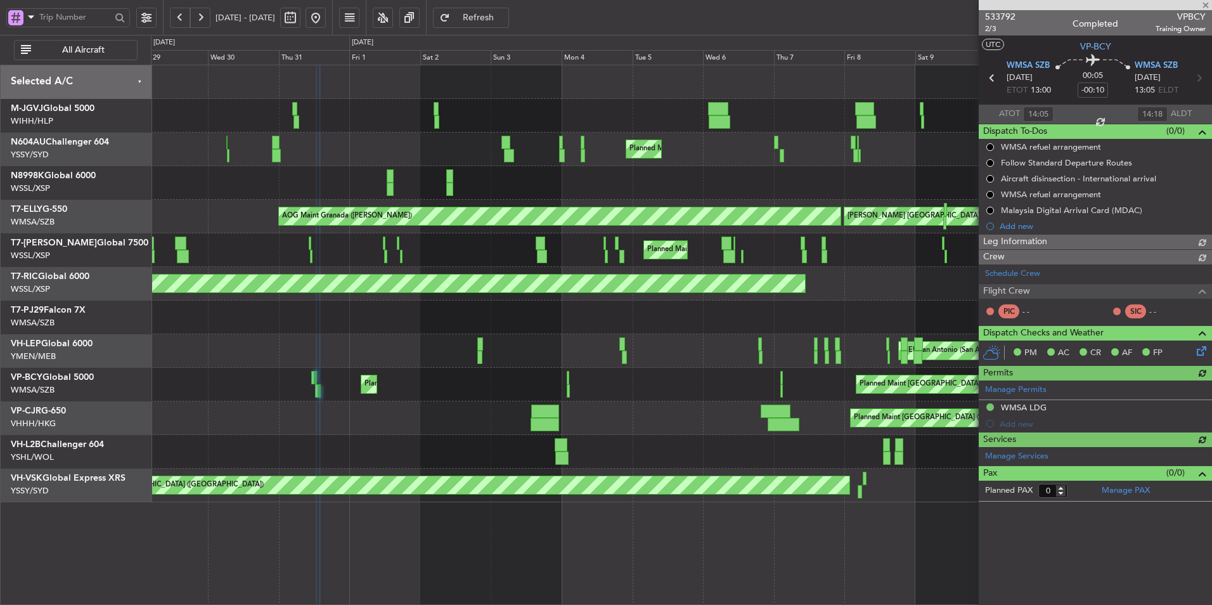
type input "[PERSON_NAME] (HHAFI)"
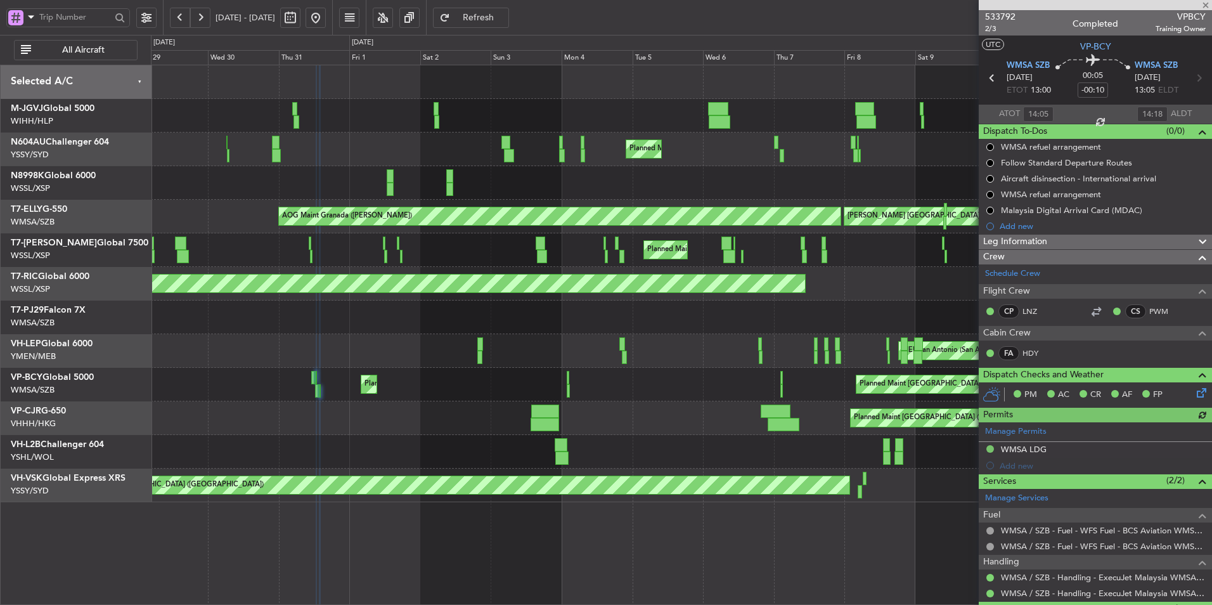
click at [253, 396] on div "[PERSON_NAME] [GEOGRAPHIC_DATA] (Sultan [PERSON_NAME] [PERSON_NAME] - Subang) P…" at bounding box center [681, 385] width 1060 height 34
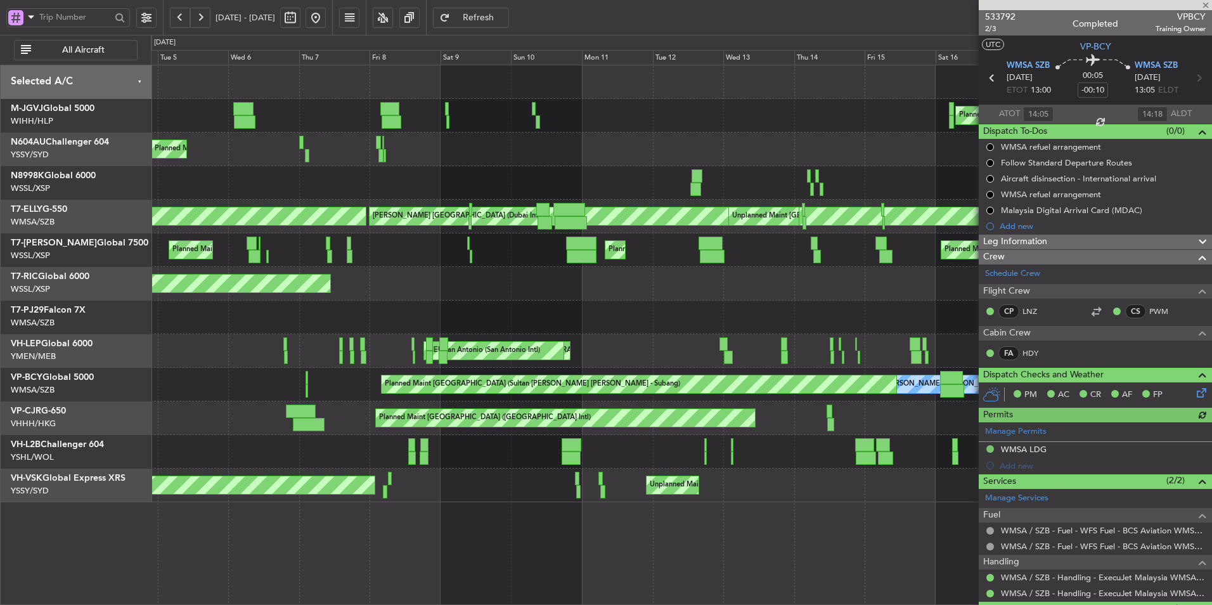
click at [536, 380] on div "[PERSON_NAME] [GEOGRAPHIC_DATA] (Sultan [PERSON_NAME] [PERSON_NAME] - Subang) P…" at bounding box center [681, 385] width 1060 height 34
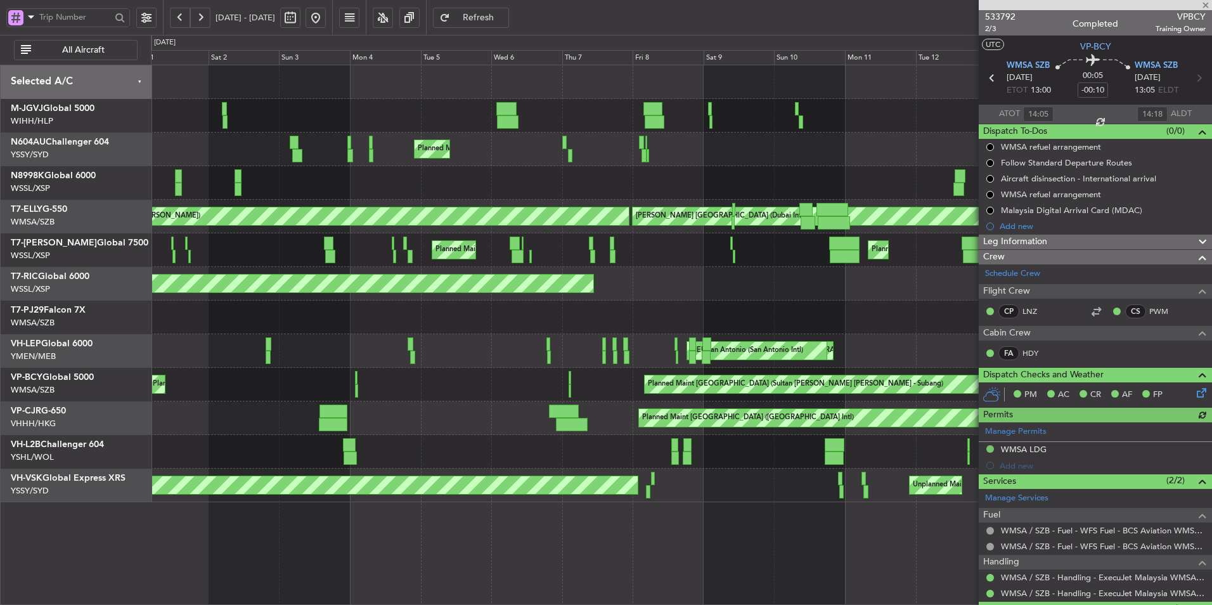
click at [537, 376] on div "[PERSON_NAME] [GEOGRAPHIC_DATA] (Sultan [PERSON_NAME] [PERSON_NAME] - Subang) P…" at bounding box center [681, 385] width 1060 height 34
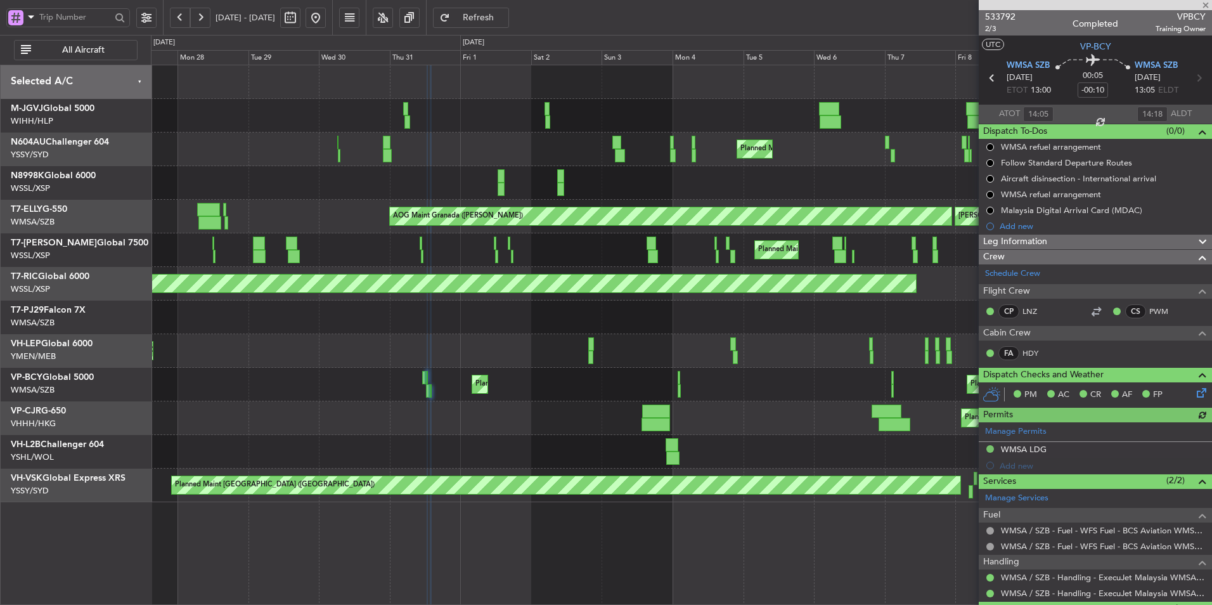
click at [569, 371] on div "Planned Maint [GEOGRAPHIC_DATA] (Sultan [PERSON_NAME] [PERSON_NAME] - Subang) P…" at bounding box center [681, 385] width 1060 height 34
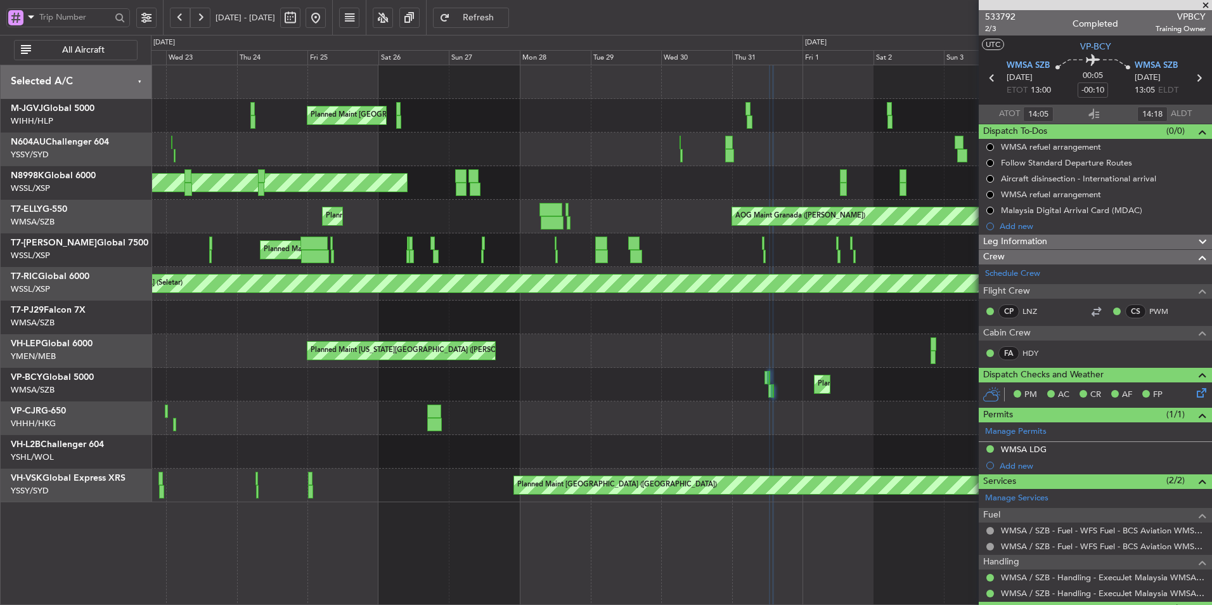
click at [512, 381] on div "Planned Maint [GEOGRAPHIC_DATA] (Sultan [PERSON_NAME] [PERSON_NAME] - Subang) P…" at bounding box center [681, 385] width 1060 height 34
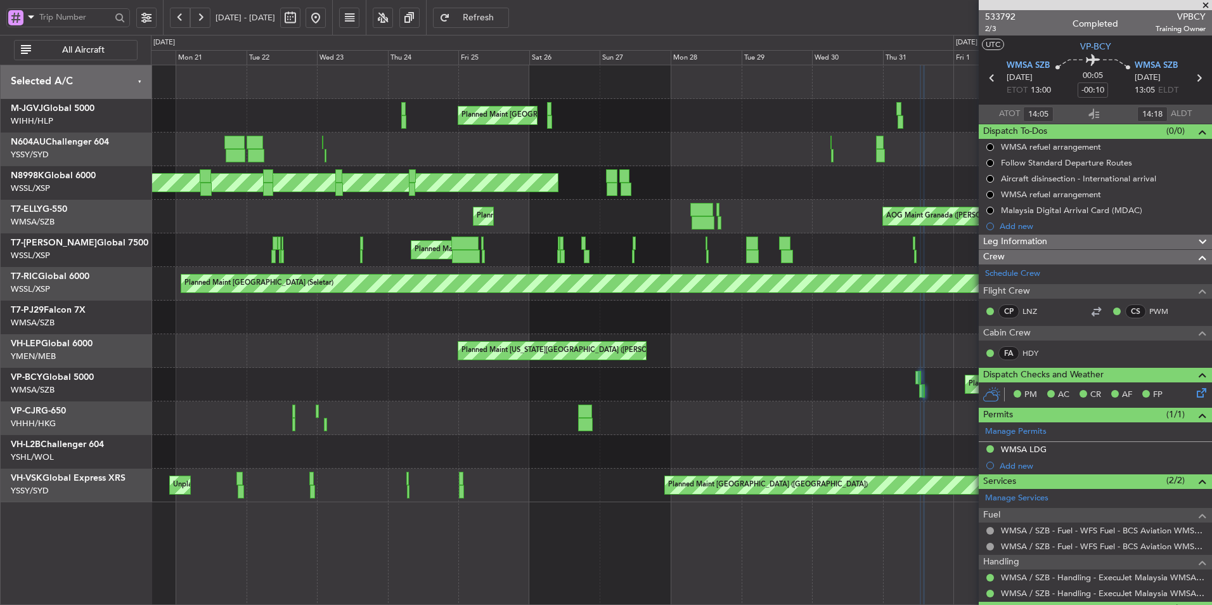
click at [557, 378] on div "Planned Maint [GEOGRAPHIC_DATA] (Sultan [PERSON_NAME] [PERSON_NAME] - Subang) P…" at bounding box center [681, 385] width 1060 height 34
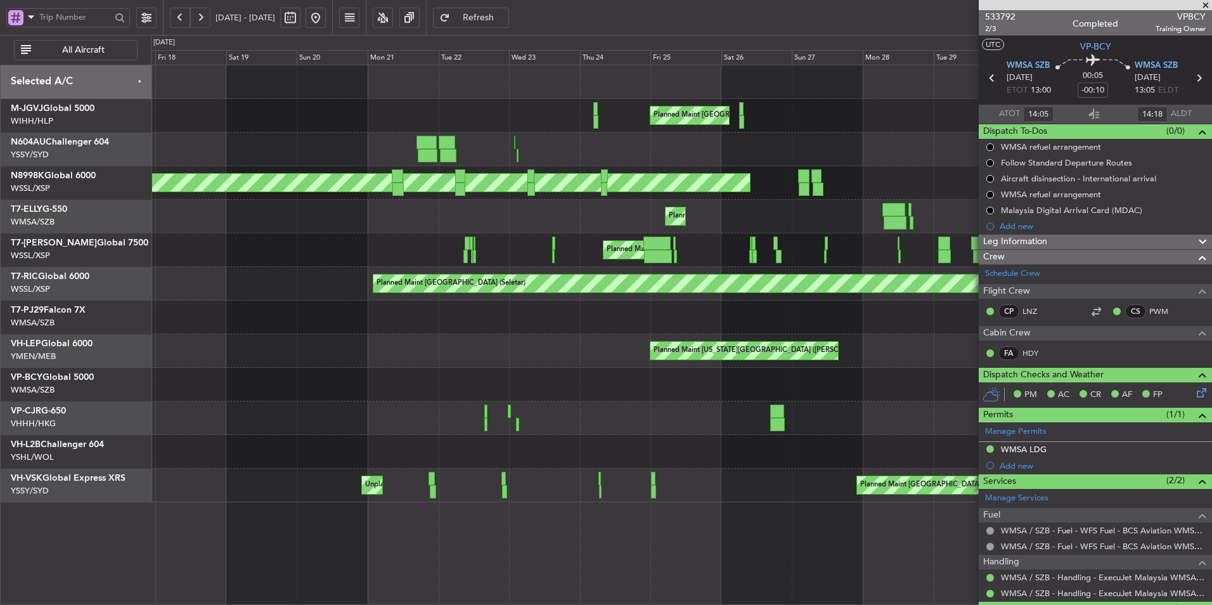
click at [588, 382] on div "Planned Maint [GEOGRAPHIC_DATA] (Sultan [PERSON_NAME] [PERSON_NAME] - Subang) P…" at bounding box center [681, 385] width 1060 height 34
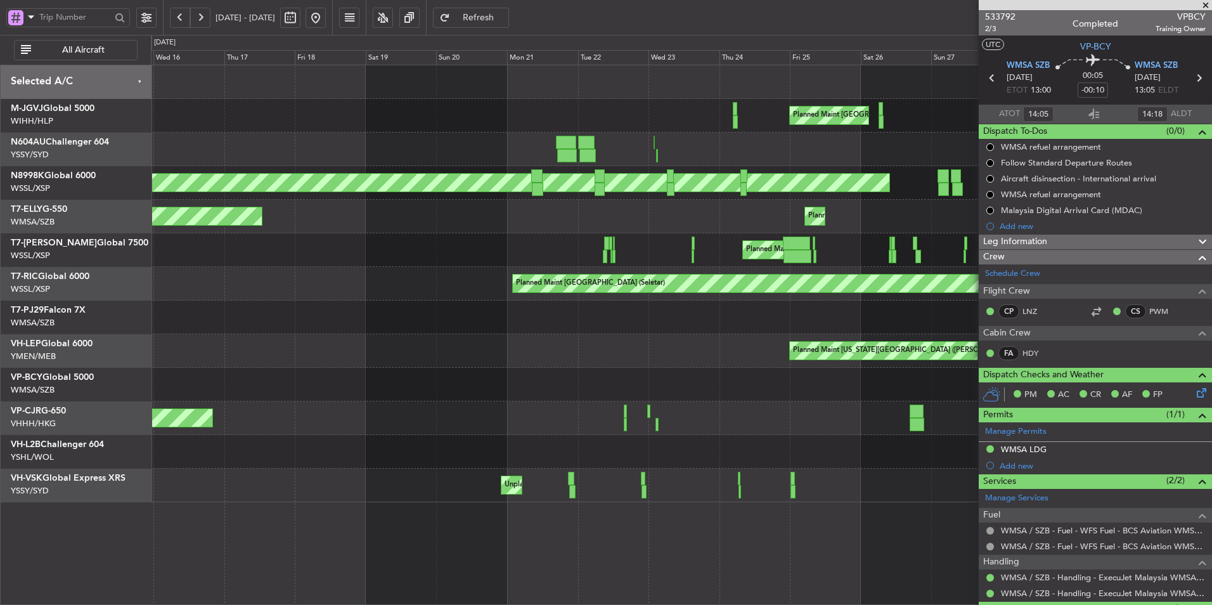
click at [475, 383] on div "Planned Maint [GEOGRAPHIC_DATA] (Sultan [PERSON_NAME] [PERSON_NAME] - Subang) P…" at bounding box center [681, 385] width 1060 height 34
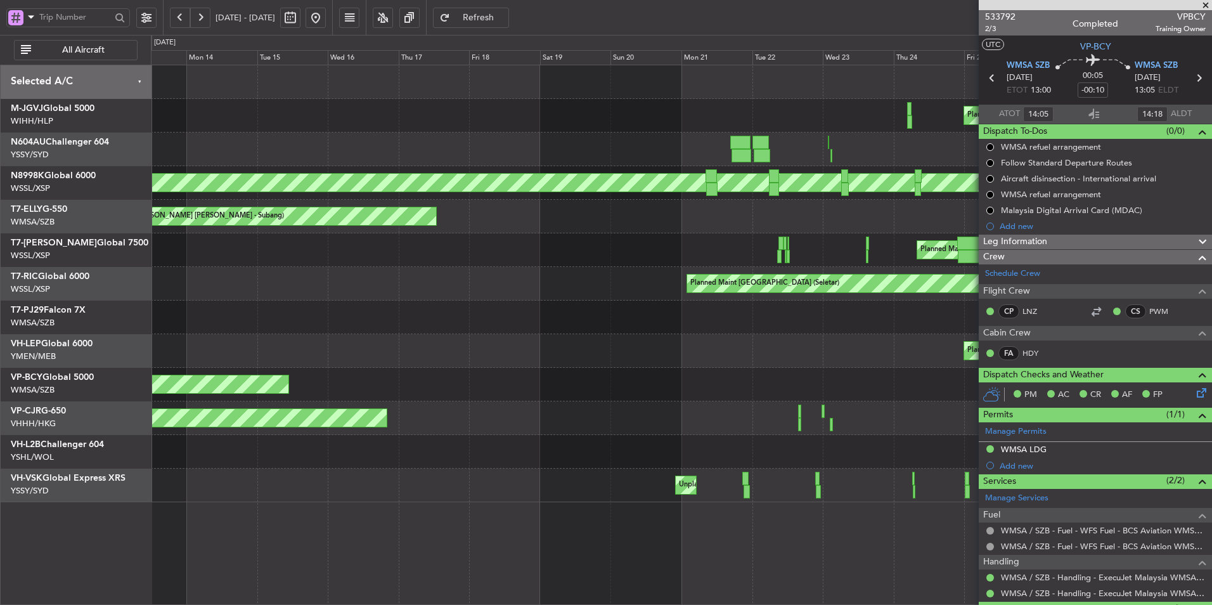
click at [464, 385] on div "Planned Maint [GEOGRAPHIC_DATA] (Seletar) Planned Maint [GEOGRAPHIC_DATA] (Sult…" at bounding box center [681, 385] width 1060 height 34
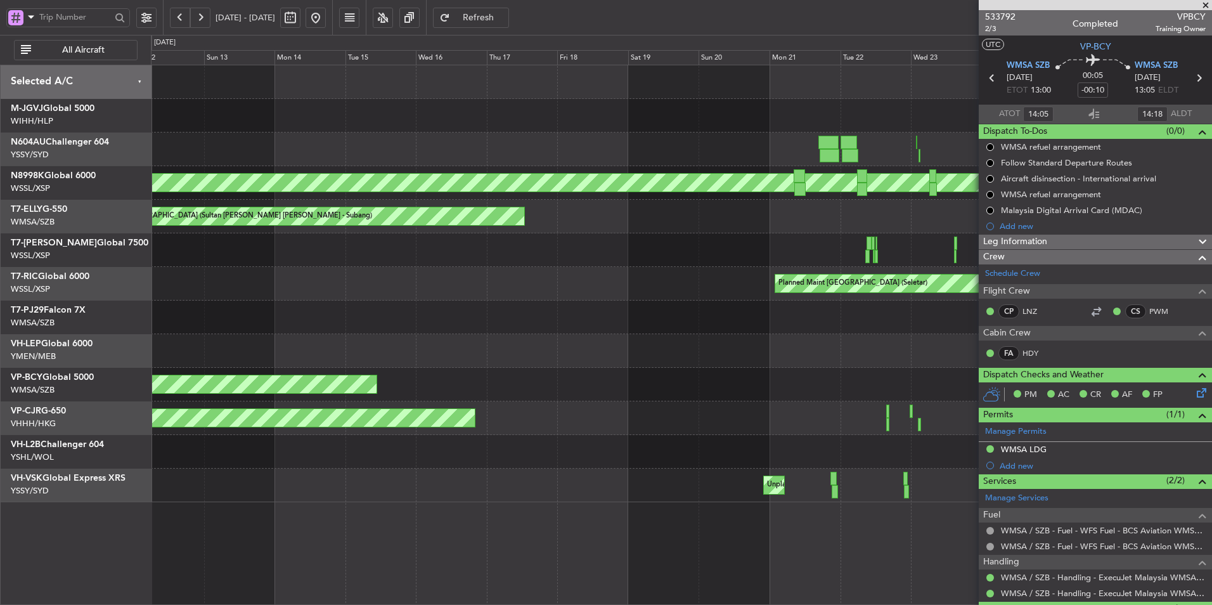
click at [377, 379] on div "Planned Maint [GEOGRAPHIC_DATA] (Seletar)" at bounding box center [156, 384] width 441 height 18
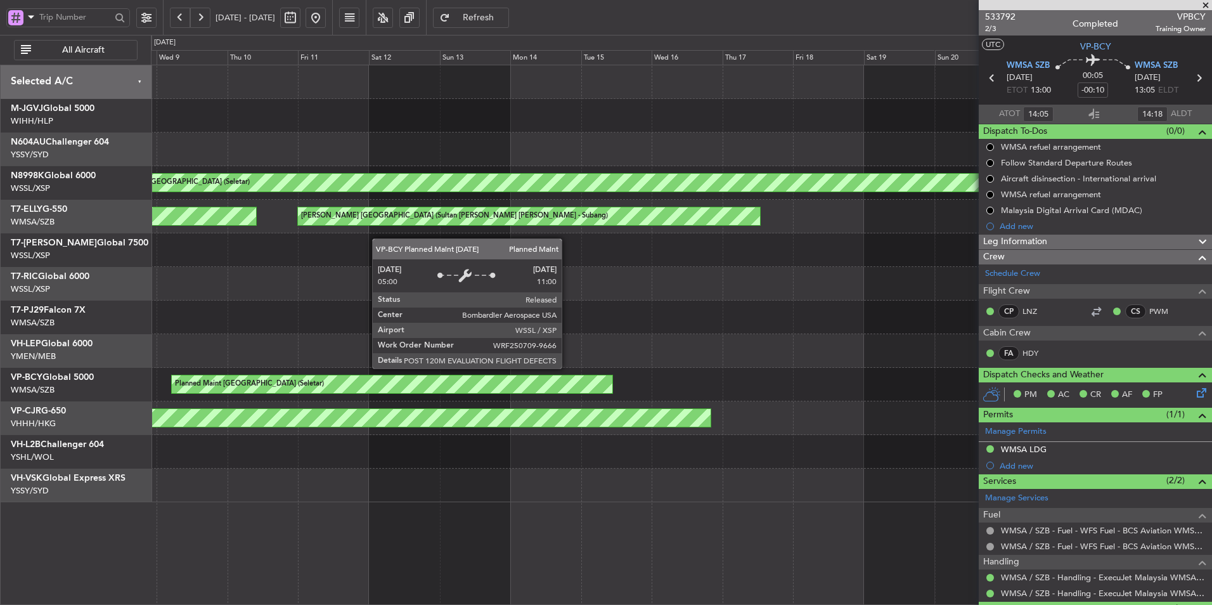
click at [548, 380] on div "Planned Maint [GEOGRAPHIC_DATA] (Seletar)" at bounding box center [392, 384] width 441 height 18
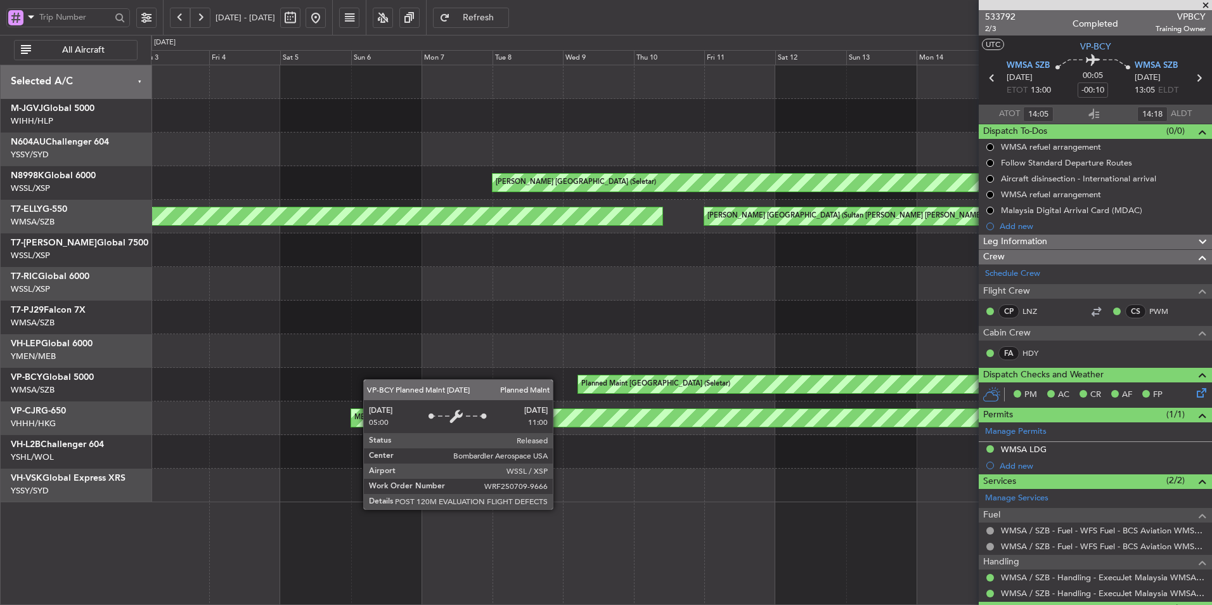
click at [565, 378] on div "Planned Maint [GEOGRAPHIC_DATA] (Seletar)" at bounding box center [681, 385] width 1060 height 34
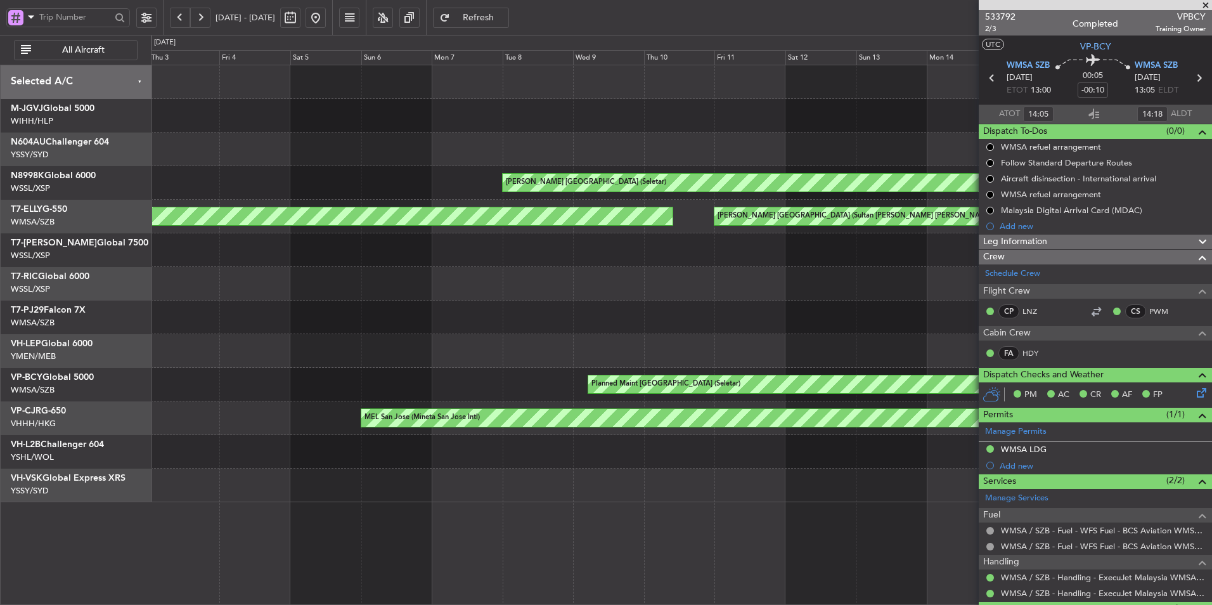
click at [537, 381] on div "Planned Maint [GEOGRAPHIC_DATA] (Seletar)" at bounding box center [681, 385] width 1060 height 34
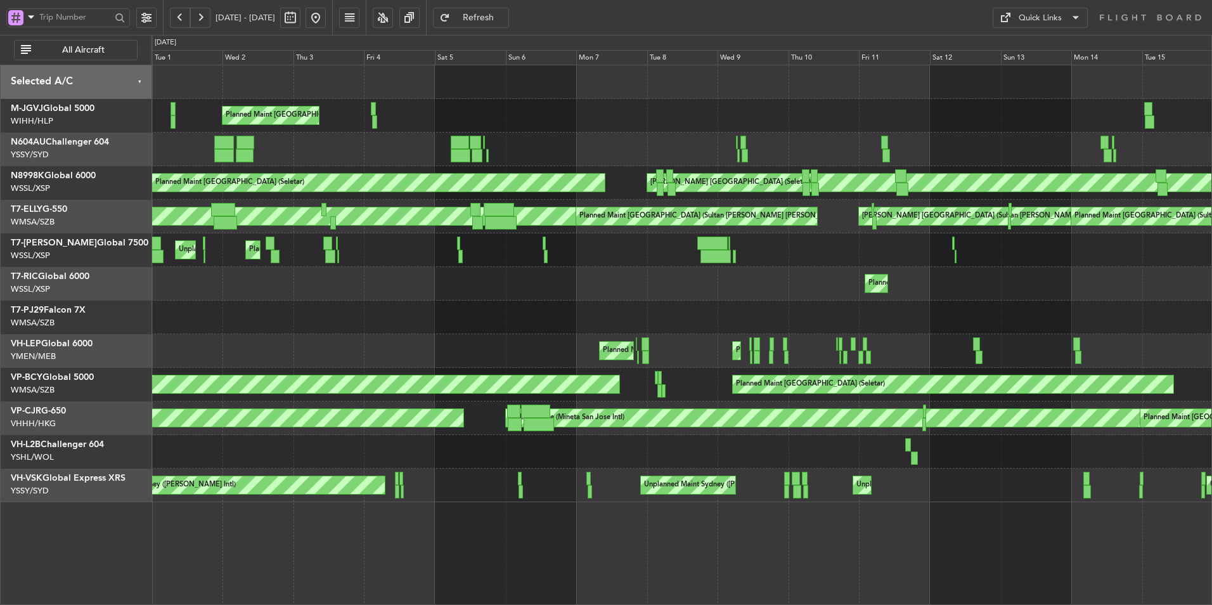
click at [326, 20] on button at bounding box center [316, 18] width 20 height 20
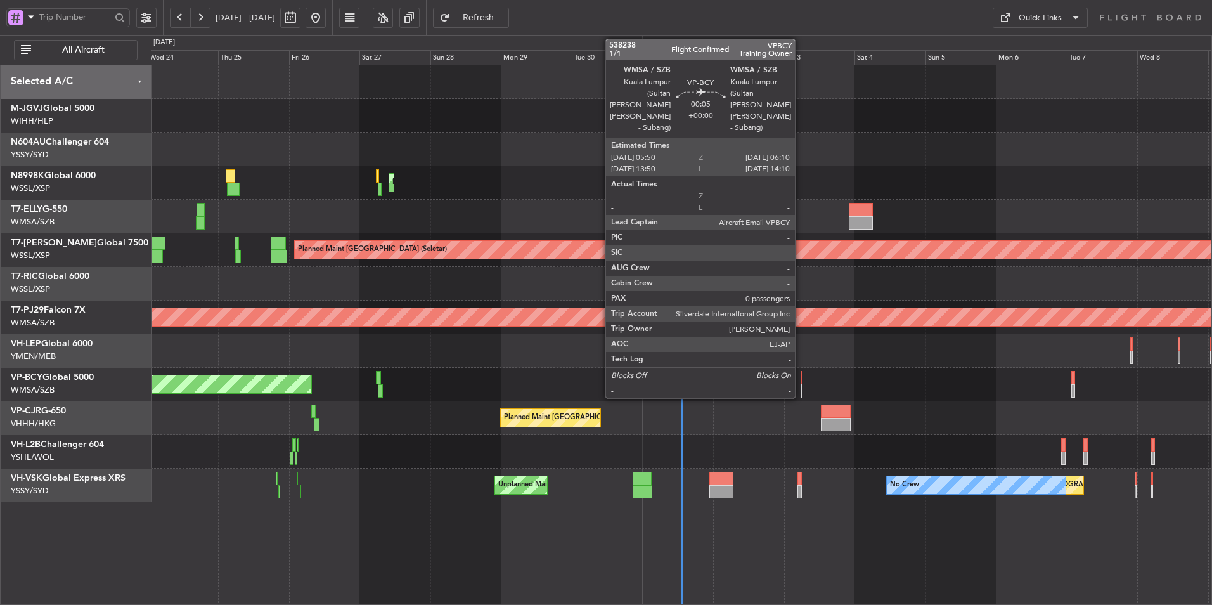
click at [801, 377] on div at bounding box center [801, 377] width 1 height 13
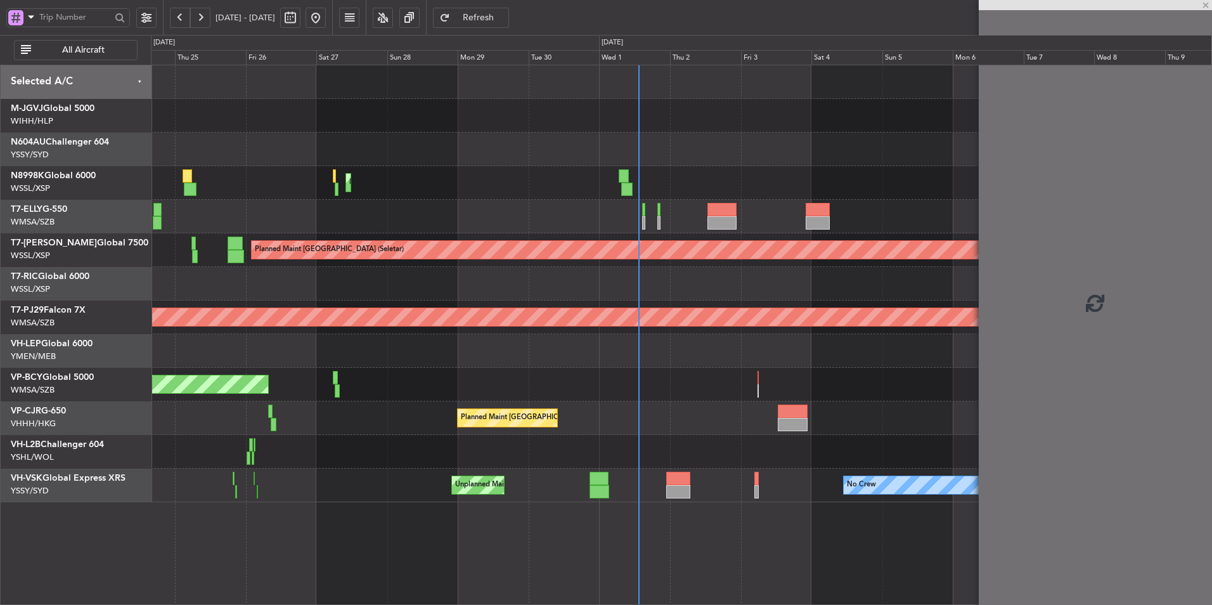
click at [678, 377] on div "Unplanned Maint [GEOGRAPHIC_DATA] (Sultan [PERSON_NAME] [PERSON_NAME] - Subang)" at bounding box center [681, 385] width 1060 height 34
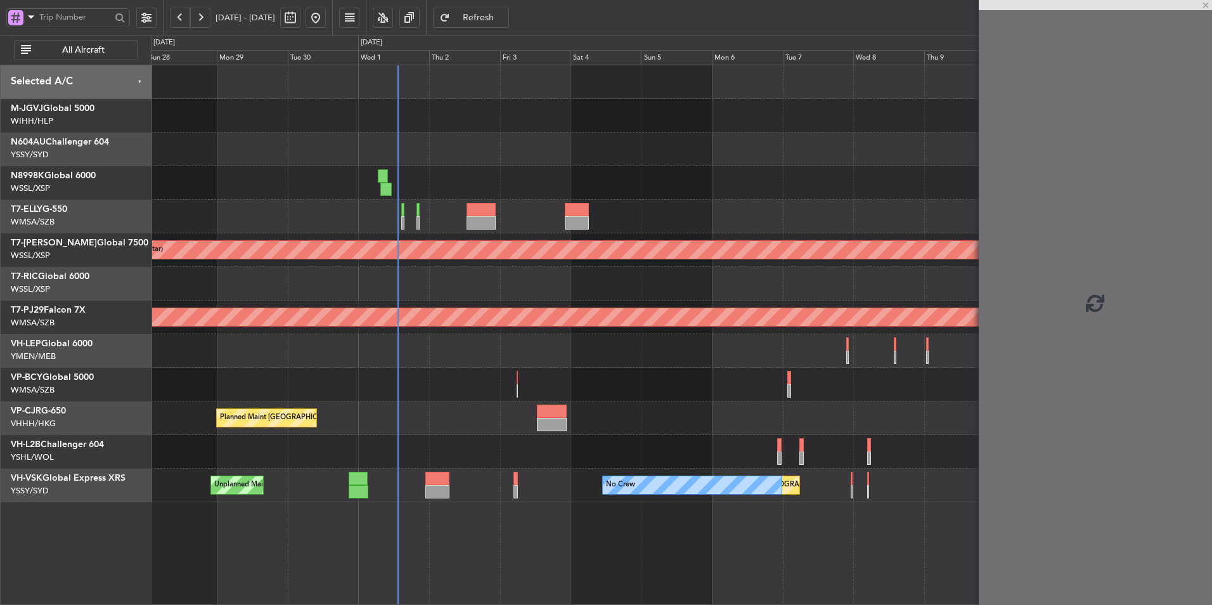
click at [620, 387] on div "Unplanned Maint [GEOGRAPHIC_DATA] (Sultan [PERSON_NAME] [PERSON_NAME] - Subang)" at bounding box center [681, 385] width 1060 height 34
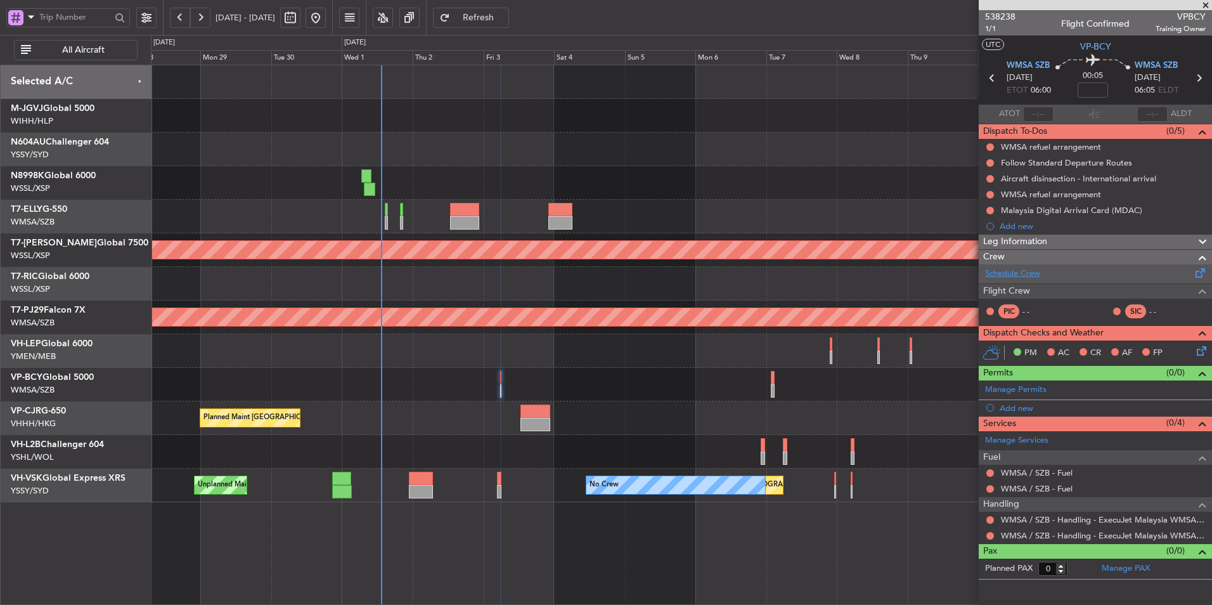
click at [860, 275] on link "Schedule Crew" at bounding box center [1012, 273] width 55 height 13
click at [509, 24] on button "Refresh" at bounding box center [471, 18] width 76 height 20
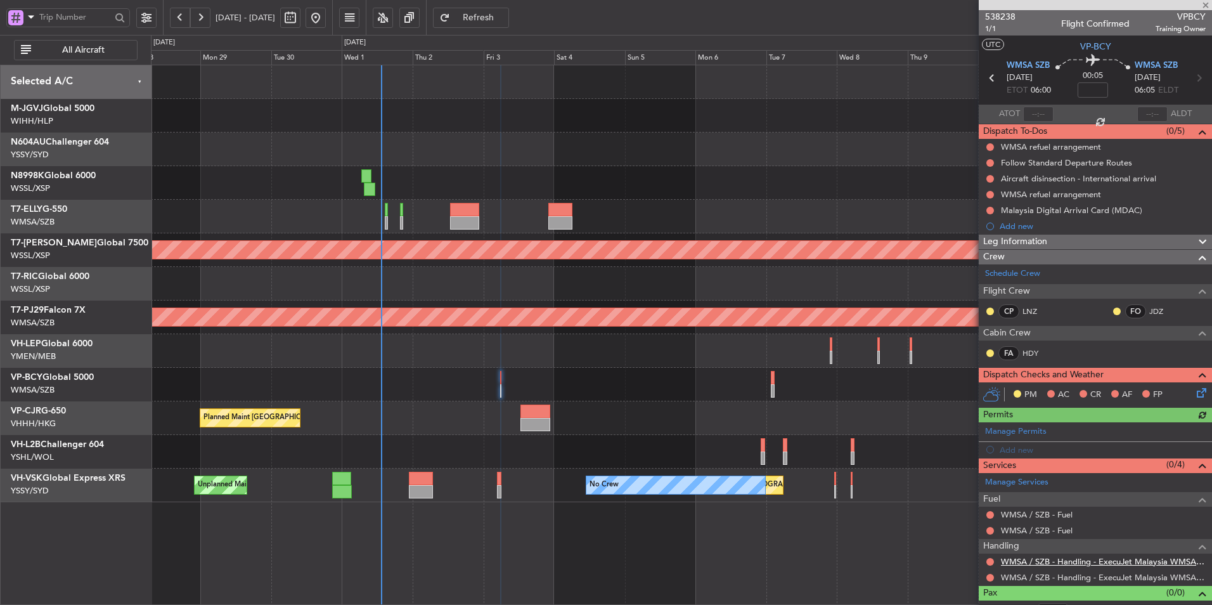
click at [860, 406] on link "WMSA / SZB - Handling - ExecuJet Malaysia WMSA / SZB" at bounding box center [1103, 561] width 205 height 11
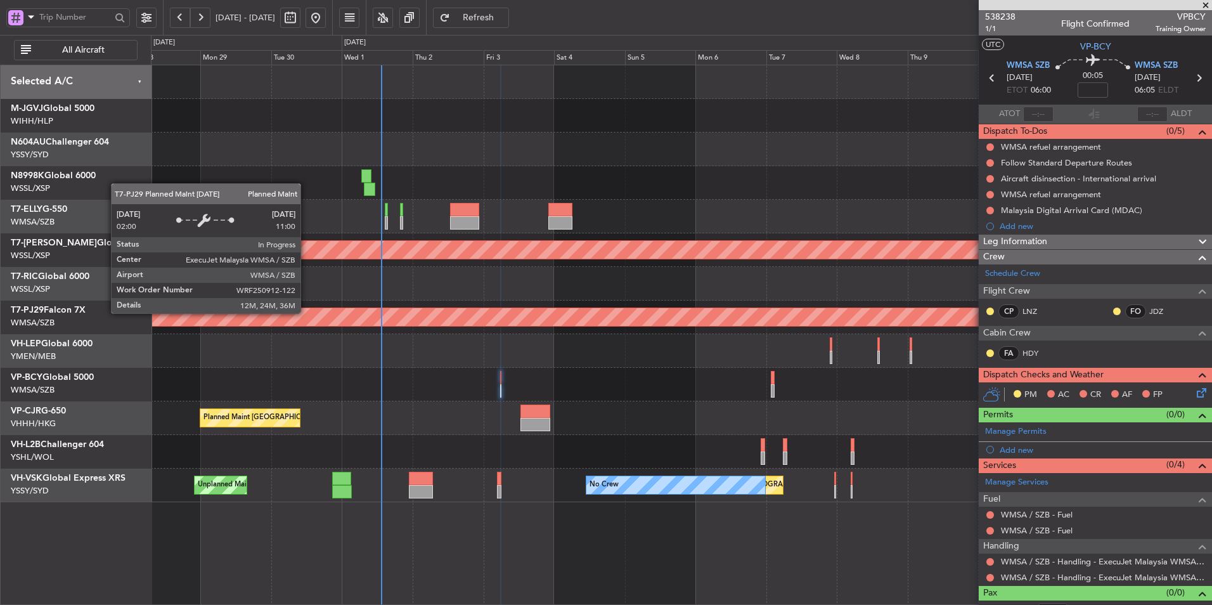
click at [585, 348] on div at bounding box center [681, 351] width 1060 height 34
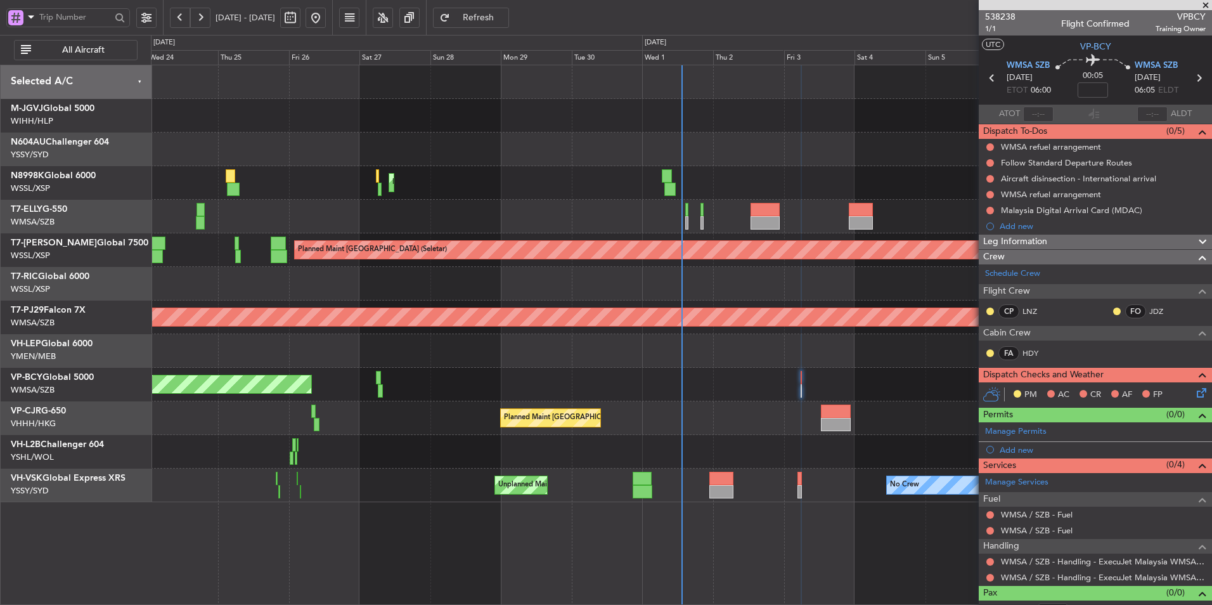
click at [484, 362] on div at bounding box center [681, 351] width 1060 height 34
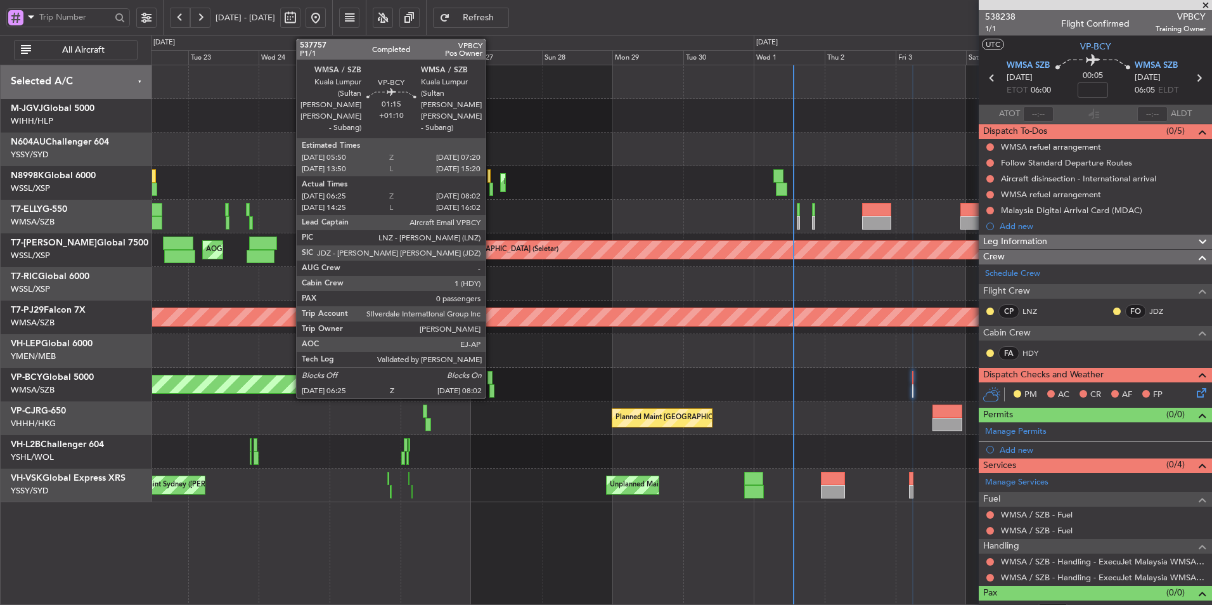
click at [491, 380] on div at bounding box center [489, 377] width 4 height 13
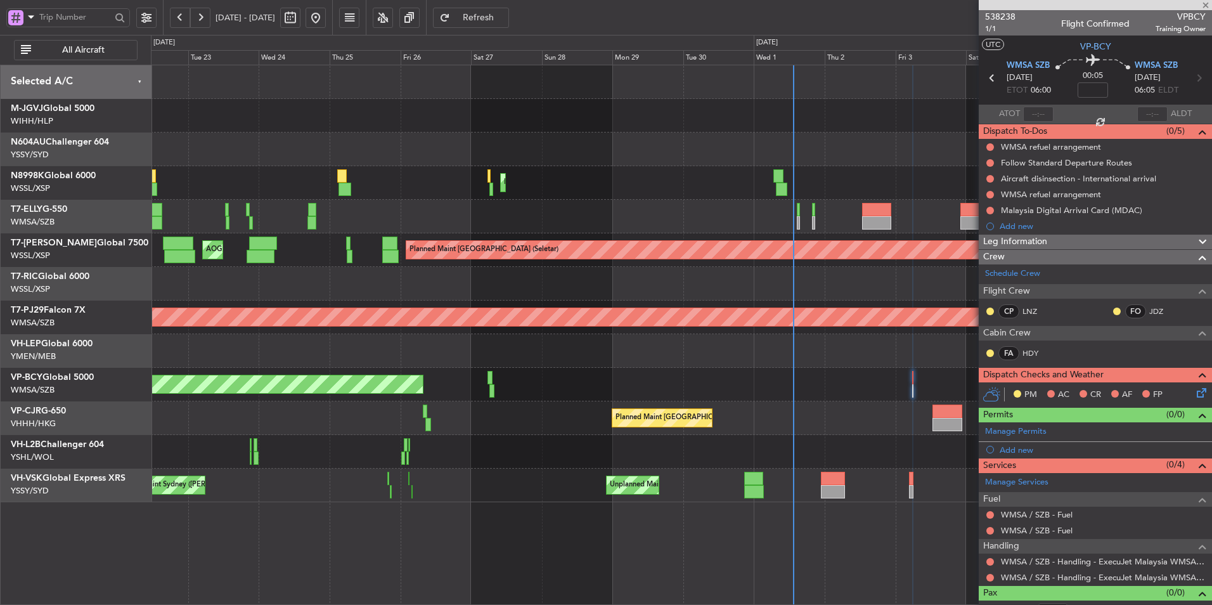
type input "+01:10"
type input "06:35"
type input "07:57"
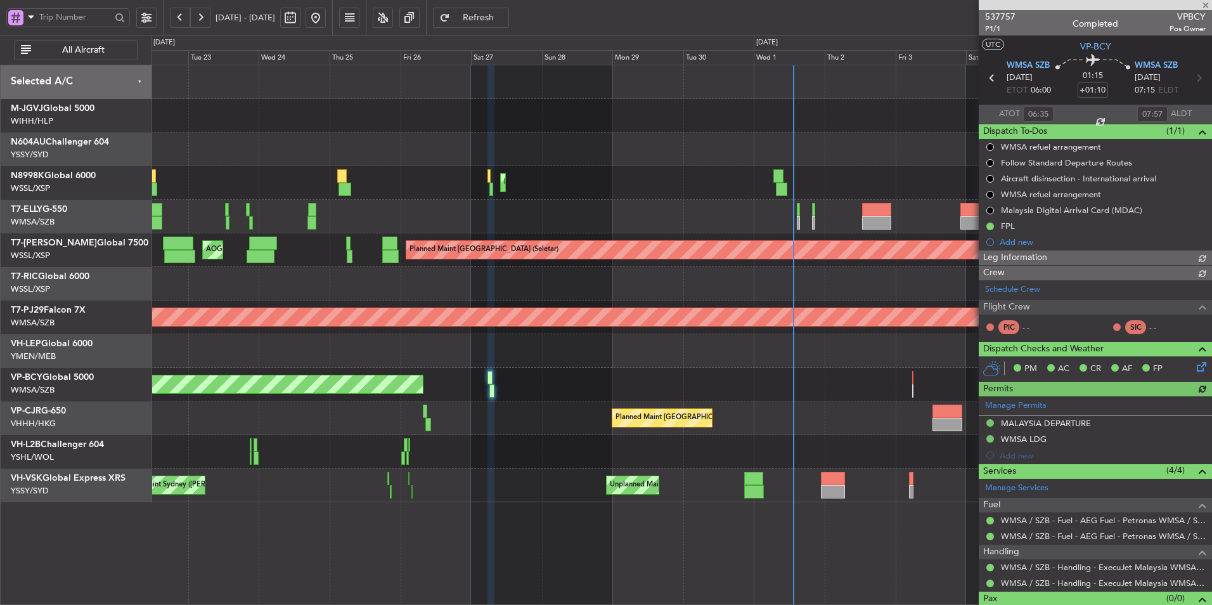
type input "[PERSON_NAME] (KYA)"
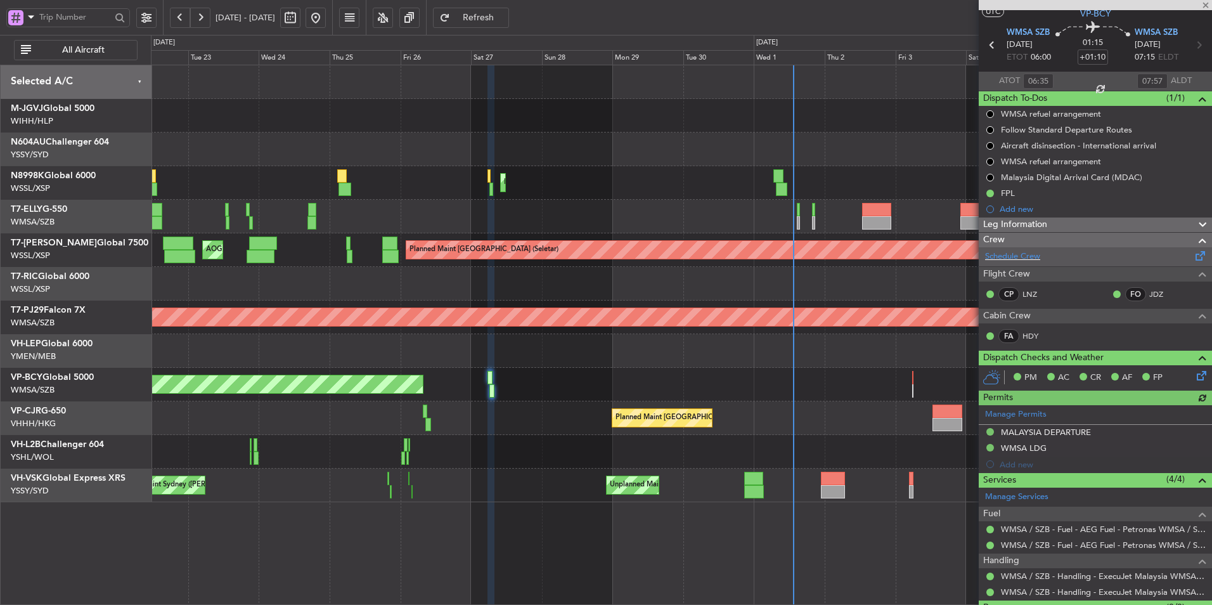
scroll to position [63, 0]
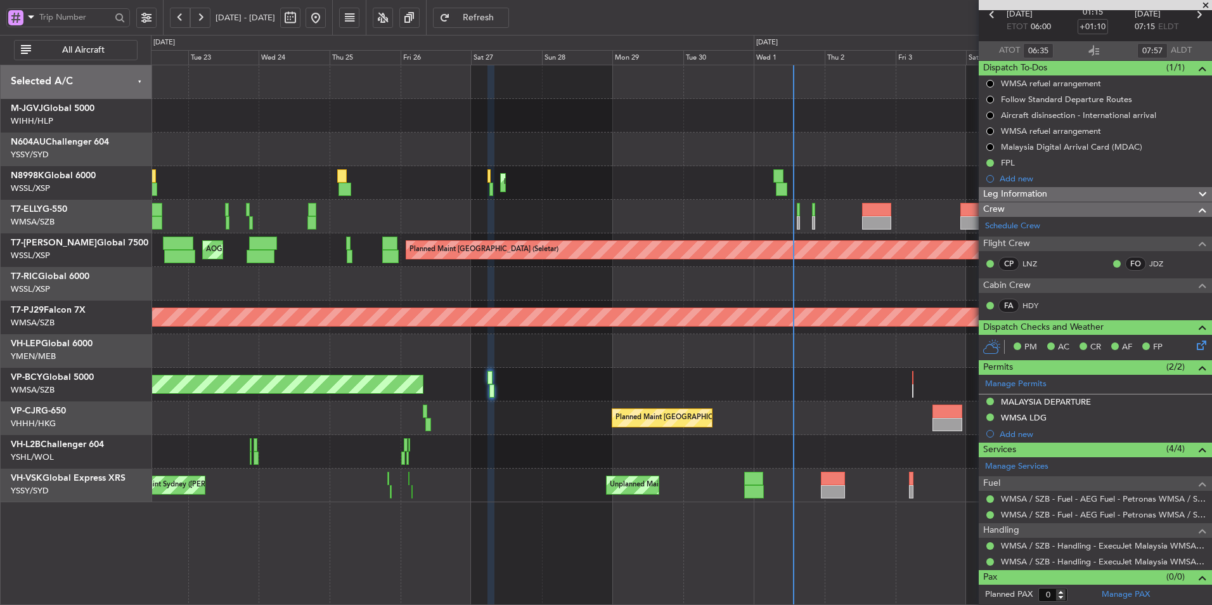
click at [643, 358] on div at bounding box center [681, 351] width 1060 height 34
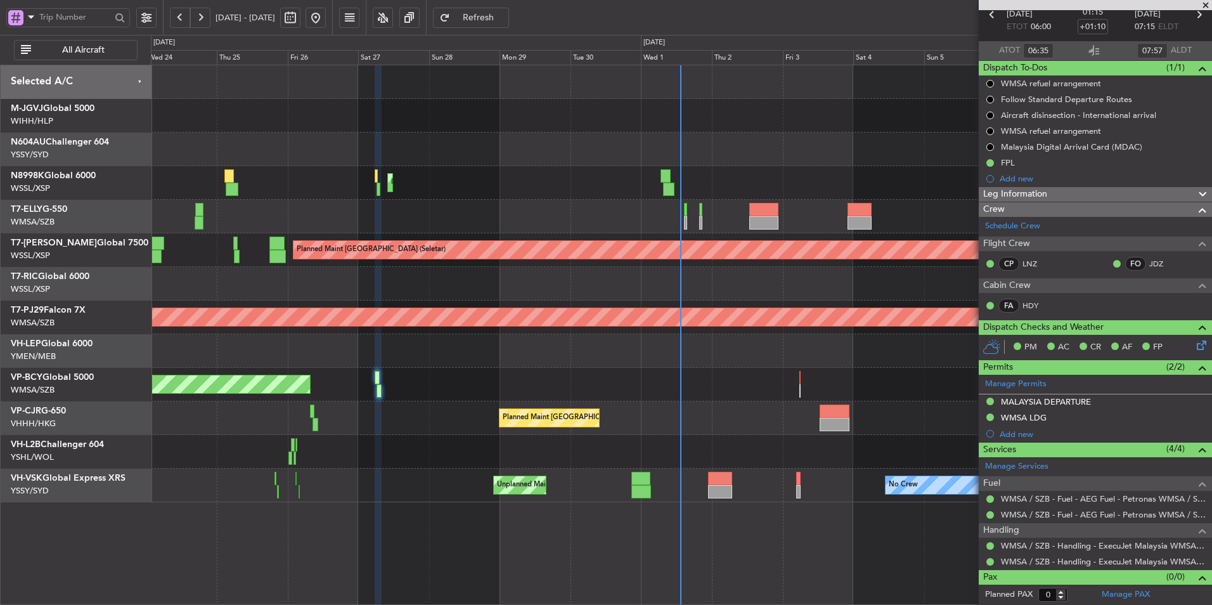
click at [608, 366] on div "Planned Maint [GEOGRAPHIC_DATA] ([GEOGRAPHIC_DATA] Intl) Planned Maint [GEOGRAP…" at bounding box center [681, 283] width 1060 height 437
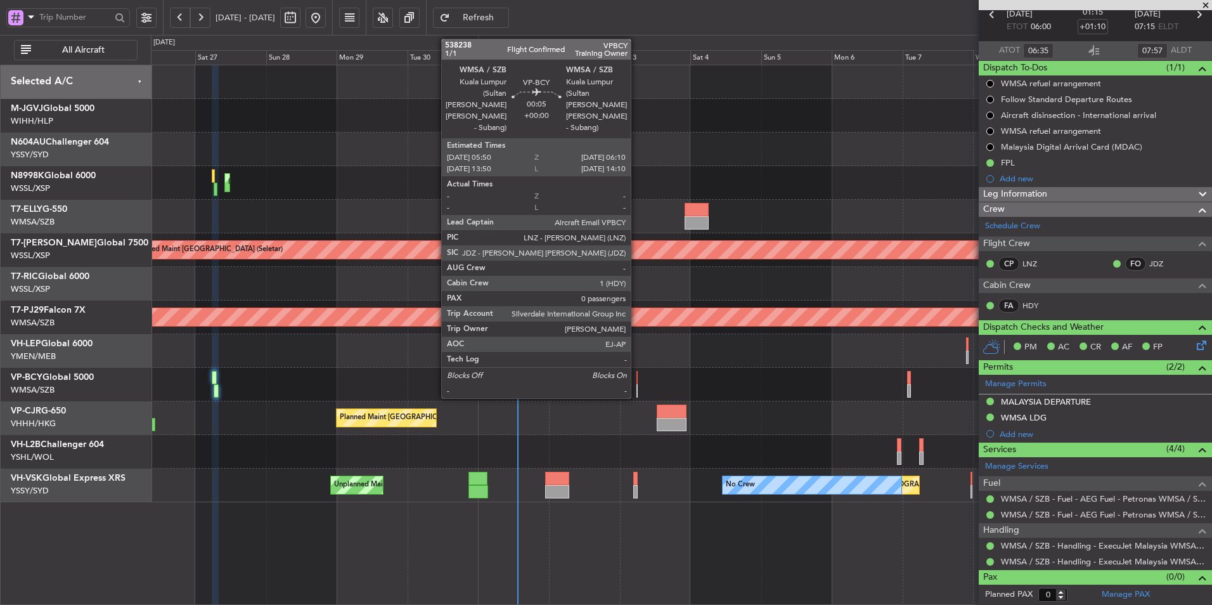
click at [636, 380] on div at bounding box center [636, 377] width 1 height 13
click at [636, 386] on div at bounding box center [636, 390] width 1 height 13
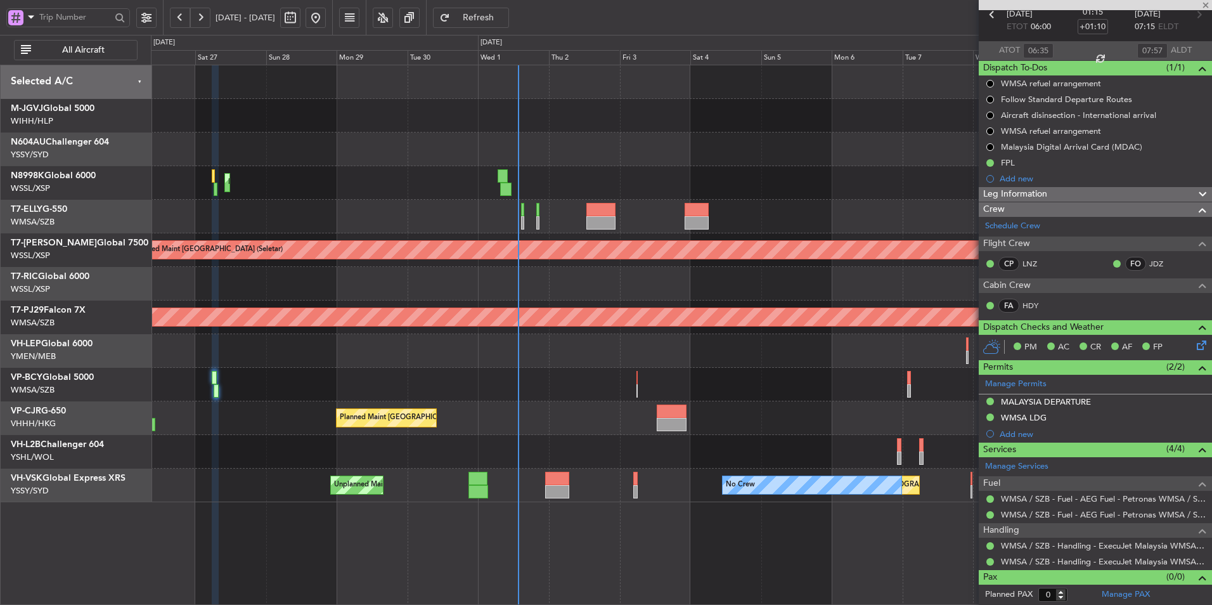
click at [439, 375] on div "Unplanned Maint [GEOGRAPHIC_DATA] (Sultan [PERSON_NAME] [PERSON_NAME] - Subang)" at bounding box center [681, 385] width 1060 height 34
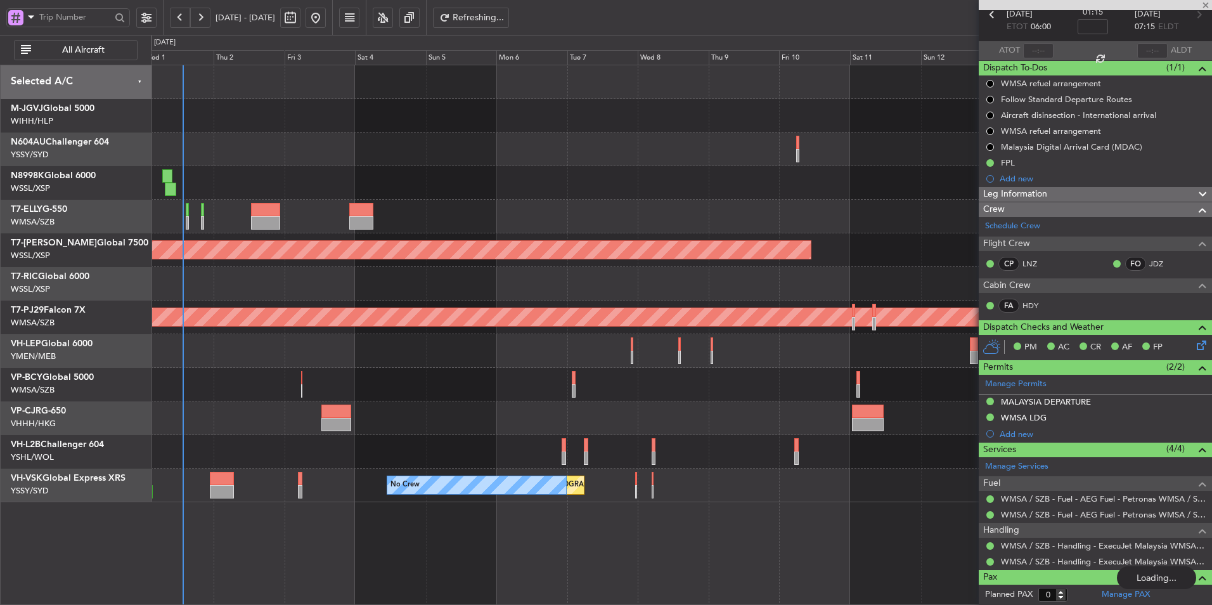
scroll to position [0, 0]
